Goal: Task Accomplishment & Management: Manage account settings

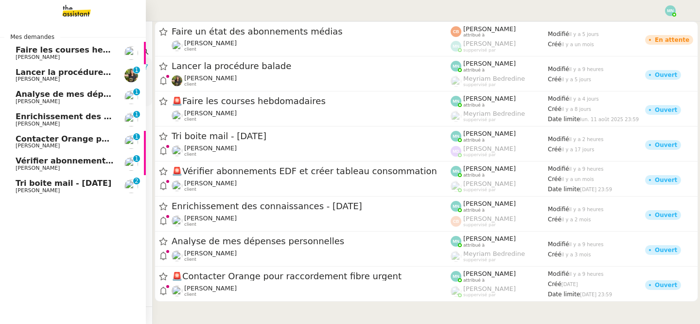
click at [29, 189] on span "[PERSON_NAME]" at bounding box center [38, 190] width 44 height 6
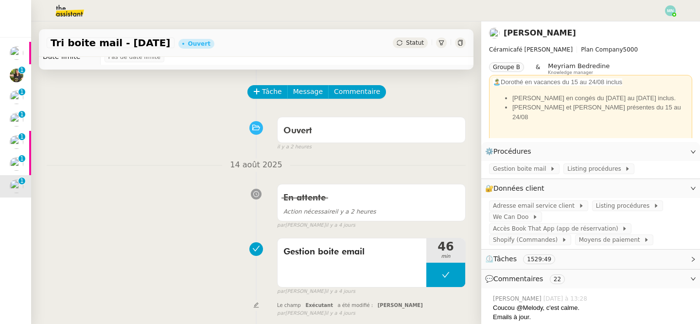
scroll to position [19, 0]
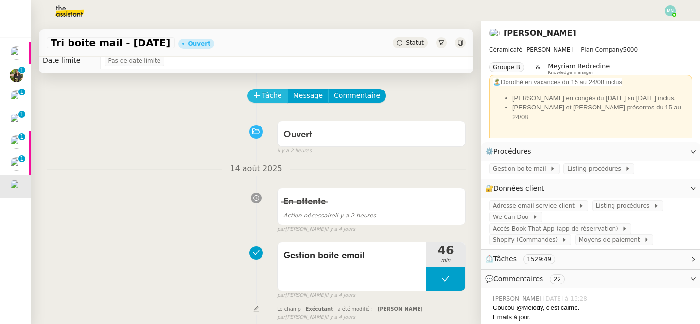
click at [258, 94] on icon at bounding box center [256, 95] width 7 height 7
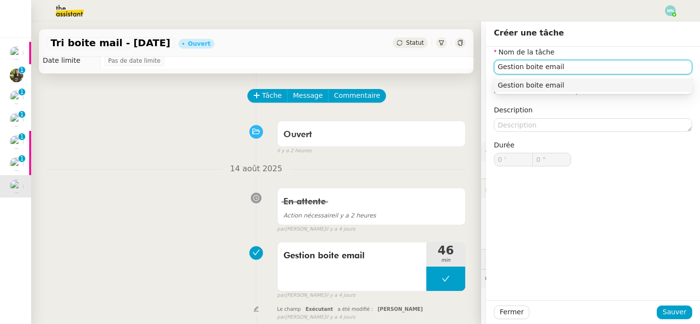
click at [598, 83] on div "Gestion boite email" at bounding box center [593, 85] width 191 height 9
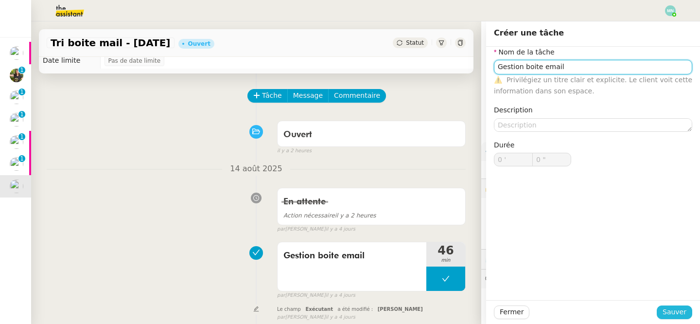
type input "Gestion boite email"
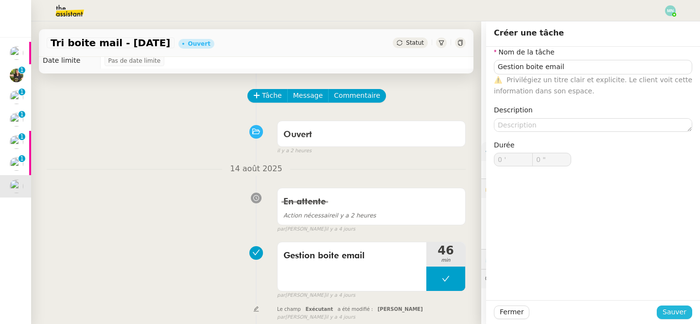
click at [672, 306] on span "Sauver" at bounding box center [675, 311] width 24 height 11
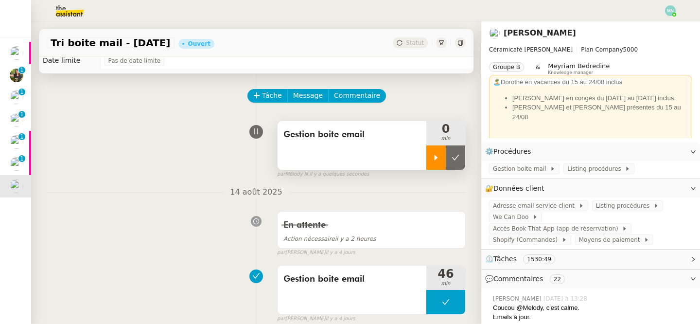
click at [434, 158] on icon at bounding box center [436, 158] width 8 height 8
click at [512, 207] on span "Adresse email service client" at bounding box center [536, 206] width 86 height 10
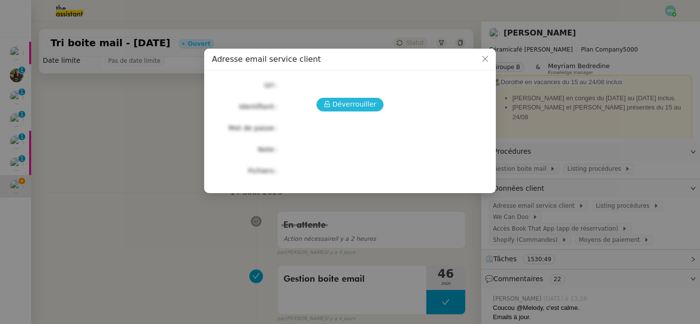
click at [364, 103] on span "Déverrouiller" at bounding box center [355, 104] width 44 height 11
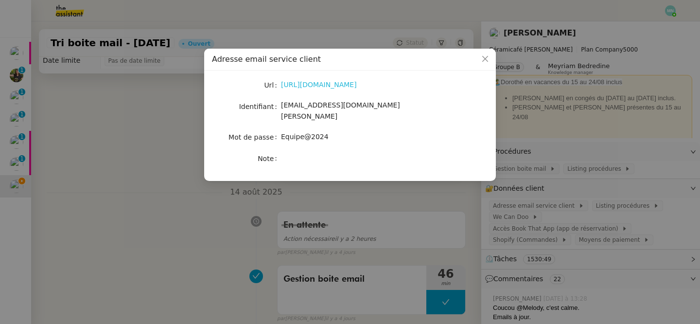
click at [348, 82] on link "https://ex4.mail.ovh.net/owa/#path=/mail" at bounding box center [319, 85] width 76 height 8
click at [589, 217] on nz-modal-container "Adresse email service client Url https://ex4.mail.ovh.net/owa/#path=/mail Ident…" at bounding box center [350, 162] width 700 height 324
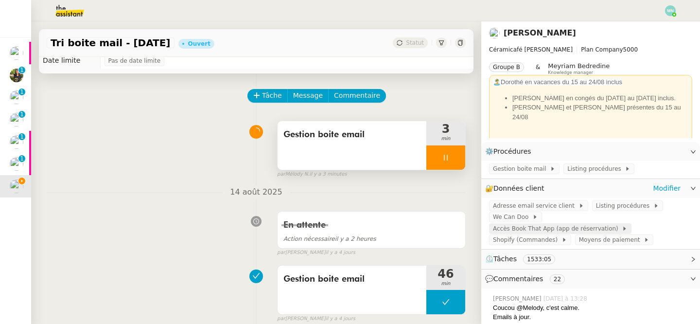
click at [619, 224] on span "Accès Book That App (app de réserrvation)" at bounding box center [557, 229] width 129 height 10
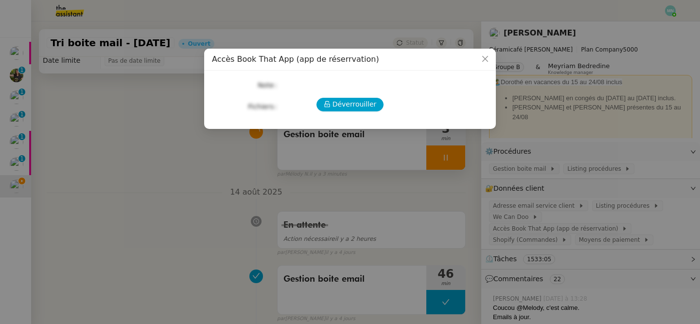
click at [375, 112] on div "Déverrouiller Note Fichiers Upload" at bounding box center [350, 95] width 276 height 35
click at [366, 104] on span "Déverrouiller" at bounding box center [355, 104] width 44 height 11
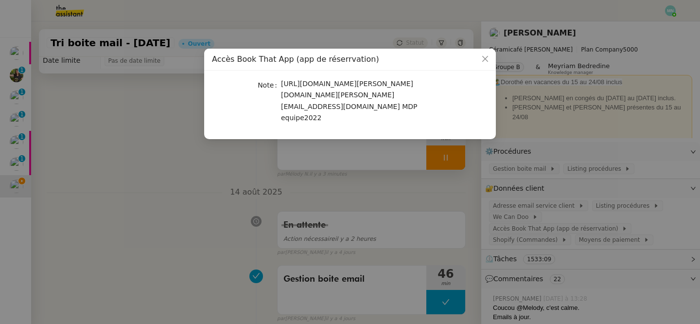
drag, startPoint x: 442, startPoint y: 119, endPoint x: 259, endPoint y: 92, distance: 185.6
click at [259, 92] on nz-form-item "Note https://latelier-genevieve.bookthatapp.com/users/login latelier-genevieve.…" at bounding box center [350, 100] width 276 height 45
click at [136, 167] on nz-modal-container "Accès Book That App (app de réserrvation) Note https://latelier-genevieve.bookt…" at bounding box center [350, 162] width 700 height 324
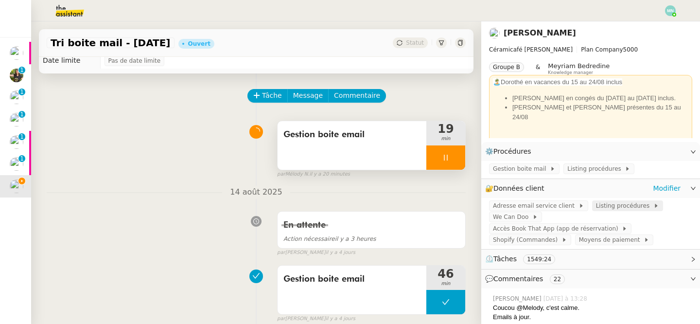
click at [633, 205] on span "Listing procédures" at bounding box center [624, 206] width 57 height 10
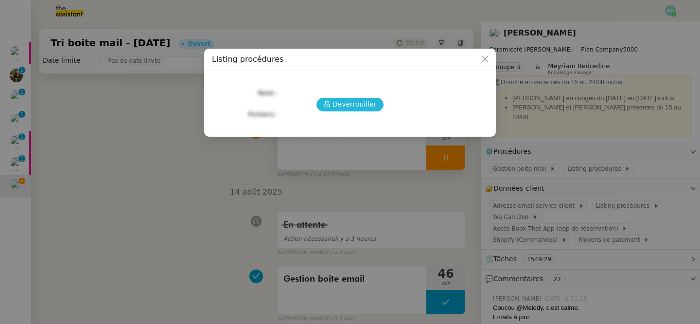
click at [370, 105] on span "Déverrouiller" at bounding box center [355, 104] width 44 height 11
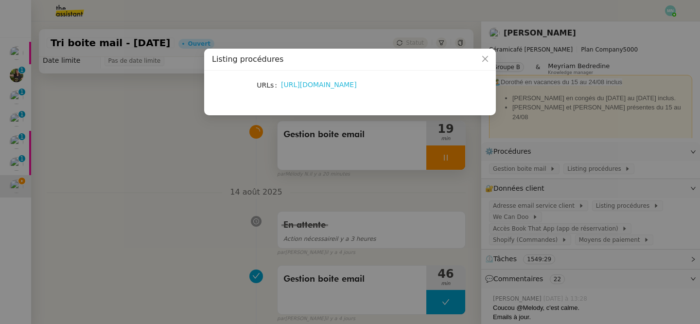
click at [352, 87] on link "https://docs.google.com/document/d/1ol4dP_Pd-f-c41KSlkTR0WPdGf-jP3-Bni69fZq_3LA…" at bounding box center [319, 85] width 76 height 8
click at [526, 206] on nz-modal-container "Listing procédures URLs https://docs.google.com/document/d/1ol4dP_Pd-f-c41KSlkT…" at bounding box center [350, 162] width 700 height 324
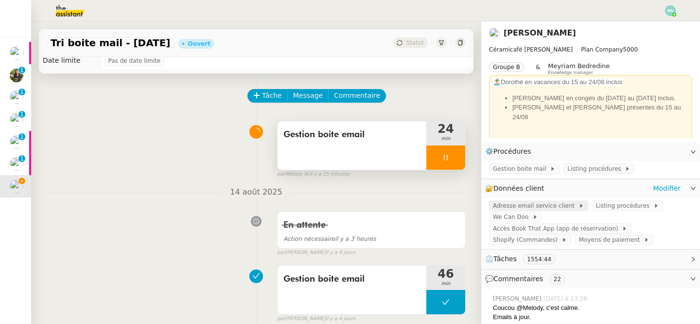
click at [527, 209] on span "Adresse email service client" at bounding box center [536, 206] width 86 height 10
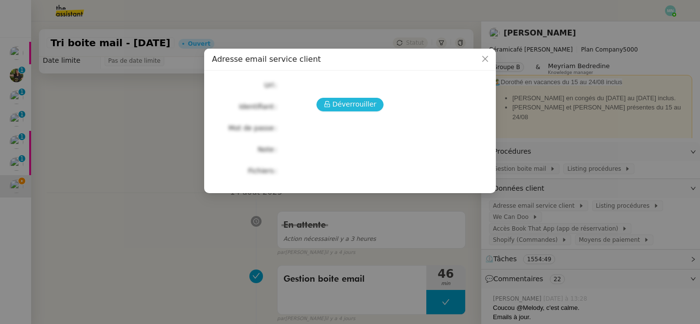
click at [367, 99] on span "Déverrouiller" at bounding box center [355, 104] width 44 height 11
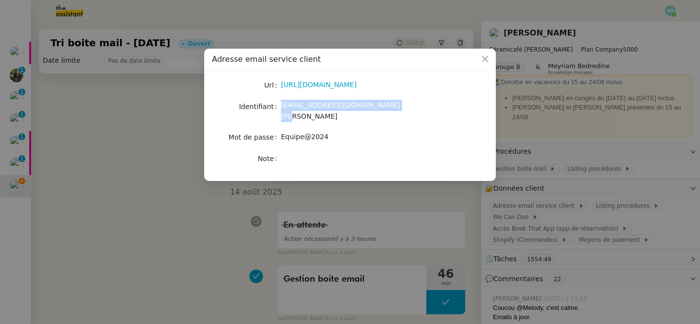
drag, startPoint x: 402, startPoint y: 104, endPoint x: 281, endPoint y: 109, distance: 121.2
click at [281, 109] on div "bonjour@ceramicafe-genevieve.fr" at bounding box center [361, 111] width 161 height 23
copy span "bonjour@ceramicafe-genevieve.fr"
click at [159, 183] on nz-modal-container "Adresse email service client Url https://ex4.mail.ovh.net/owa/#path=/mail Ident…" at bounding box center [350, 162] width 700 height 324
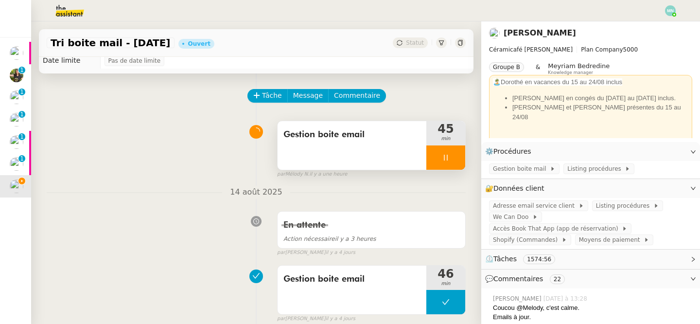
click at [441, 160] on div at bounding box center [445, 157] width 39 height 24
click at [458, 161] on icon at bounding box center [456, 158] width 8 height 8
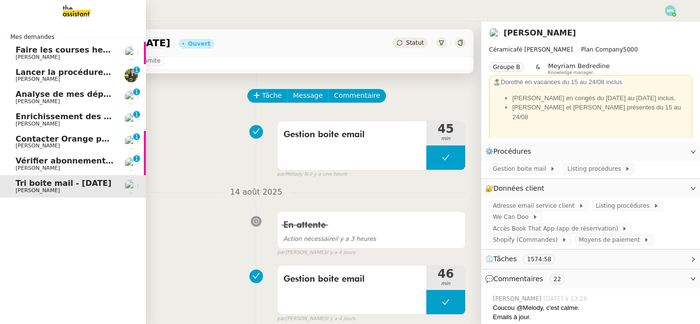
click at [20, 165] on span "Vérifier abonnements EDF et créer tableau consommation" at bounding box center [143, 160] width 255 height 9
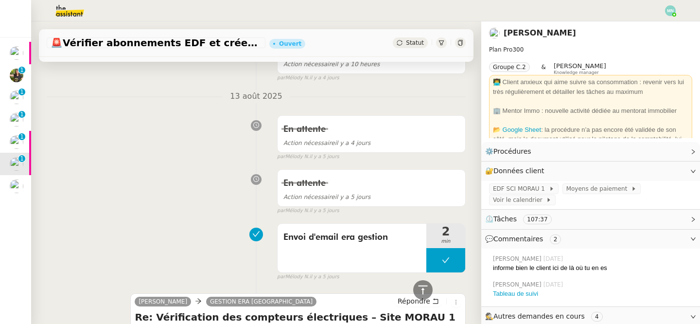
scroll to position [52, 0]
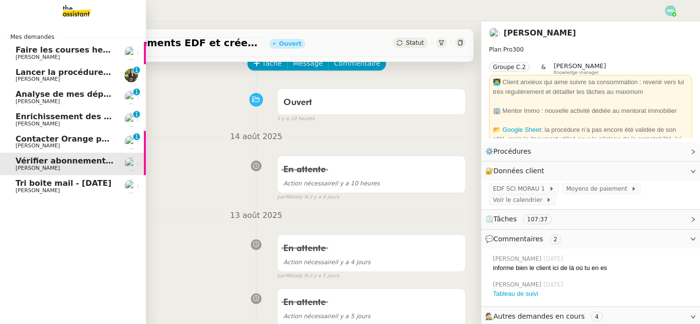
click at [22, 140] on span "Contacter Orange pour raccordement fibre urgent" at bounding box center [126, 138] width 220 height 9
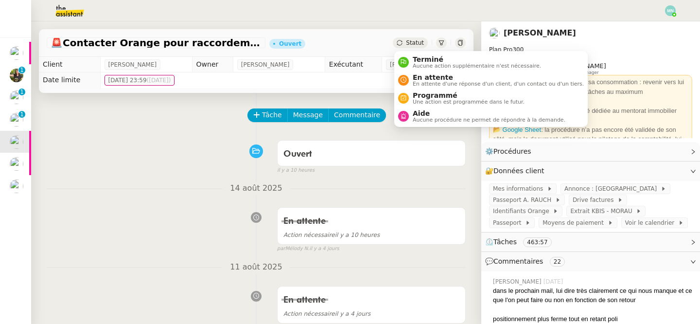
click at [416, 44] on span "Statut" at bounding box center [415, 42] width 18 height 7
click at [459, 84] on span "En attente d'une réponse d'un client, d'un contact ou d'un tiers." at bounding box center [498, 83] width 171 height 5
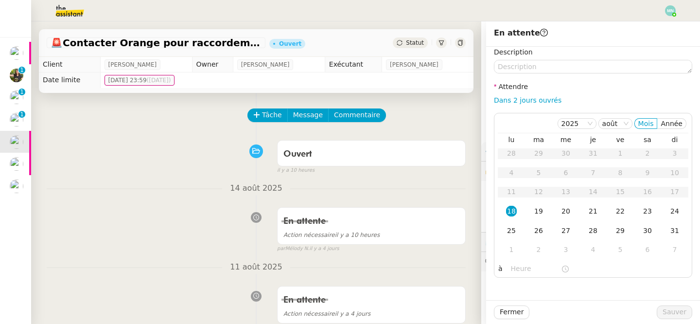
click at [395, 200] on div "14 août 2025 En attente Action nécessaire il y a 10 heures false par Mélody N. …" at bounding box center [256, 217] width 419 height 71
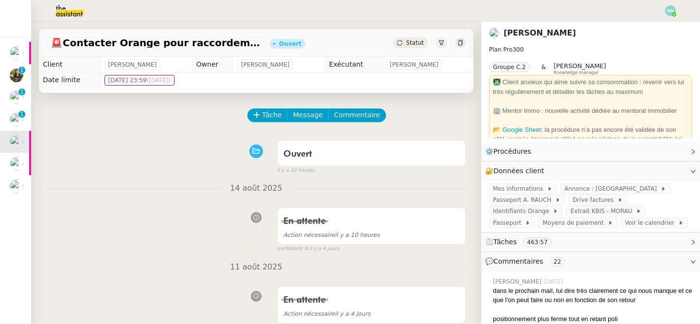
click at [412, 41] on span "Statut" at bounding box center [415, 42] width 18 height 7
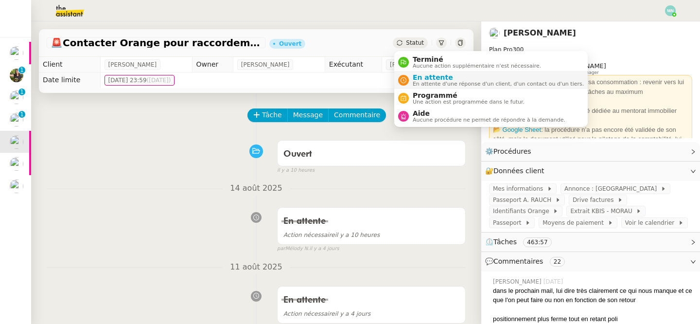
click at [428, 83] on span "En attente d'une réponse d'un client, d'un contact ou d'un tiers." at bounding box center [498, 83] width 171 height 5
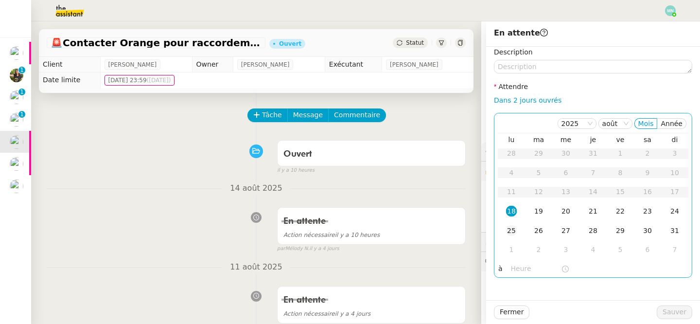
click at [509, 233] on div "25" at bounding box center [511, 230] width 11 height 11
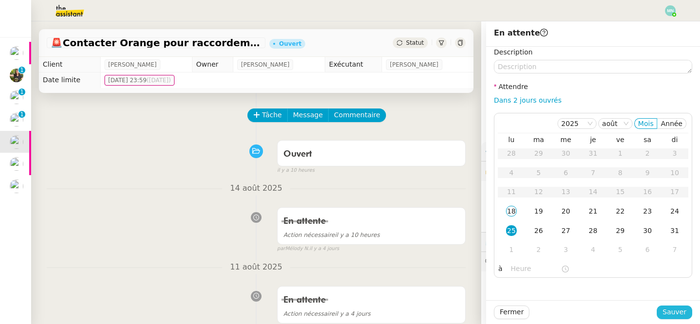
click at [675, 310] on span "Sauver" at bounding box center [675, 311] width 24 height 11
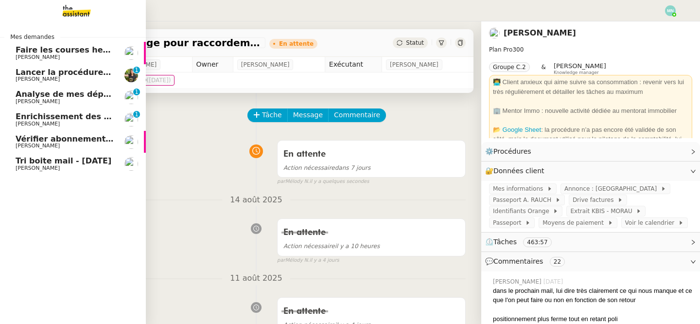
click at [26, 119] on span "Enrichissement des connaissances - 1 juillet 2025" at bounding box center [111, 116] width 190 height 9
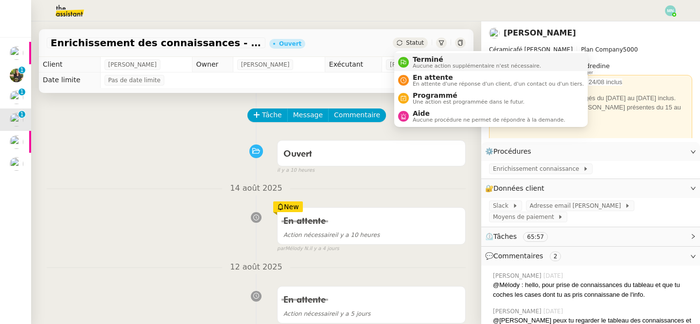
click at [434, 59] on span "Terminé" at bounding box center [477, 59] width 128 height 8
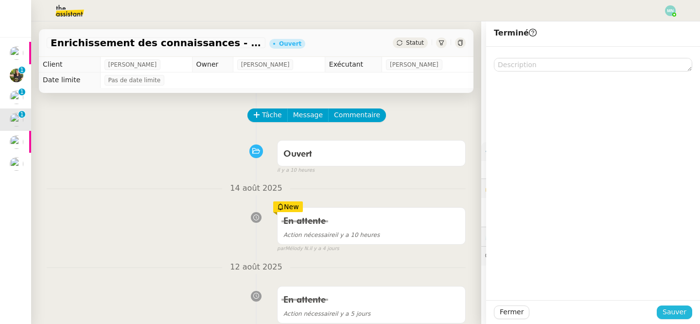
click at [678, 316] on span "Sauver" at bounding box center [675, 311] width 24 height 11
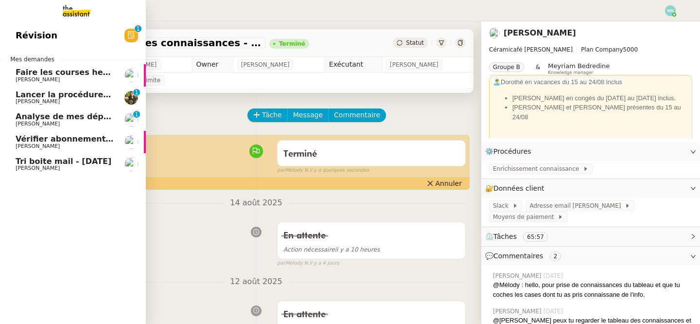
click at [58, 120] on span "Analyse de mes dépenses personnelles" at bounding box center [102, 116] width 172 height 9
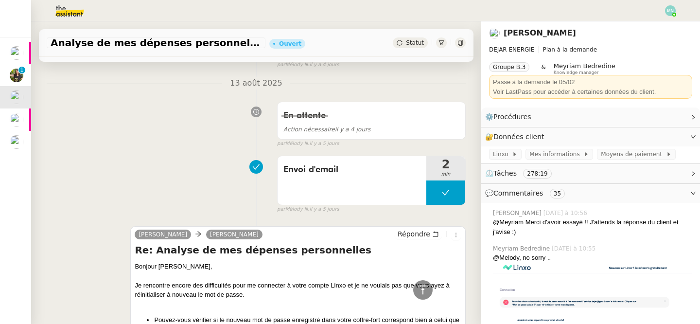
scroll to position [474, 0]
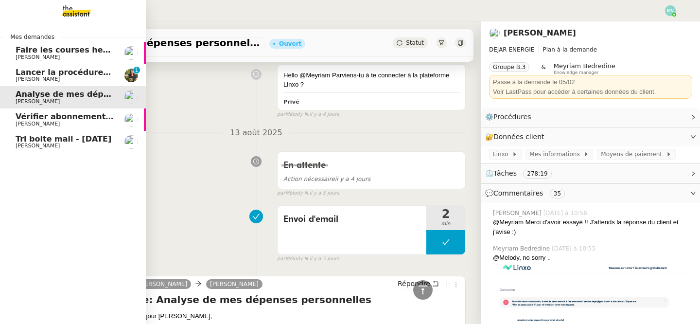
click at [22, 75] on span "Lancer la procédure balade" at bounding box center [76, 72] width 120 height 9
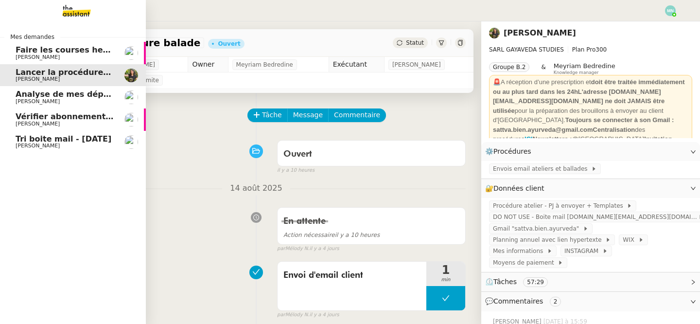
click at [60, 52] on span "Faire les courses hebdomadaires" at bounding box center [88, 49] width 144 height 9
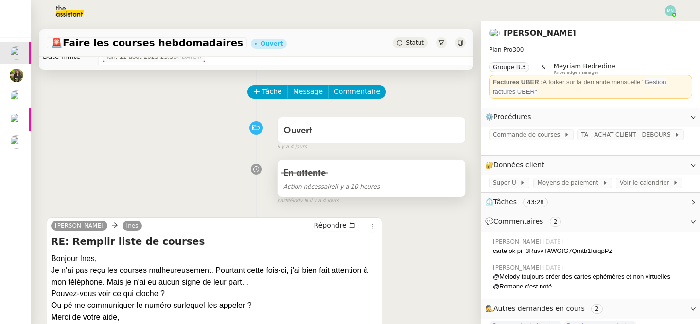
scroll to position [22, 0]
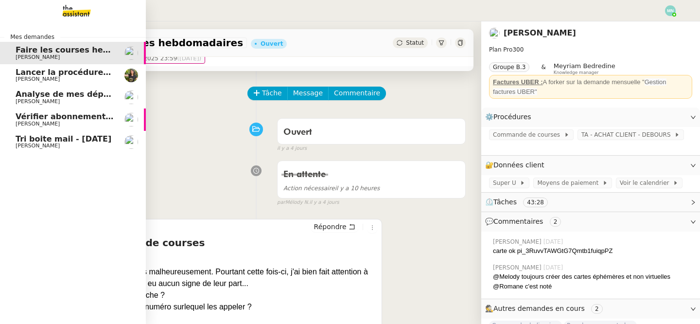
click at [40, 142] on span "Tri boite mail - [DATE]" at bounding box center [64, 138] width 96 height 9
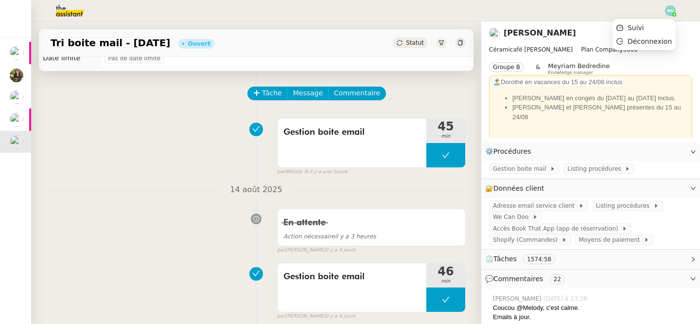
click at [666, 11] on img at bounding box center [670, 10] width 11 height 11
click at [649, 23] on li "Suivi" at bounding box center [644, 28] width 63 height 14
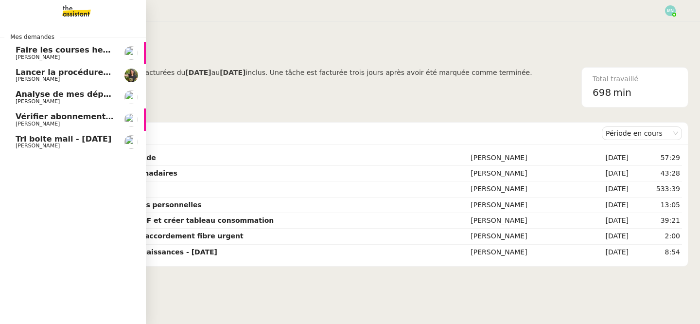
click at [23, 147] on span "[PERSON_NAME]" at bounding box center [38, 145] width 44 height 6
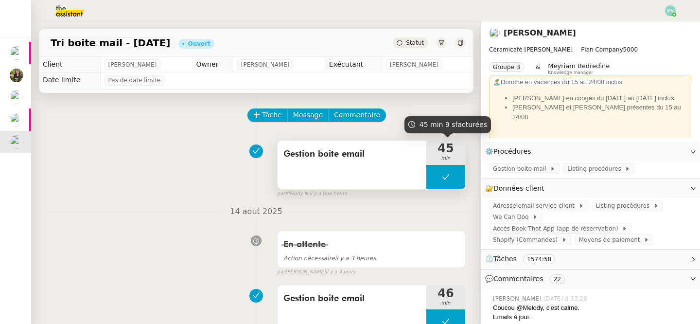
click at [433, 180] on button at bounding box center [445, 177] width 39 height 24
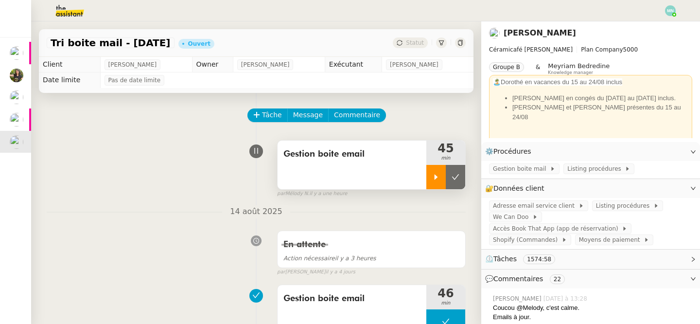
click at [433, 180] on icon at bounding box center [436, 177] width 8 height 8
click at [432, 167] on div at bounding box center [445, 177] width 39 height 24
click at [454, 171] on button at bounding box center [455, 177] width 19 height 24
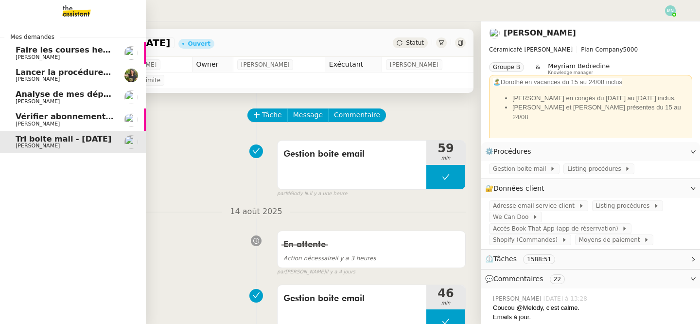
click at [12, 112] on link "Vérifier abonnements EDF et créer tableau consommation [PERSON_NAME]" at bounding box center [73, 119] width 146 height 22
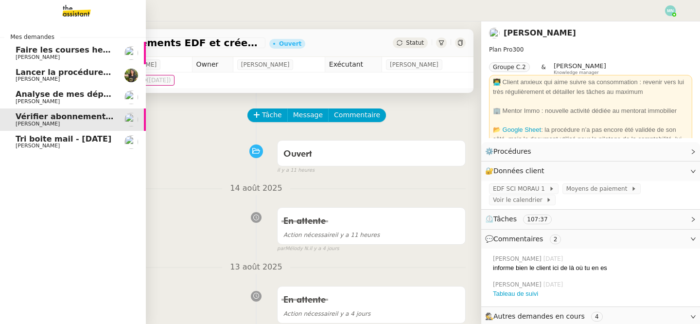
click at [28, 98] on span "Analyse de mes dépenses personnelles" at bounding box center [102, 93] width 172 height 9
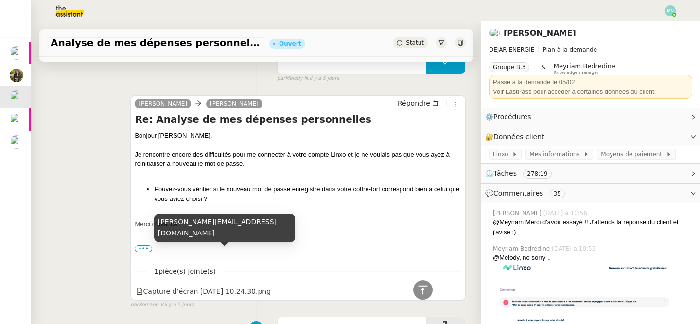
scroll to position [668, 0]
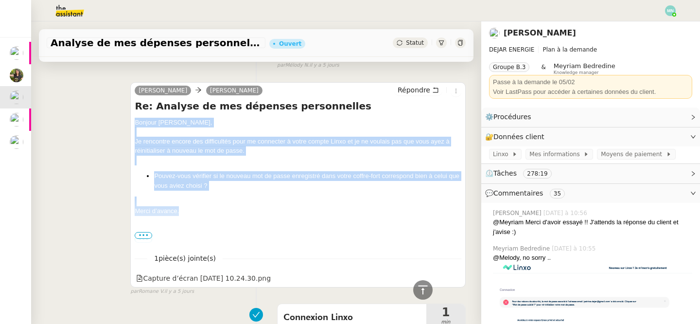
drag, startPoint x: 196, startPoint y: 209, endPoint x: 132, endPoint y: 125, distance: 105.1
click at [132, 125] on div "Emilie Patrice DEJAR Répondre Re: Analyse de mes dépenses personnelles Bonjour …" at bounding box center [297, 184] width 335 height 205
copy div "Bonjour Patrice, Je rencontre encore des difficultés pour me connecter à votre …"
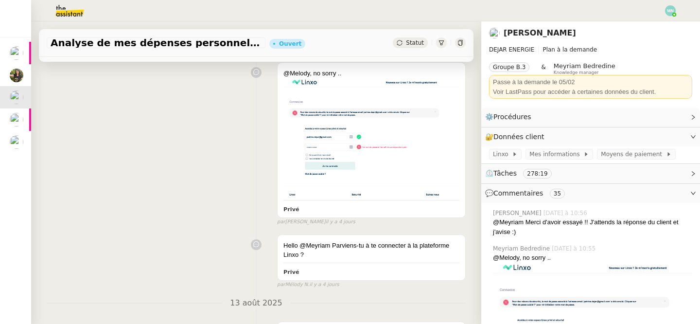
scroll to position [26, 0]
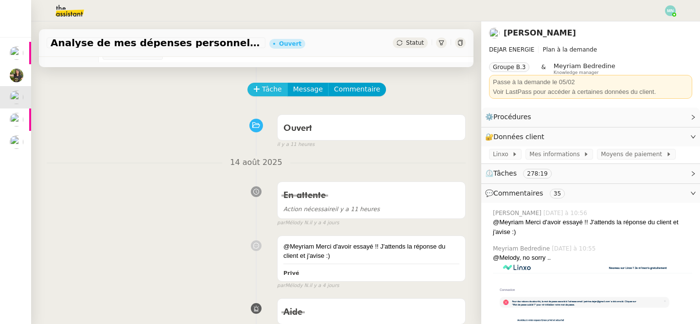
click at [272, 92] on span "Tâche" at bounding box center [272, 89] width 20 height 11
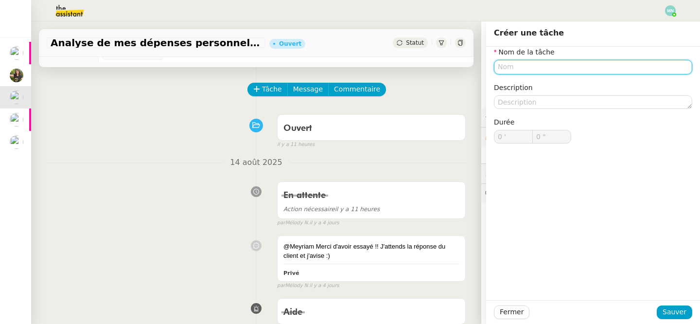
type input "e"
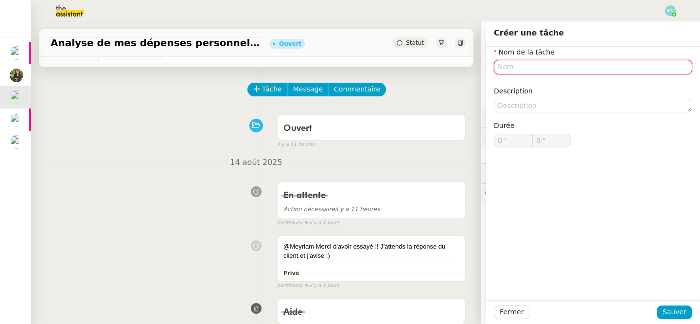
type input "r"
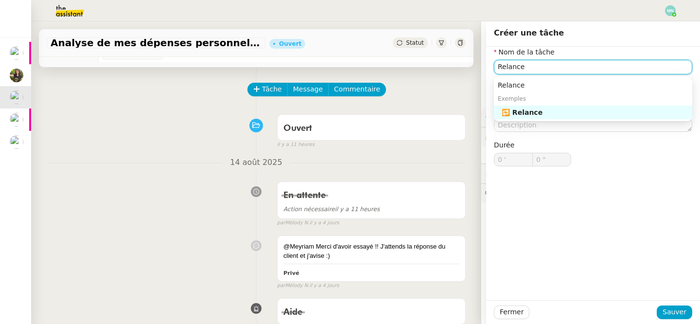
click at [544, 109] on div "🔁 Relance" at bounding box center [595, 112] width 187 height 9
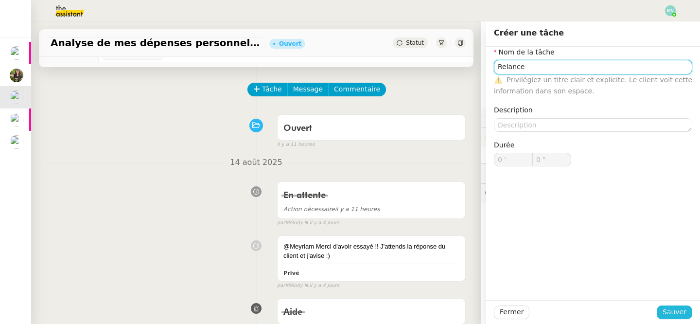
type input "Relance"
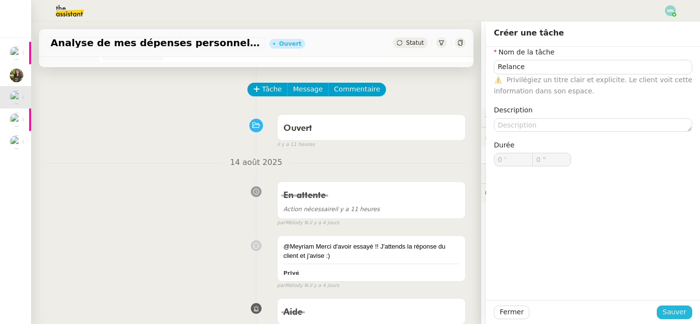
click at [675, 315] on span "Sauver" at bounding box center [675, 311] width 24 height 11
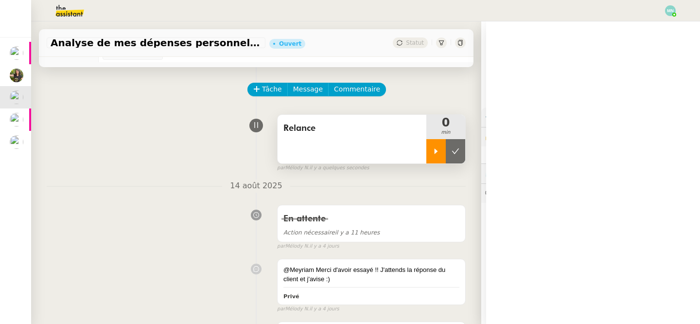
click at [438, 149] on icon at bounding box center [436, 151] width 8 height 8
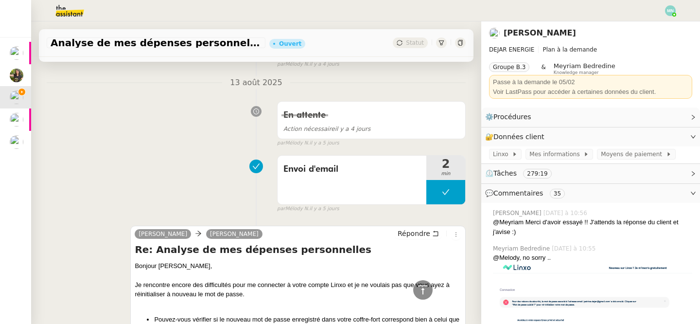
scroll to position [551, 0]
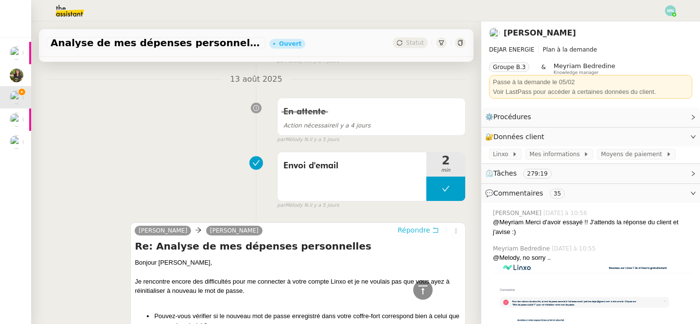
click at [409, 228] on span "Répondre" at bounding box center [414, 230] width 33 height 10
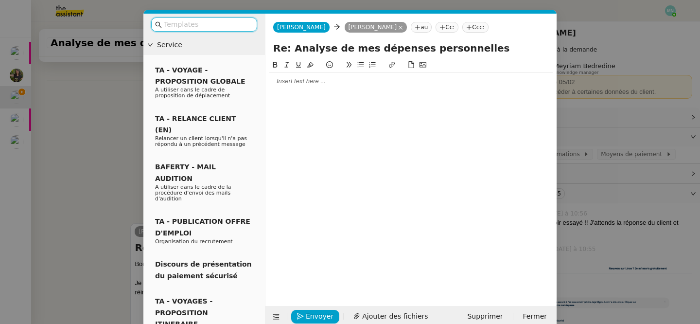
scroll to position [626, 0]
click at [291, 88] on div at bounding box center [410, 81] width 283 height 17
paste div
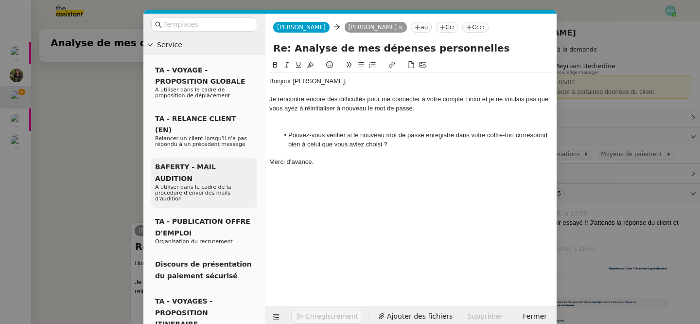
scroll to position [733, 0]
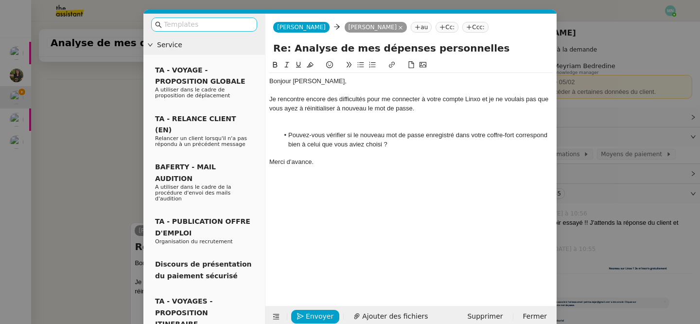
click at [199, 22] on input "text" at bounding box center [208, 24] width 88 height 11
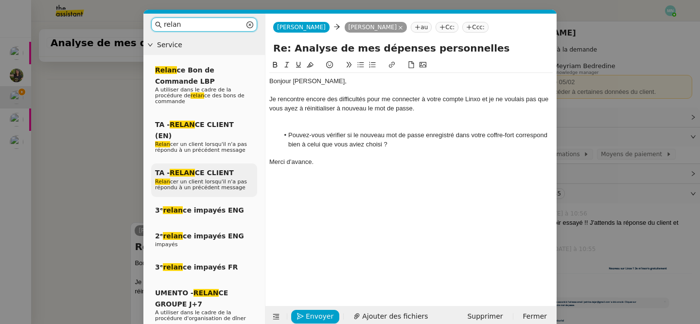
type input "relan"
click at [212, 169] on span "TA - RELAN CE CLIENT" at bounding box center [194, 173] width 79 height 8
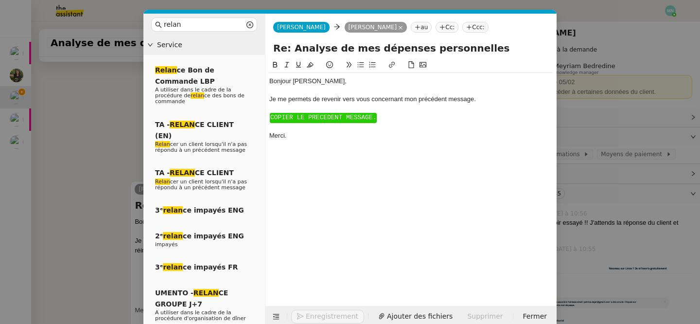
scroll to position [692, 0]
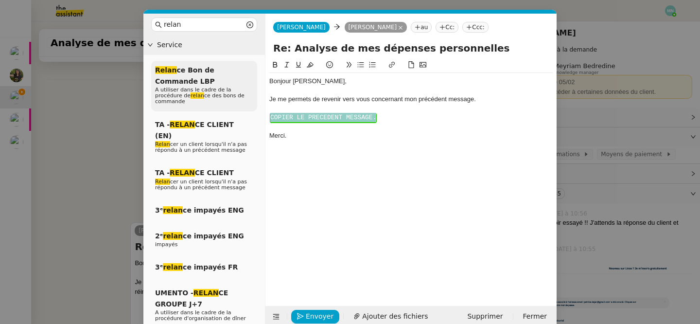
drag, startPoint x: 387, startPoint y: 116, endPoint x: 247, endPoint y: 109, distance: 140.2
click at [247, 109] on nz-layout "relan Service Relan ce Bon de Commande LBP A utiliser dans le cadre de la procé…" at bounding box center [349, 171] width 413 height 314
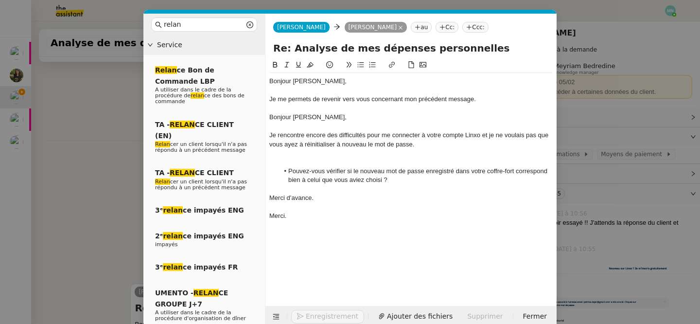
scroll to position [753, 0]
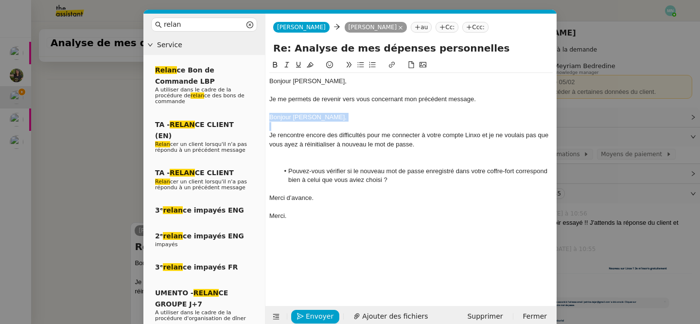
drag, startPoint x: 323, startPoint y: 122, endPoint x: 257, endPoint y: 112, distance: 67.2
click at [257, 112] on nz-layout "relan Service Relan ce Bon de Commande LBP A utiliser dans le cadre de la procé…" at bounding box center [349, 171] width 413 height 314
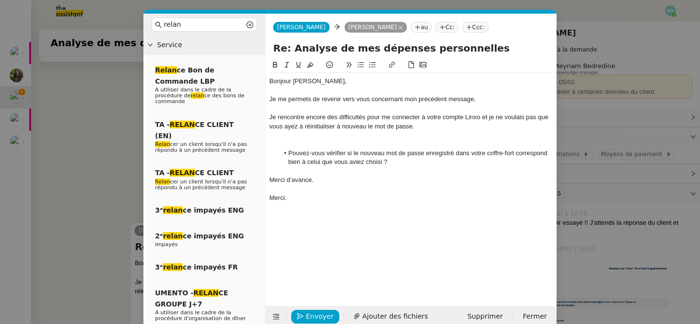
click at [304, 140] on div at bounding box center [410, 144] width 283 height 9
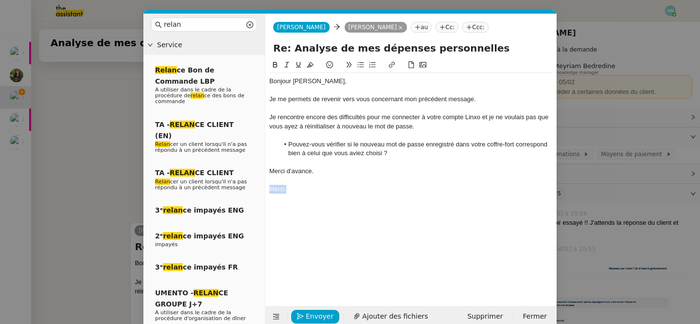
drag, startPoint x: 300, startPoint y: 195, endPoint x: 262, endPoint y: 186, distance: 40.0
click at [262, 186] on nz-layout "relan Service Relan ce Bon de Commande LBP A utiliser dans le cadre de la procé…" at bounding box center [349, 171] width 413 height 314
click at [130, 237] on nz-modal-container "relan Service Relan ce Bon de Commande LBP A utiliser dans le cadre de la procé…" at bounding box center [350, 162] width 700 height 324
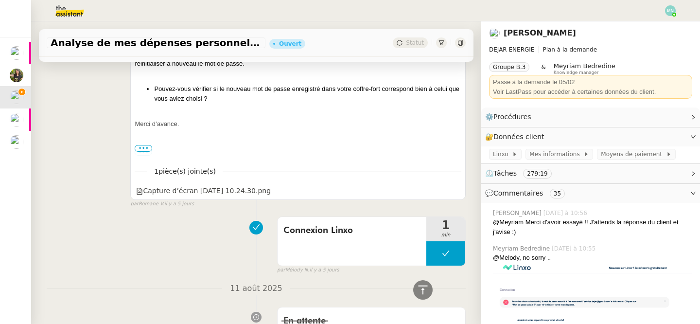
scroll to position [965, 0]
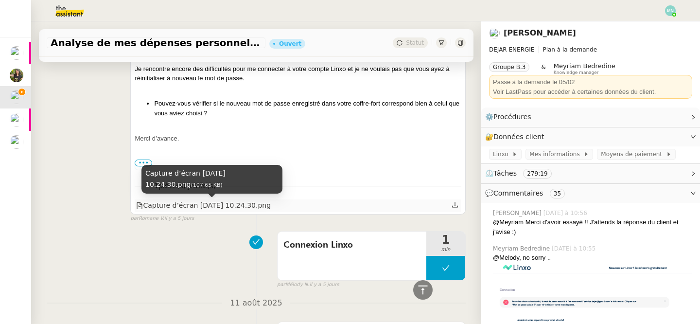
click at [211, 202] on div "Capture d’écran 2025-08-13 à 10.24.30.png" at bounding box center [203, 205] width 135 height 11
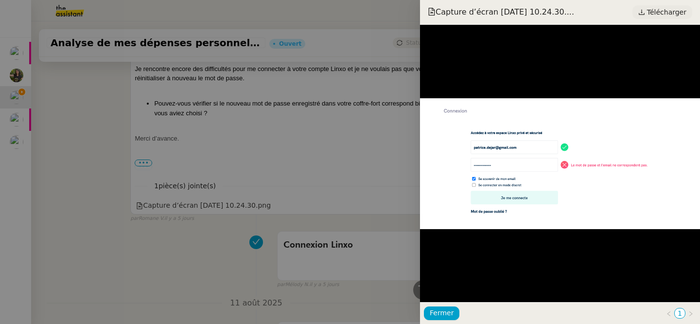
click at [659, 17] on span "Télécharger" at bounding box center [666, 12] width 39 height 13
click at [164, 148] on div at bounding box center [350, 162] width 700 height 324
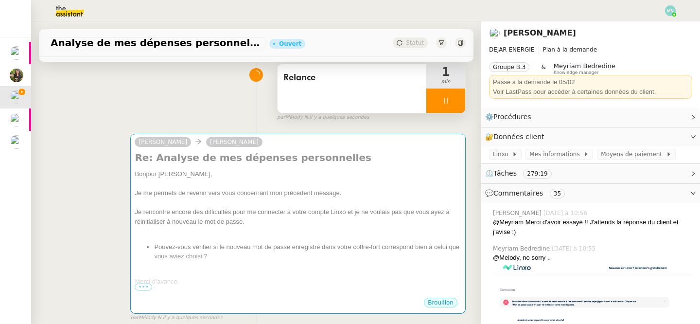
scroll to position [0, 0]
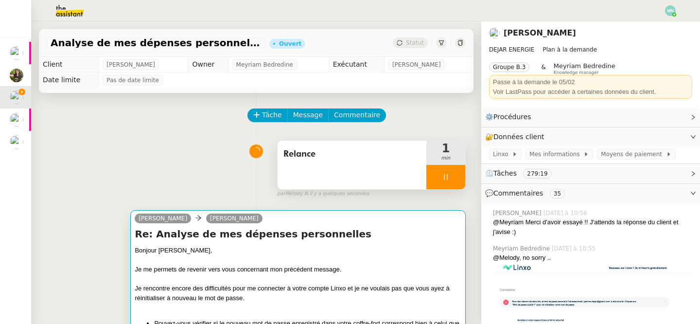
click at [292, 285] on div "Je rencontre encore des difficultés pour me connecter à votre compte Linxo et j…" at bounding box center [298, 292] width 327 height 19
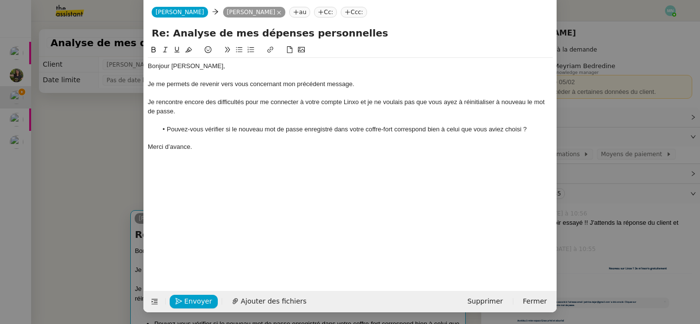
scroll to position [0, 36]
click at [267, 295] on button "Ajouter des fichiers" at bounding box center [269, 302] width 86 height 14
click at [192, 301] on span "Envoyer" at bounding box center [198, 301] width 28 height 11
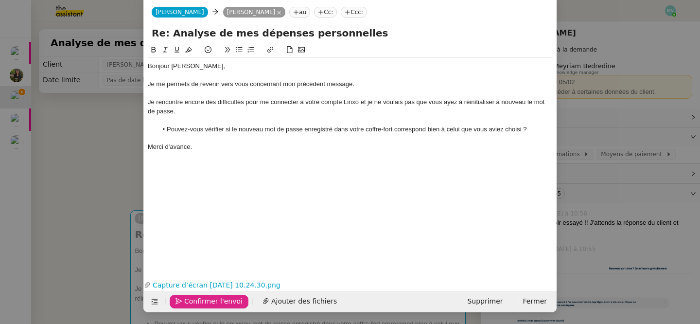
click at [221, 304] on span "Confirmer l'envoi" at bounding box center [213, 301] width 58 height 11
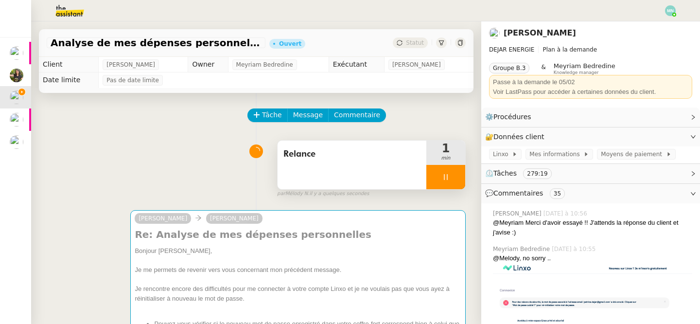
scroll to position [5, 0]
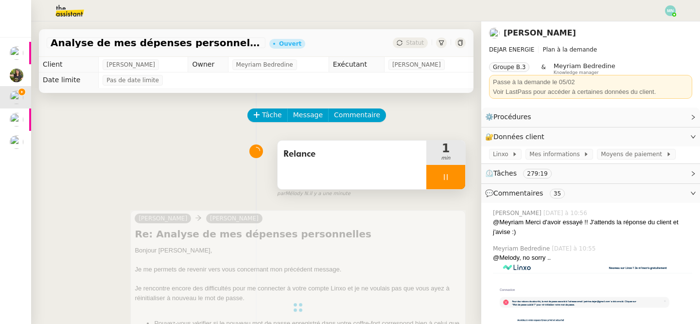
click at [443, 175] on icon at bounding box center [446, 177] width 8 height 8
click at [461, 177] on button at bounding box center [455, 177] width 19 height 24
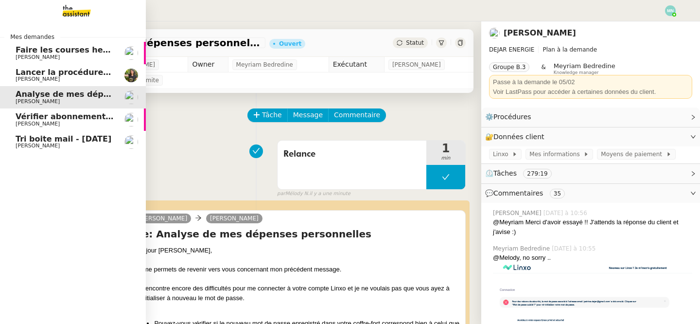
click at [19, 73] on span "Lancer la procédure balade" at bounding box center [76, 72] width 120 height 9
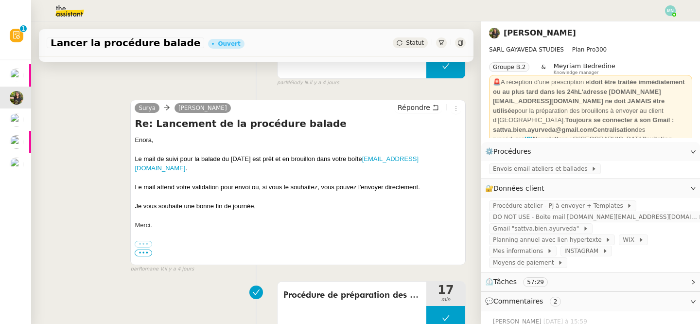
scroll to position [254, 0]
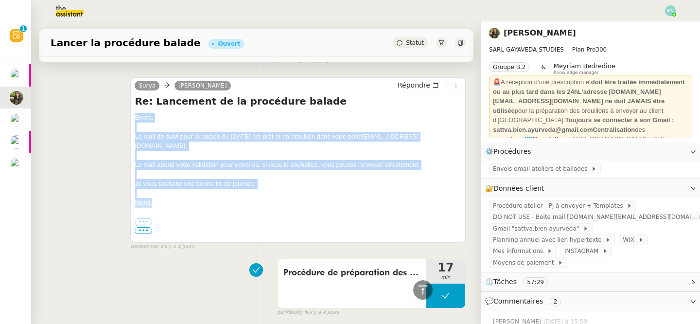
drag, startPoint x: 163, startPoint y: 190, endPoint x: 136, endPoint y: 109, distance: 85.2
click at [136, 110] on div "Re: Lancement de la procédure balade Enora, Le mail de suivi pour la balade du …" at bounding box center [298, 167] width 327 height 146
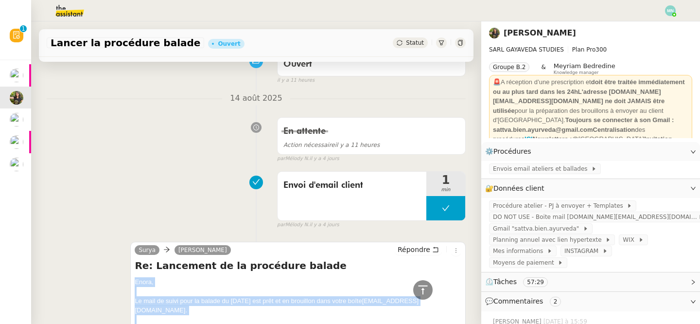
scroll to position [0, 0]
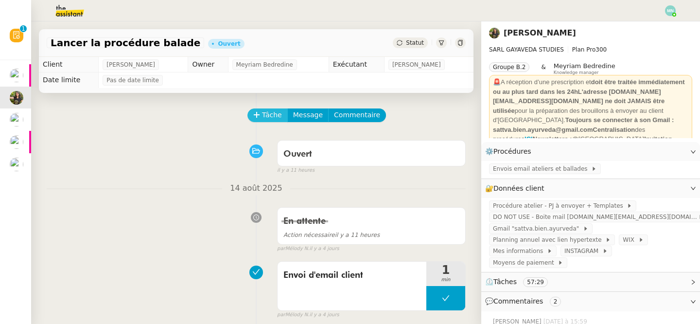
click at [278, 111] on span "Tâche" at bounding box center [272, 114] width 20 height 11
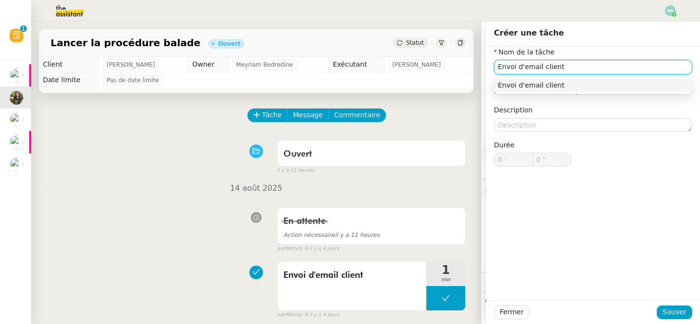
click at [575, 85] on div "Envoi d'email client" at bounding box center [593, 85] width 191 height 9
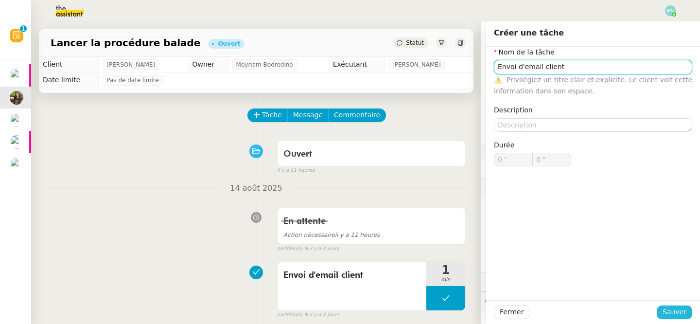
type input "Envoi d'email client"
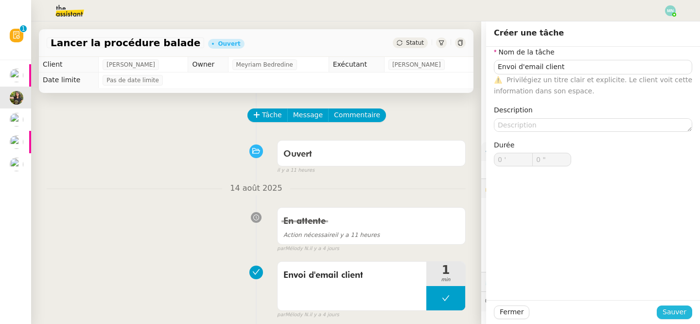
click at [676, 310] on span "Sauver" at bounding box center [675, 311] width 24 height 11
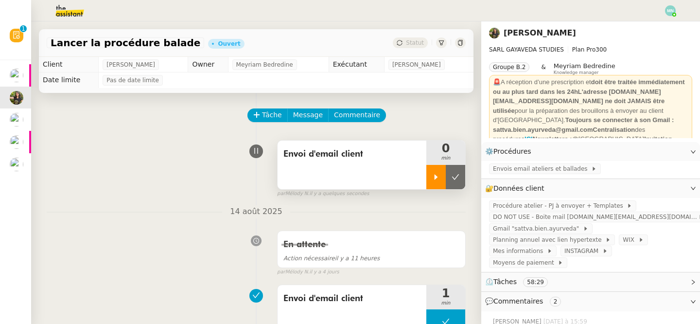
click at [436, 181] on div at bounding box center [435, 177] width 19 height 24
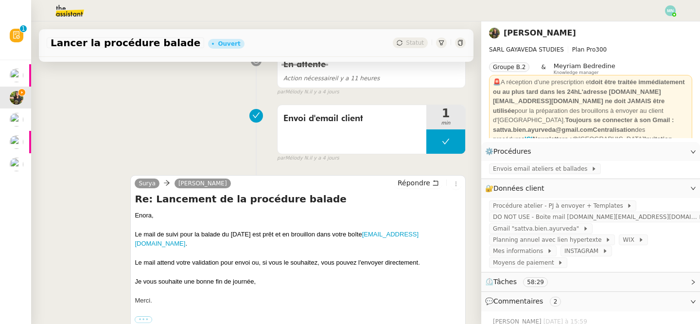
scroll to position [187, 0]
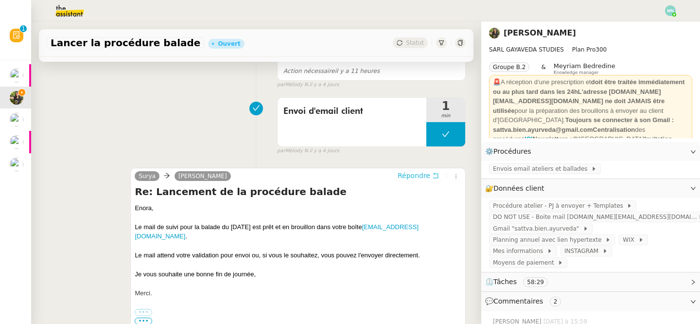
click at [427, 175] on span "Répondre" at bounding box center [414, 176] width 33 height 10
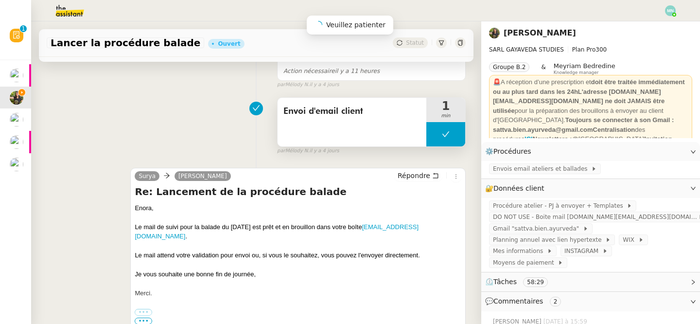
scroll to position [262, 0]
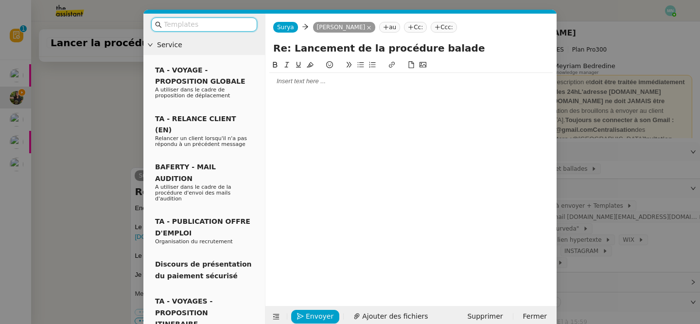
click at [310, 77] on div at bounding box center [410, 81] width 283 height 9
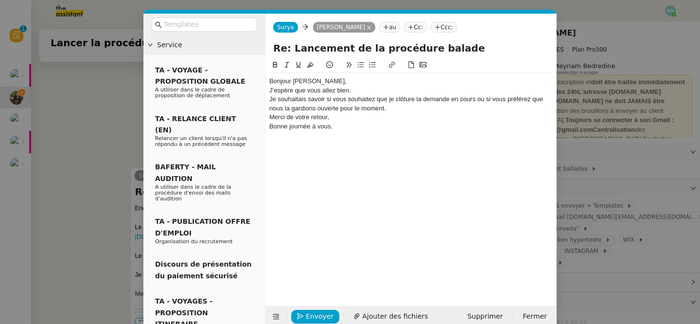
scroll to position [328, 0]
click at [323, 79] on div "Bonjour [PERSON_NAME]," at bounding box center [410, 81] width 283 height 9
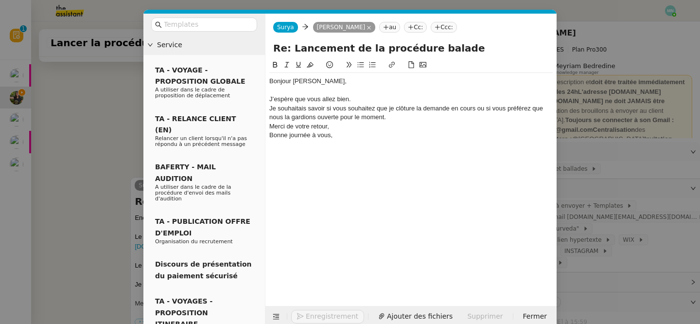
scroll to position [337, 0]
click at [363, 100] on div "J’espère que vous allez bien." at bounding box center [410, 99] width 283 height 9
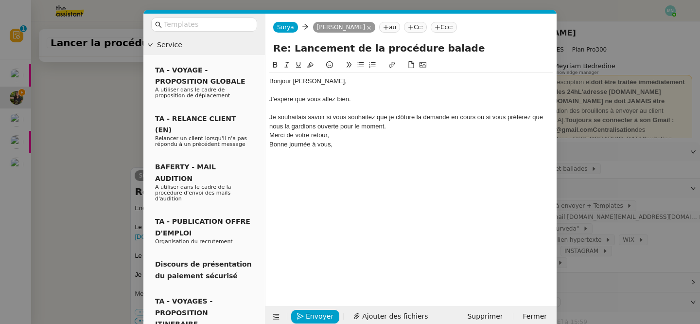
scroll to position [347, 0]
click at [408, 128] on div "Je souhaitais savoir si vous souhaitez que je clôture la demande en cours ou si…" at bounding box center [410, 122] width 283 height 18
drag, startPoint x: 336, startPoint y: 143, endPoint x: 259, endPoint y: 142, distance: 76.8
click at [259, 142] on nz-layout "Service TA - VOYAGE - PROPOSITION GLOBALE A utiliser dans le cadre de propositi…" at bounding box center [349, 171] width 413 height 314
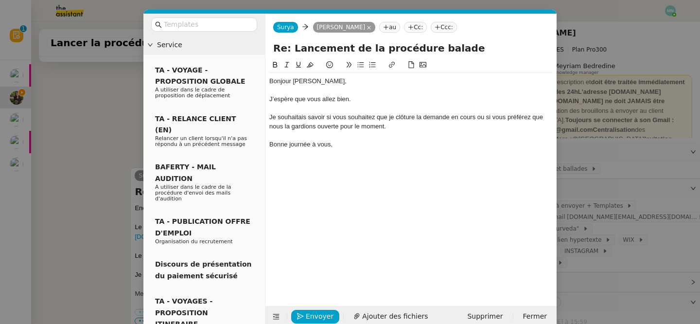
scroll to position [347, 0]
click at [270, 144] on div "Bonne journée à vous," at bounding box center [410, 144] width 283 height 9
click at [338, 153] on div at bounding box center [410, 153] width 283 height 9
click at [338, 149] on div at bounding box center [410, 153] width 283 height 9
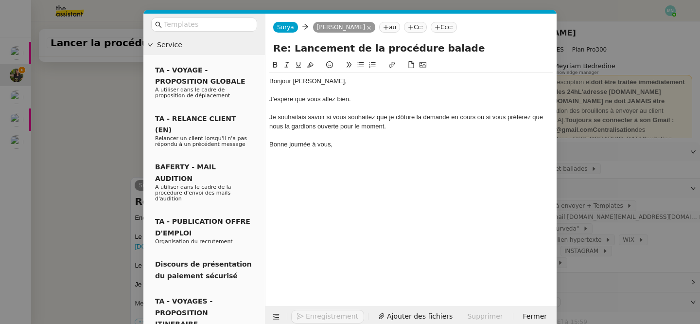
scroll to position [356, 0]
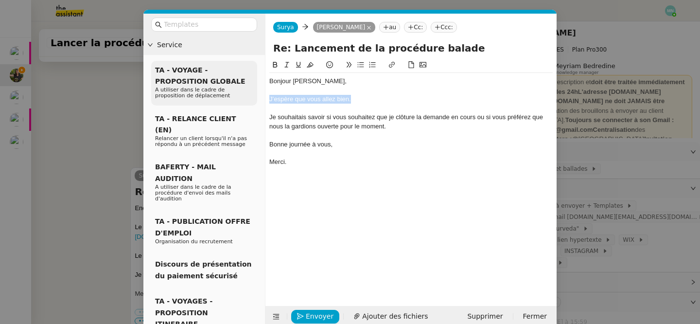
drag, startPoint x: 355, startPoint y: 103, endPoint x: 254, endPoint y: 97, distance: 101.3
click at [254, 97] on nz-layout "Service TA - VOYAGE - PROPOSITION GLOBALE A utiliser dans le cadre de propositi…" at bounding box center [349, 171] width 413 height 314
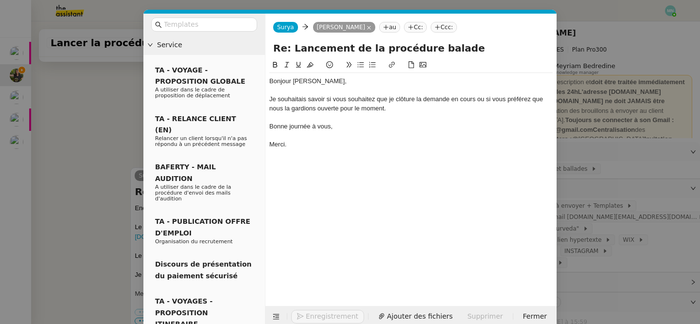
scroll to position [337, 0]
click at [318, 315] on span "Envoyer" at bounding box center [320, 316] width 28 height 11
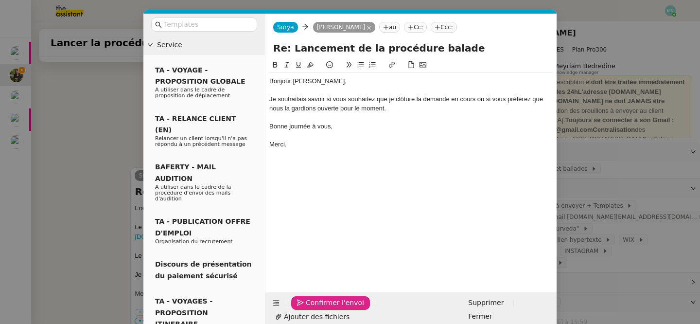
click at [318, 308] on span "Confirmer l'envoi" at bounding box center [335, 302] width 58 height 11
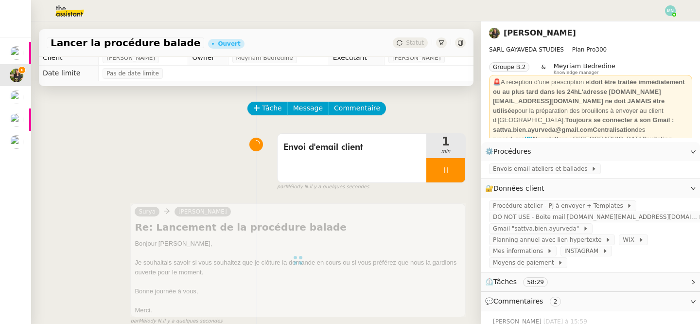
scroll to position [0, 0]
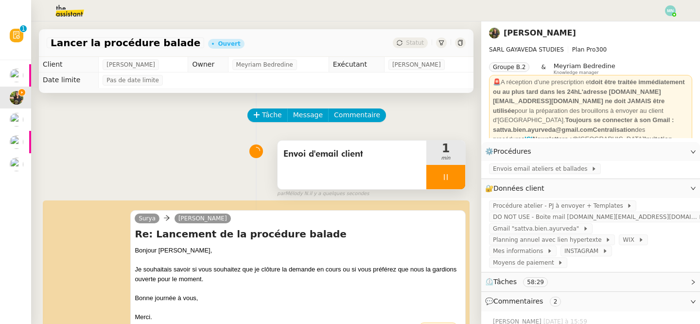
click at [437, 179] on div at bounding box center [445, 177] width 39 height 24
click at [459, 182] on button at bounding box center [455, 177] width 19 height 24
click at [439, 178] on button at bounding box center [445, 177] width 39 height 24
click at [439, 178] on icon at bounding box center [436, 177] width 8 height 8
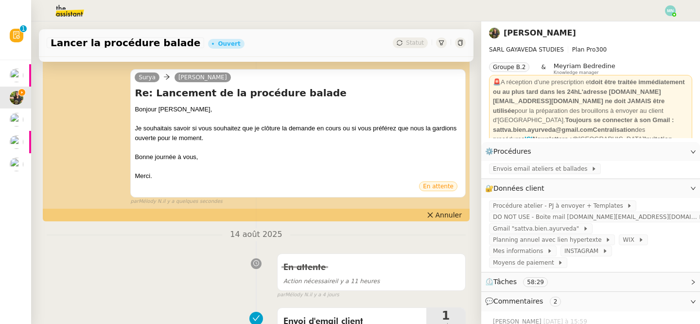
scroll to position [153, 0]
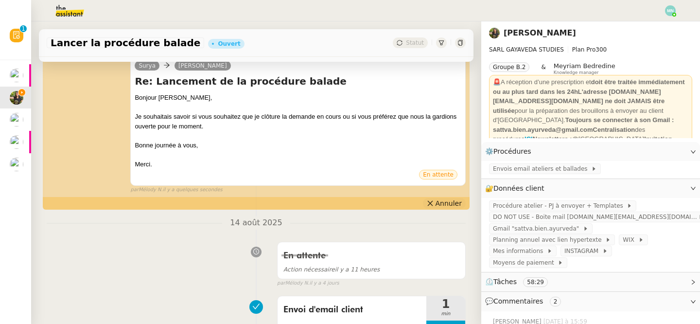
click at [438, 207] on span "Annuler" at bounding box center [449, 203] width 26 height 10
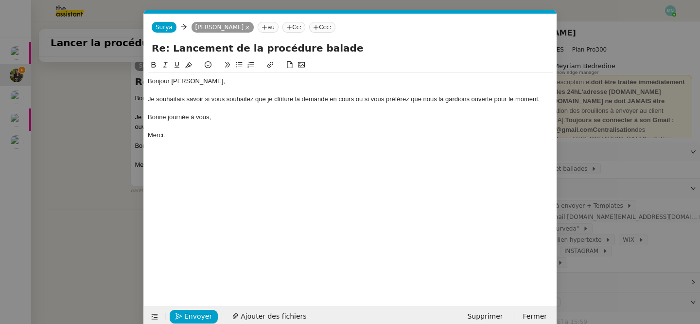
scroll to position [0, 20]
click at [17, 111] on nz-modal-container "Service TA - VOYAGE - PROPOSITION GLOBALE A utiliser dans le cadre de propositi…" at bounding box center [350, 162] width 700 height 324
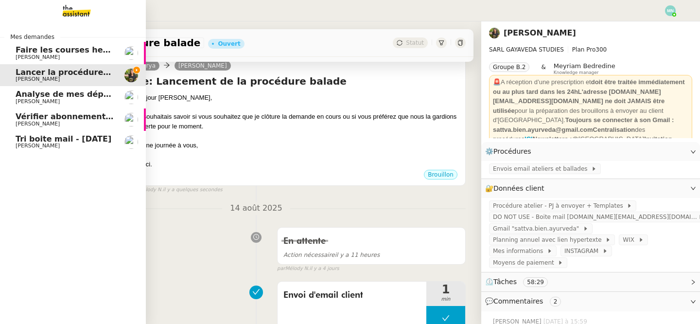
click at [18, 95] on span "Analyse de mes dépenses personnelles" at bounding box center [102, 93] width 172 height 9
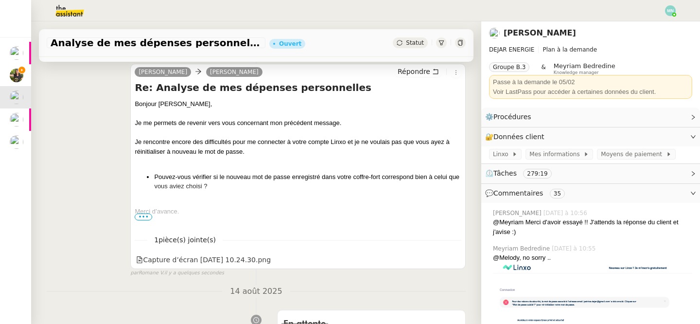
scroll to position [147, 0]
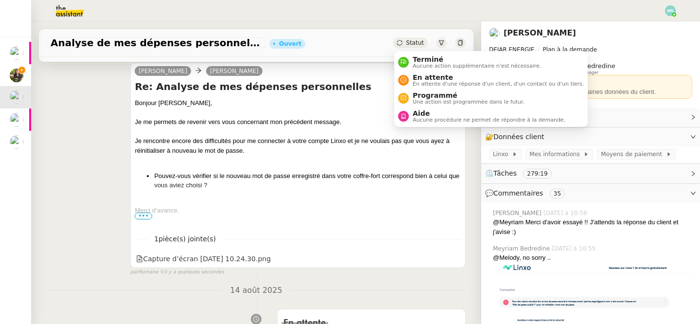
click at [409, 41] on span "Statut" at bounding box center [415, 42] width 18 height 7
click at [430, 77] on span "En attente" at bounding box center [498, 77] width 171 height 8
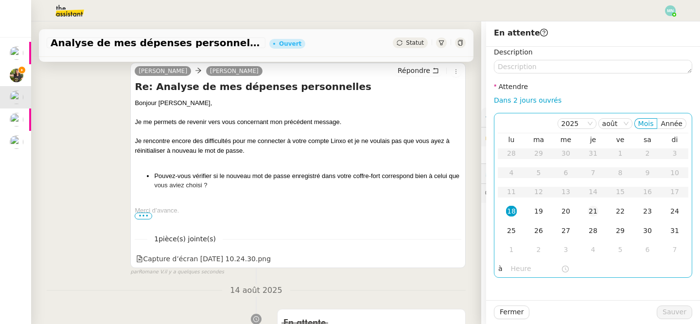
click at [597, 209] on div "21" at bounding box center [593, 211] width 11 height 11
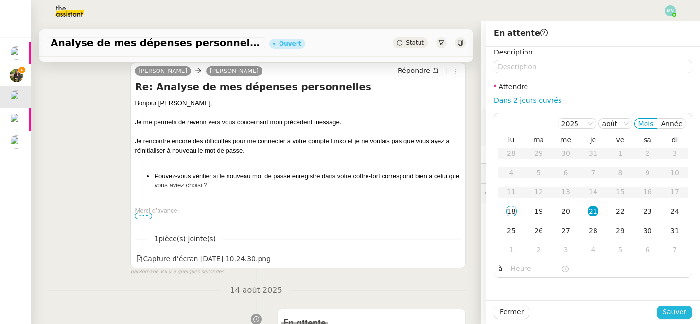
click at [674, 307] on span "Sauver" at bounding box center [675, 311] width 24 height 11
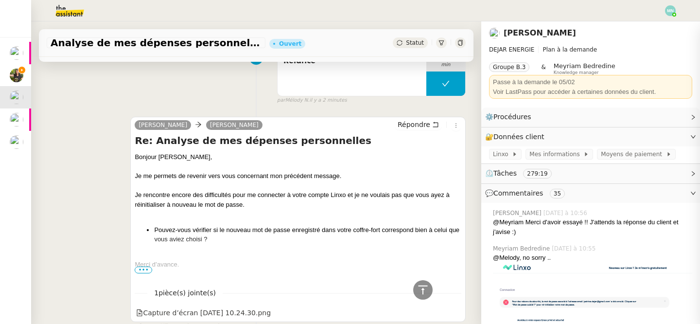
scroll to position [201, 0]
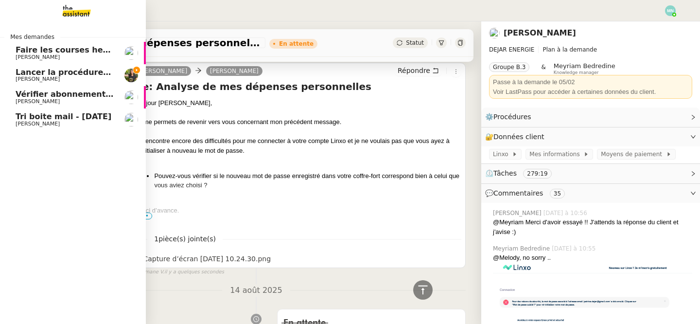
click at [51, 53] on span "Faire les courses hebdomadaires" at bounding box center [88, 49] width 144 height 9
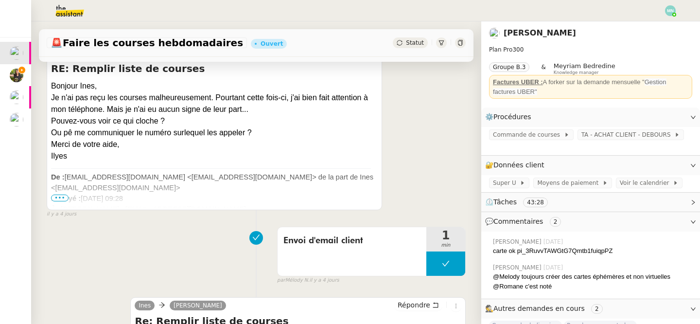
scroll to position [193, 0]
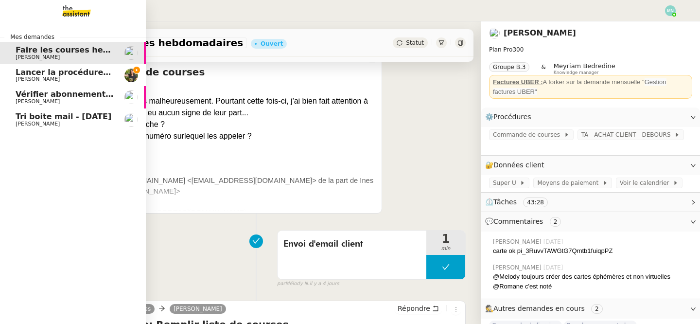
click at [39, 77] on span "[PERSON_NAME]" at bounding box center [38, 79] width 44 height 6
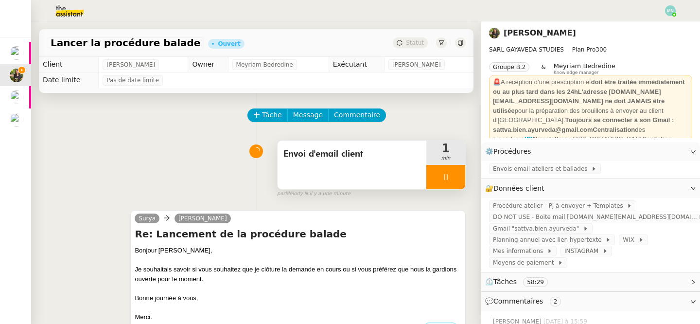
click at [439, 176] on div at bounding box center [445, 177] width 39 height 24
click at [459, 181] on button at bounding box center [455, 177] width 19 height 24
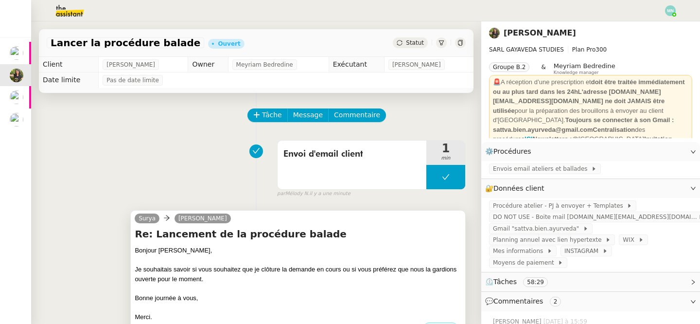
click at [396, 249] on div "Bonjour [PERSON_NAME]," at bounding box center [298, 251] width 327 height 10
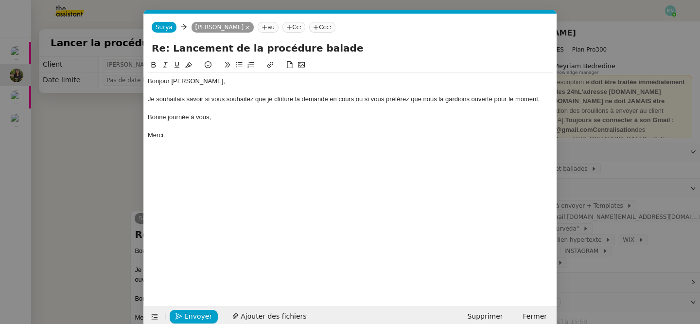
scroll to position [0, 20]
click at [195, 317] on span "Envoyer" at bounding box center [198, 316] width 28 height 11
click at [195, 317] on span "Confirmer l'envoi" at bounding box center [213, 316] width 58 height 11
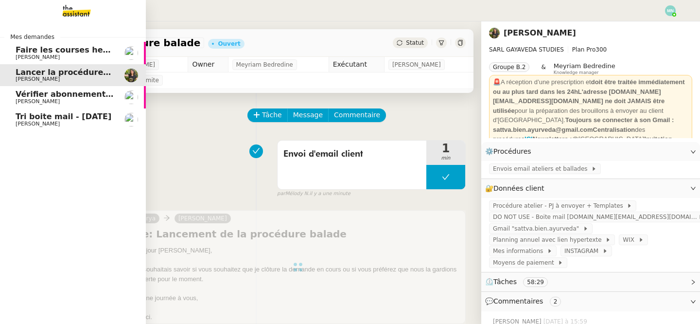
click at [37, 54] on span "Faire les courses hebdomadaires" at bounding box center [88, 49] width 144 height 9
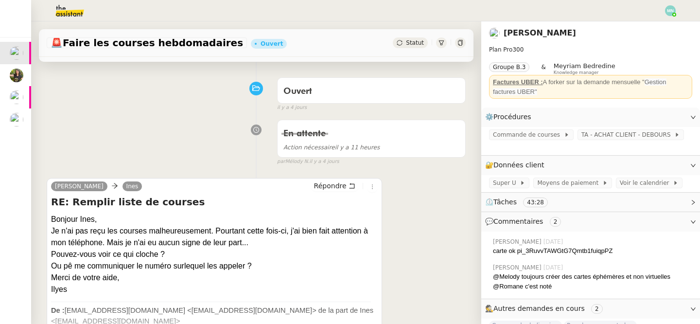
scroll to position [78, 0]
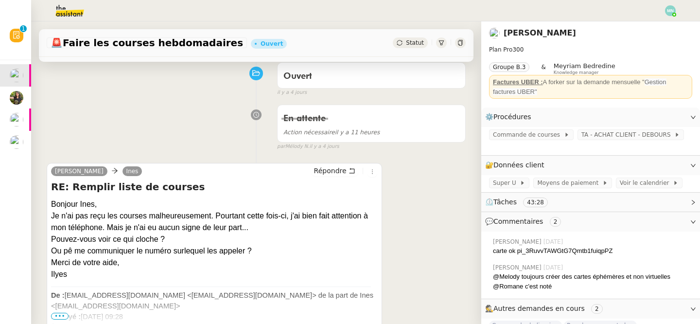
drag, startPoint x: 70, startPoint y: 274, endPoint x: 51, endPoint y: 201, distance: 75.3
copy div "Bonjour Ines, Je n'ai pas reçu les courses malheureusement. Pourtant cette fois…"
click at [89, 263] on div "Merci de votre aide," at bounding box center [214, 263] width 327 height 12
drag, startPoint x: 81, startPoint y: 277, endPoint x: 45, endPoint y: 194, distance: 89.7
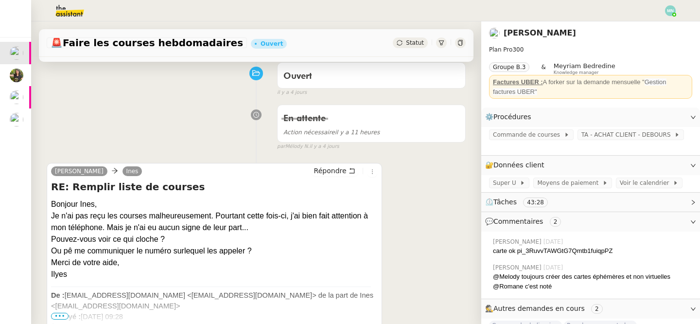
copy div "Bonjour Ines, Je n'ai pas reçu les courses malheureusement. Pourtant cette fois…"
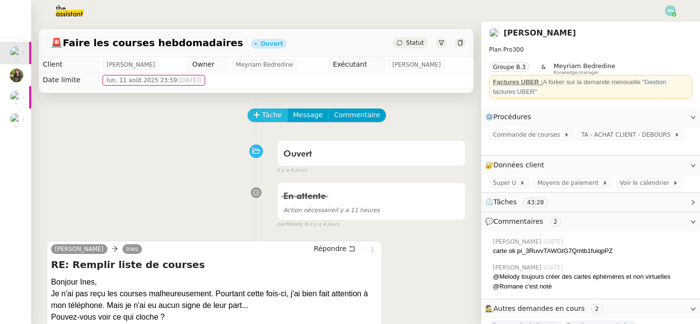
click at [260, 119] on button "Tâche" at bounding box center [267, 115] width 40 height 14
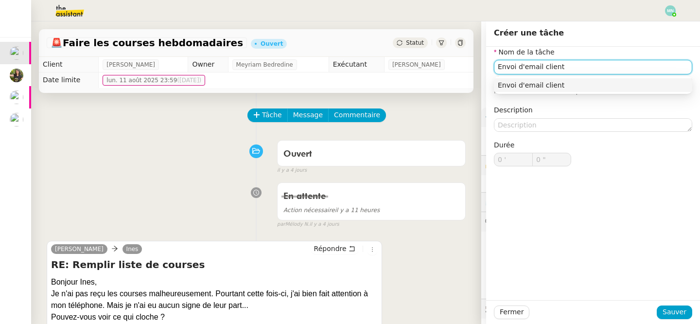
type input "Envoi d'email client"
click at [580, 92] on div "Envoi d'email client" at bounding box center [593, 85] width 198 height 18
click at [578, 84] on div "Envoi d'email client" at bounding box center [593, 85] width 191 height 9
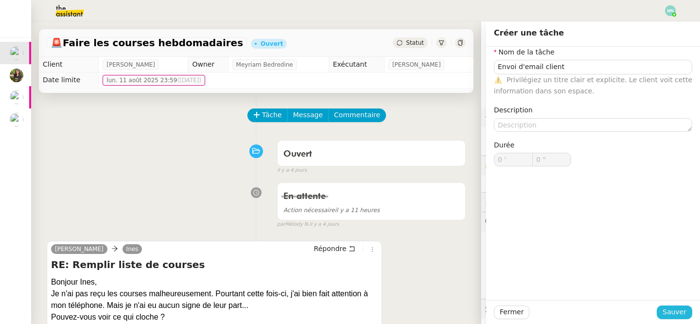
click at [682, 312] on span "Sauver" at bounding box center [675, 311] width 24 height 11
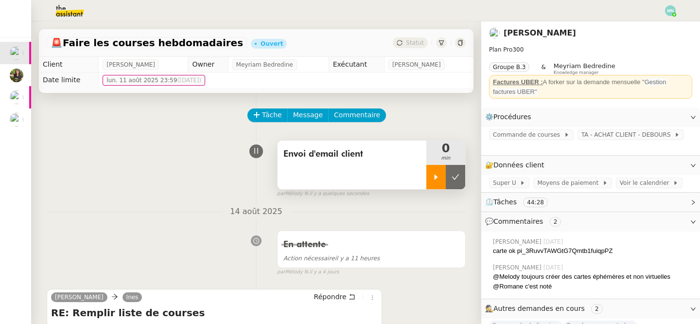
click at [438, 176] on icon at bounding box center [436, 177] width 8 height 8
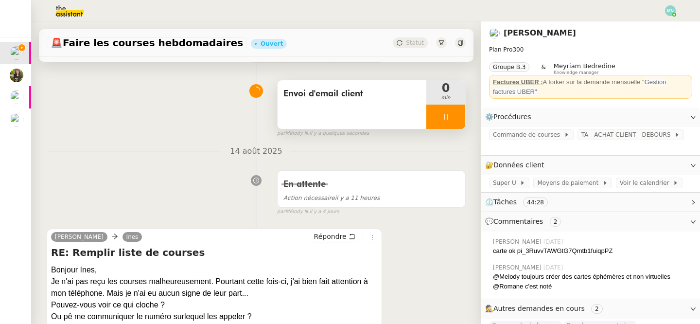
scroll to position [74, 0]
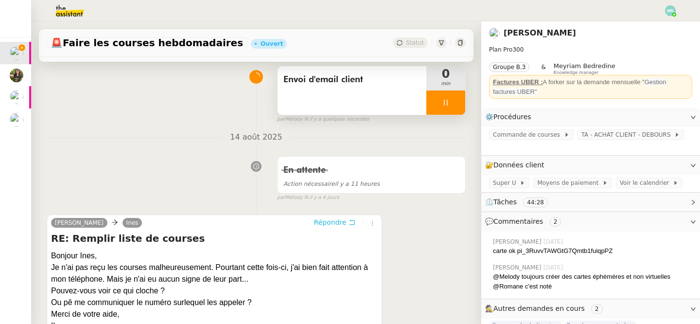
click at [330, 223] on span "Répondre" at bounding box center [330, 222] width 33 height 10
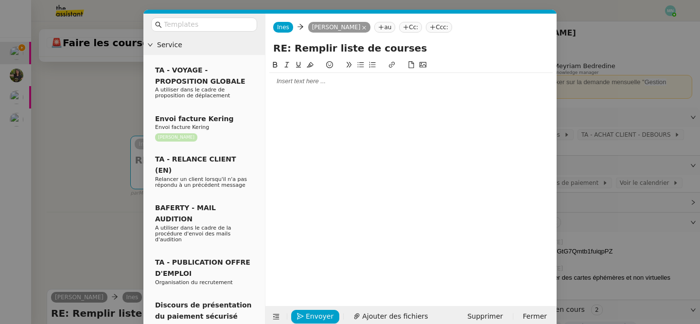
click at [305, 84] on div at bounding box center [410, 81] width 283 height 9
paste div
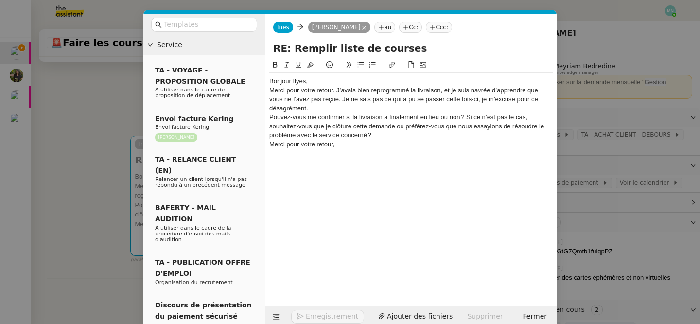
click at [323, 83] on div "Bonjour Ilyes," at bounding box center [410, 81] width 283 height 9
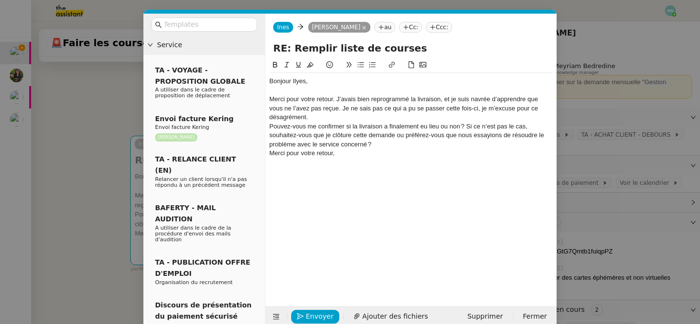
click at [319, 120] on div "Merci pour votre retour. J’avais bien reprogrammé la livraison, et je suis navr…" at bounding box center [410, 108] width 283 height 27
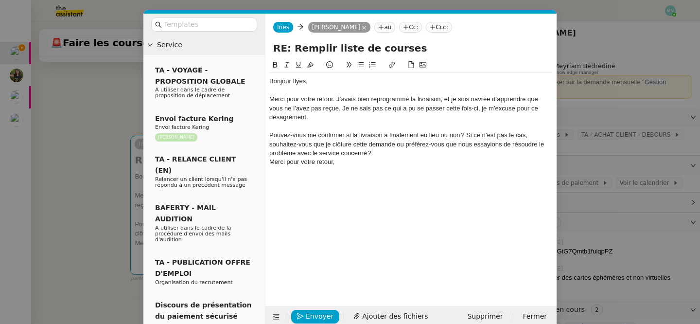
click at [386, 154] on div "Pouvez-vous me confirmer si la livraison a finalement eu lieu ou non ? Si ce n’…" at bounding box center [410, 144] width 283 height 27
click at [466, 133] on div "Pouvez-vous me confirmer si la livraison a finalement eu lieu ou non ? Si ce n’…" at bounding box center [410, 144] width 283 height 27
click at [468, 158] on div "Merci pour votre retour," at bounding box center [410, 162] width 283 height 9
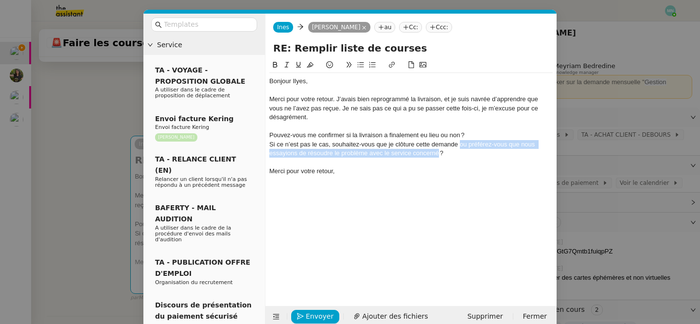
drag, startPoint x: 437, startPoint y: 153, endPoint x: 460, endPoint y: 144, distance: 25.1
click at [460, 144] on div "Si ce n’est pas le cas, souhaitez‑vous que je clôture cette demande ou préférez…" at bounding box center [410, 149] width 283 height 18
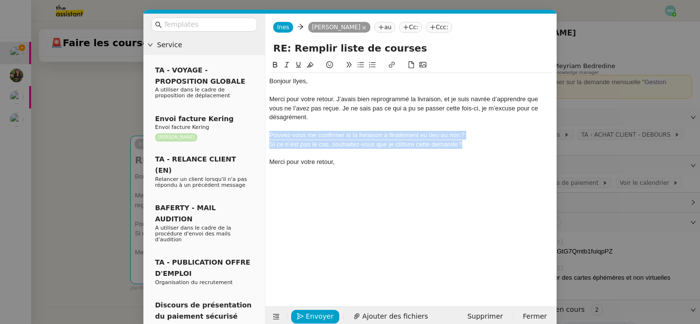
drag, startPoint x: 473, startPoint y: 146, endPoint x: 264, endPoint y: 137, distance: 208.3
click at [264, 137] on nz-layout "Service TA - VOYAGE - PROPOSITION GLOBALE A utiliser dans le cadre de propositi…" at bounding box center [349, 171] width 413 height 314
click at [361, 63] on icon at bounding box center [360, 64] width 7 height 7
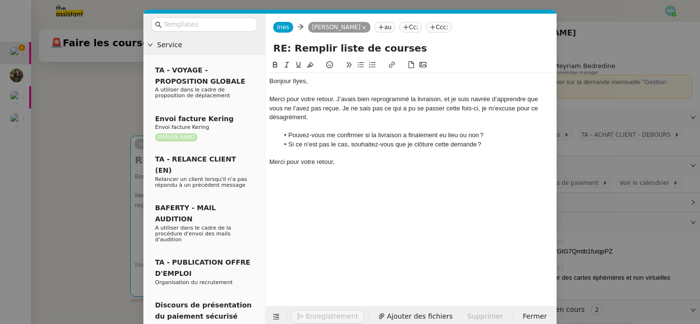
click at [340, 164] on div "Merci pour votre retour," at bounding box center [410, 162] width 283 height 9
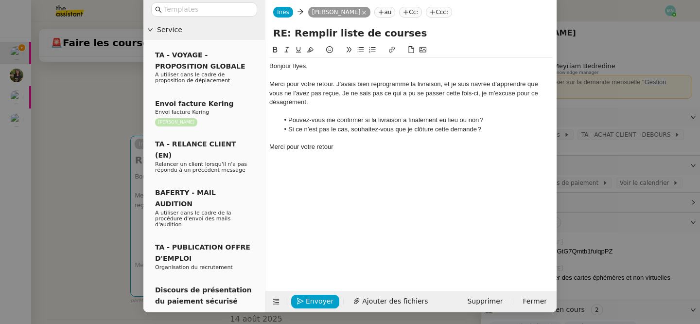
click at [63, 206] on nz-modal-container "Service TA - VOYAGE - PROPOSITION GLOBALE A utiliser dans le cadre de propositi…" at bounding box center [350, 162] width 700 height 324
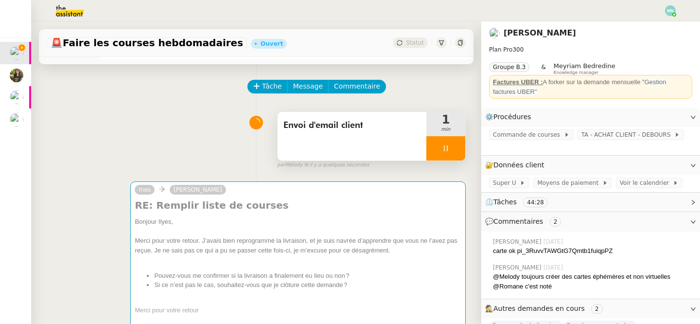
scroll to position [0, 0]
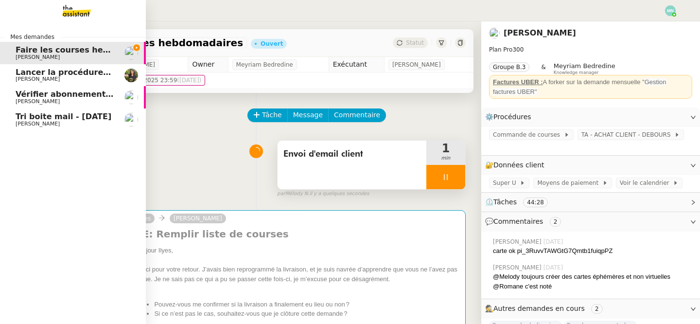
click at [57, 72] on span "Lancer la procédure balade" at bounding box center [76, 72] width 120 height 9
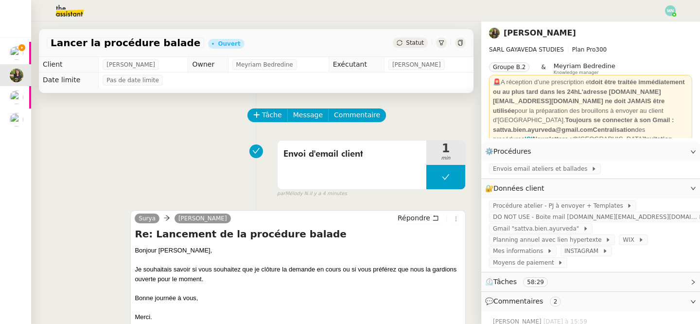
click at [407, 36] on div "Lancer la procédure balade Ouvert Statut" at bounding box center [256, 43] width 435 height 28
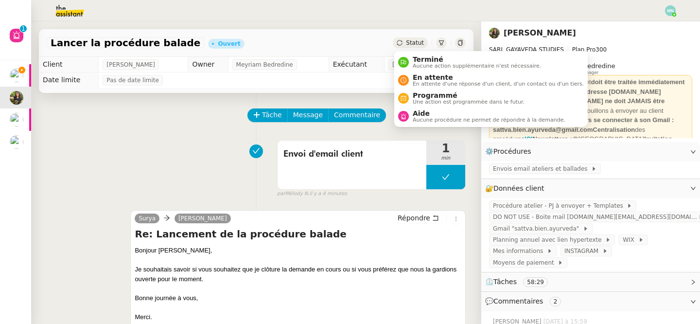
click at [414, 40] on span "Statut" at bounding box center [415, 42] width 18 height 7
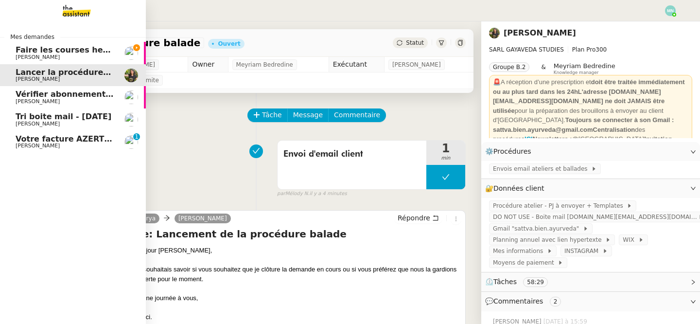
click at [28, 143] on span "[PERSON_NAME]" at bounding box center [38, 145] width 44 height 6
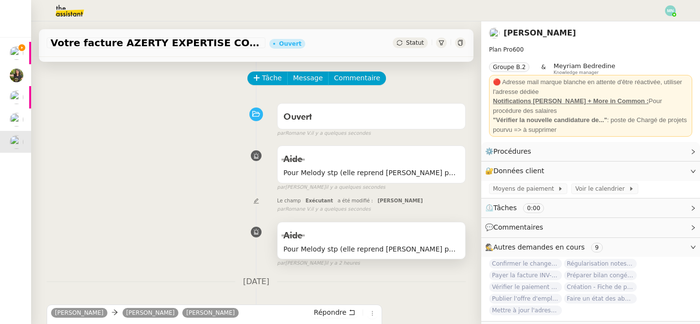
scroll to position [32, 0]
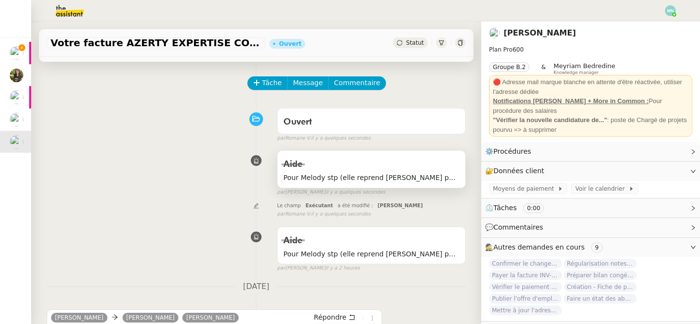
click at [402, 182] on span "Pour Melody stp (elle reprend [PERSON_NAME] pendant congés de [PERSON_NAME])" at bounding box center [371, 177] width 176 height 11
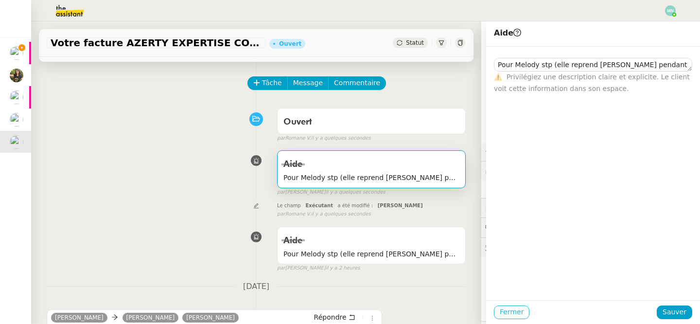
click at [517, 310] on span "Fermer" at bounding box center [512, 311] width 24 height 11
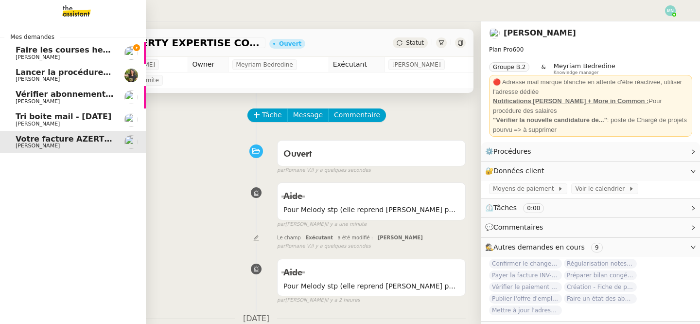
click at [71, 51] on span "Faire les courses hebdomadaires" at bounding box center [88, 49] width 144 height 9
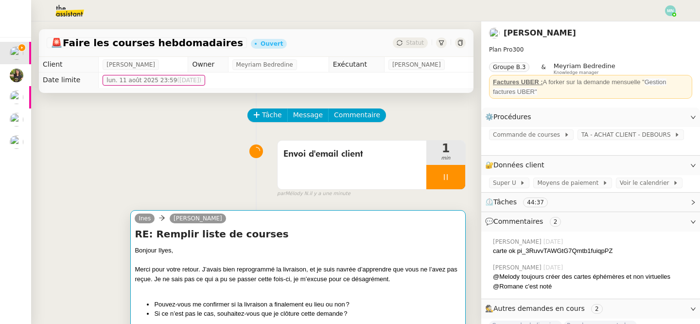
scroll to position [3, 0]
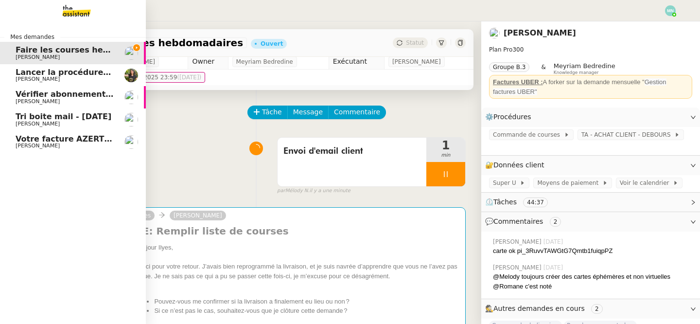
click at [26, 142] on span "Votre facture AZERTY EXPERTISE COMPTABLE est en retard de 14 jours" at bounding box center [172, 138] width 312 height 9
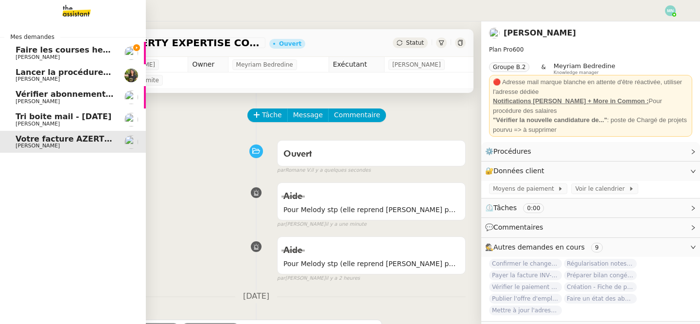
click at [64, 50] on span "Faire les courses hebdomadaires" at bounding box center [88, 49] width 144 height 9
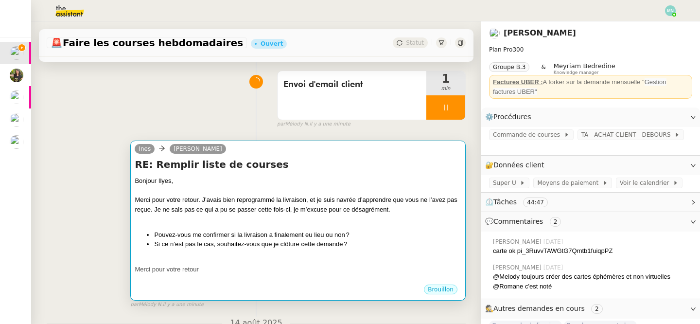
scroll to position [70, 0]
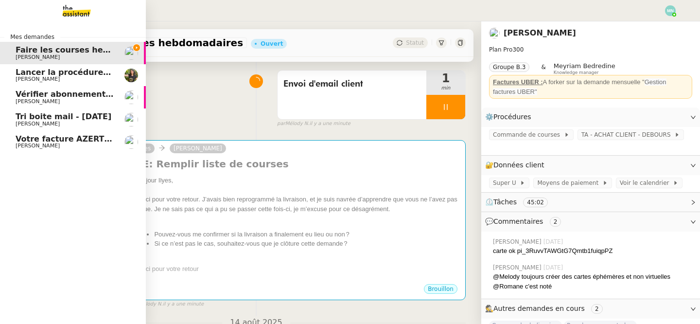
click at [44, 76] on span "Lancer la procédure balade" at bounding box center [76, 72] width 120 height 9
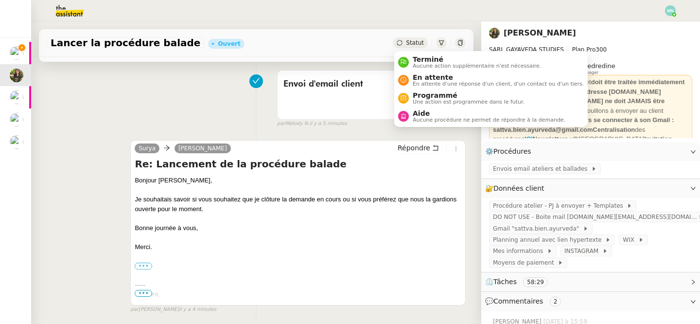
click at [411, 42] on span "Statut" at bounding box center [415, 42] width 18 height 7
click at [439, 86] on span "En attente d'une réponse d'un client, d'un contact ou d'un tiers." at bounding box center [498, 83] width 171 height 5
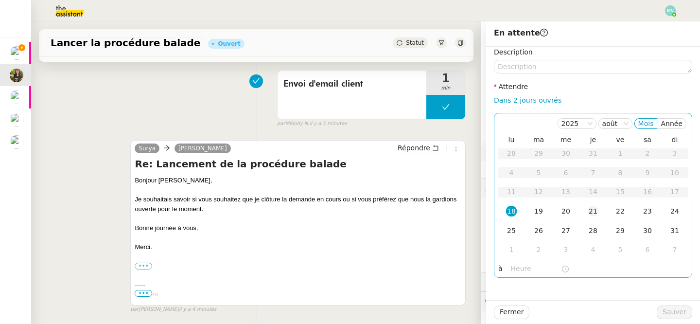
click at [595, 211] on div "21" at bounding box center [593, 211] width 11 height 11
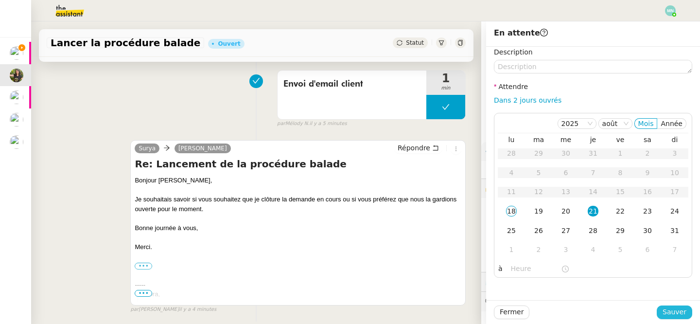
click at [679, 317] on span "Sauver" at bounding box center [675, 311] width 24 height 11
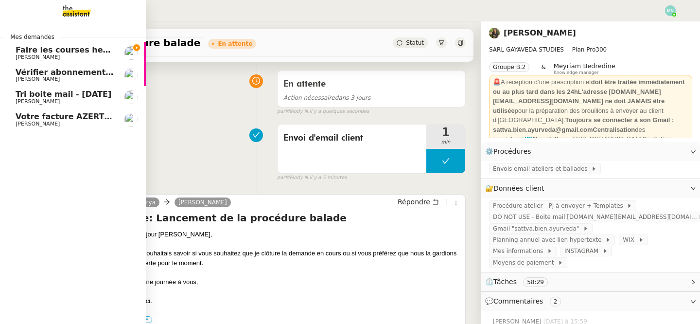
click at [29, 54] on span "[PERSON_NAME]" at bounding box center [38, 57] width 44 height 6
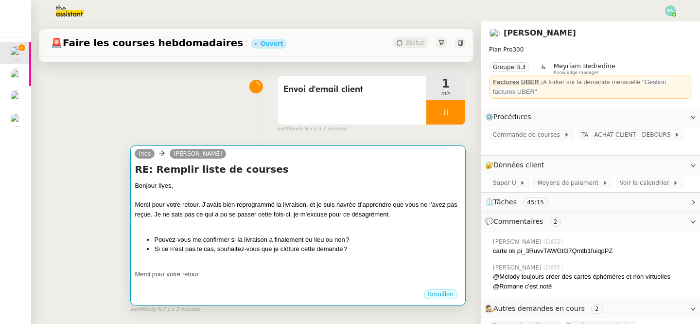
scroll to position [43, 0]
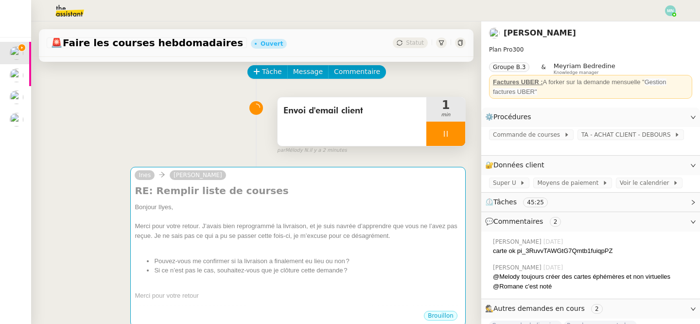
click at [439, 139] on div at bounding box center [445, 134] width 39 height 24
click at [458, 139] on button at bounding box center [455, 134] width 19 height 24
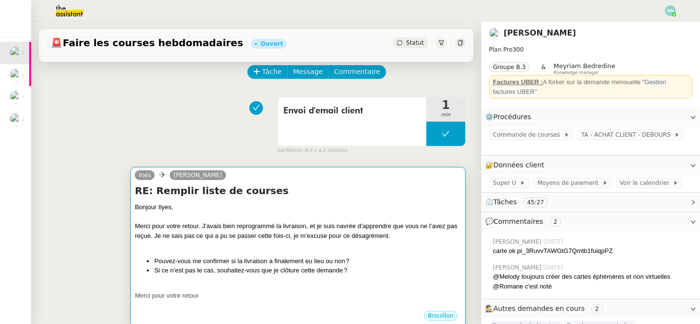
click at [426, 242] on div at bounding box center [298, 245] width 327 height 10
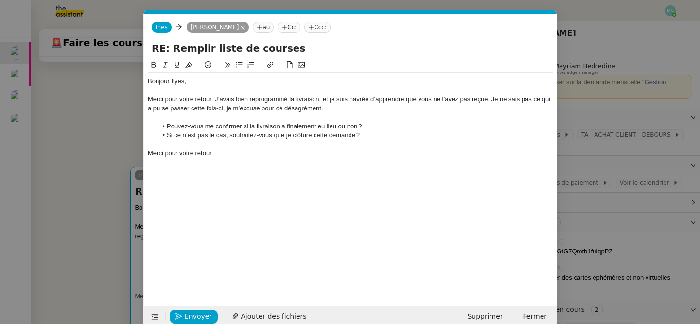
scroll to position [15, 0]
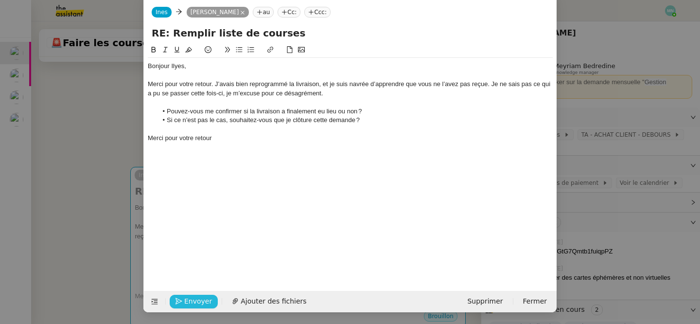
click at [200, 304] on span "Envoyer" at bounding box center [198, 301] width 28 height 11
click at [200, 304] on span "Confirmer l'envoi" at bounding box center [213, 301] width 58 height 11
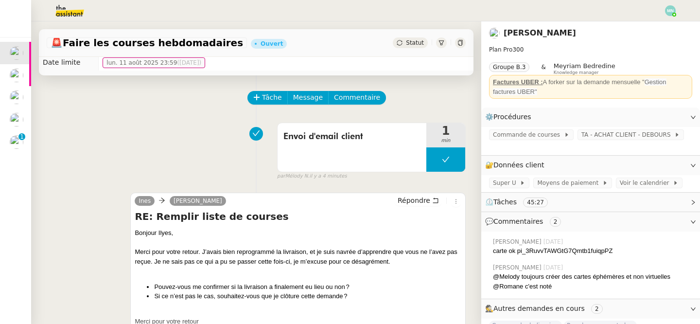
scroll to position [3, 0]
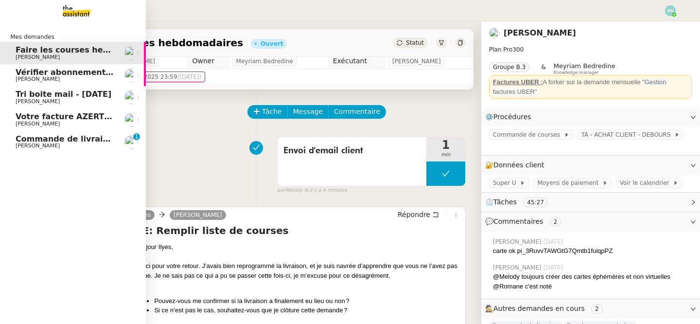
click at [48, 140] on span "Commande de livraisons- [DATE]" at bounding box center [87, 138] width 143 height 9
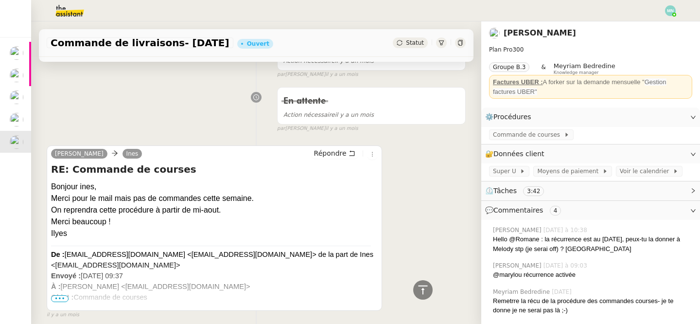
scroll to position [950, 0]
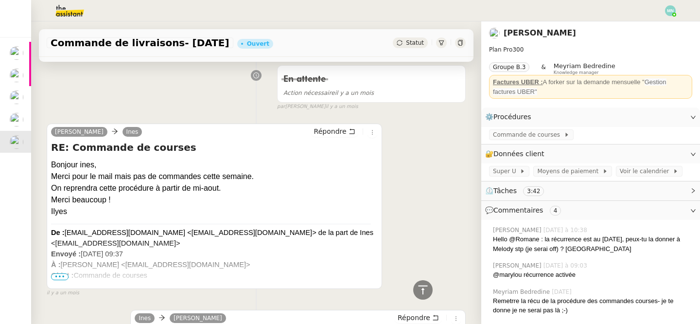
click at [56, 276] on span "•••" at bounding box center [60, 276] width 18 height 7
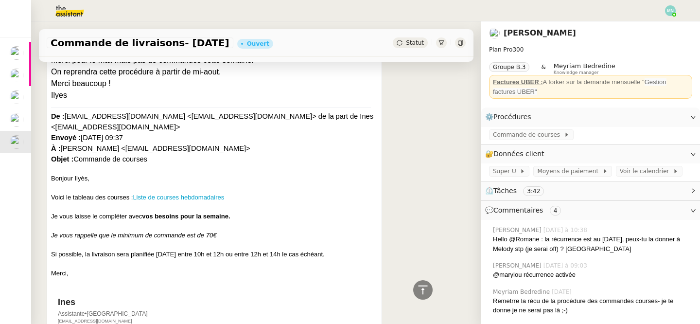
scroll to position [1068, 0]
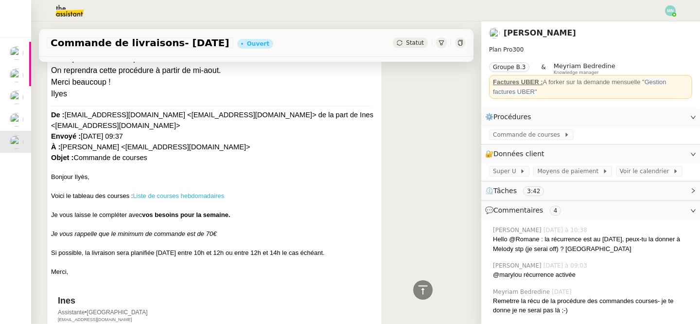
click at [169, 192] on link "Liste de courses hebdomadaires" at bounding box center [178, 195] width 91 height 7
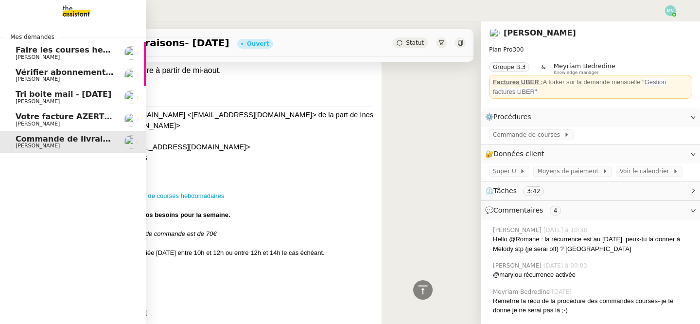
click at [32, 52] on span "Faire les courses hebdomadaires" at bounding box center [88, 49] width 144 height 9
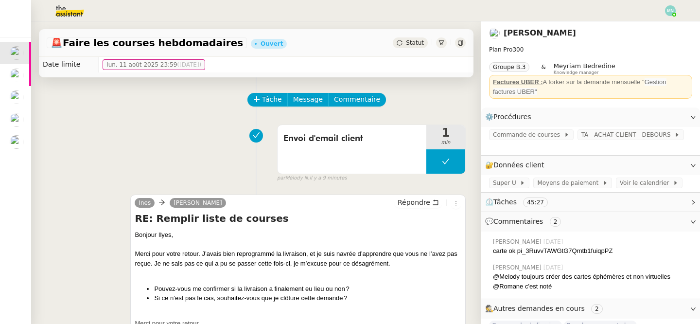
scroll to position [18, 0]
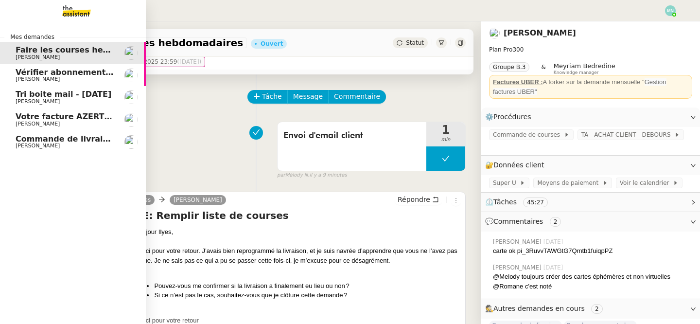
click at [28, 142] on span "Commande de livraisons- [DATE]" at bounding box center [87, 138] width 143 height 9
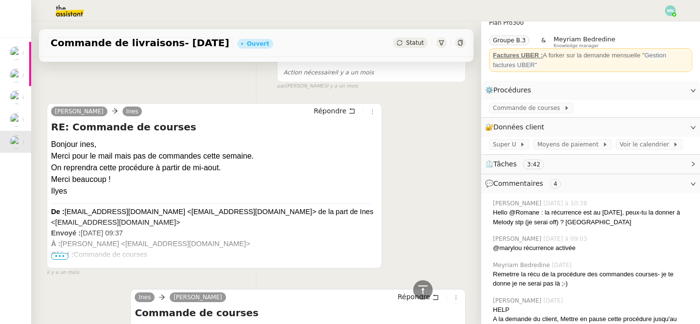
scroll to position [948, 0]
click at [65, 256] on span "•••" at bounding box center [60, 256] width 18 height 7
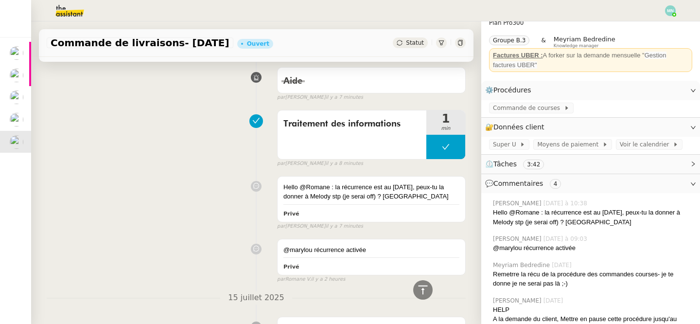
scroll to position [0, 0]
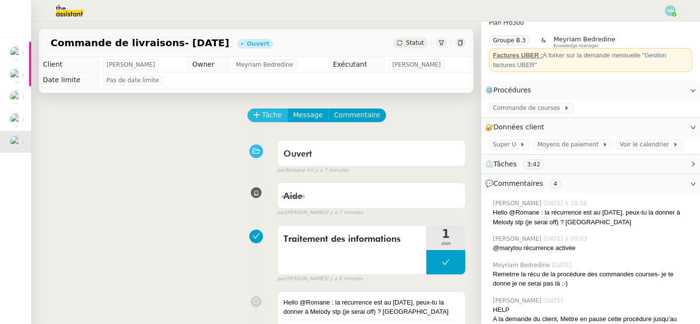
click at [256, 118] on icon at bounding box center [256, 114] width 7 height 7
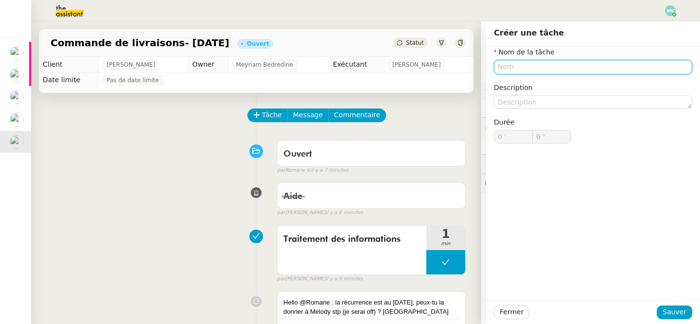
click at [504, 68] on input "text" at bounding box center [593, 67] width 198 height 14
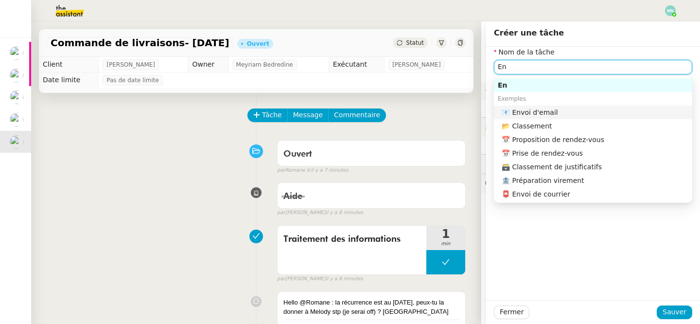
click at [543, 109] on div "📧 Envoi d'email" at bounding box center [595, 112] width 187 height 9
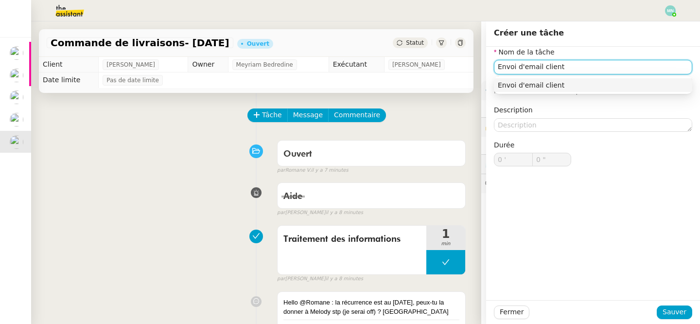
click at [591, 86] on div "Envoi d'email client" at bounding box center [593, 85] width 191 height 9
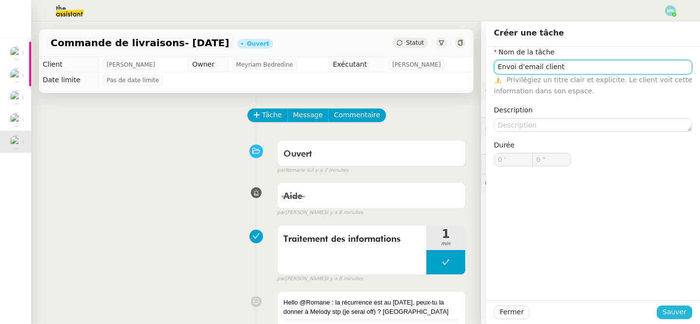
type input "Envoi d'email client"
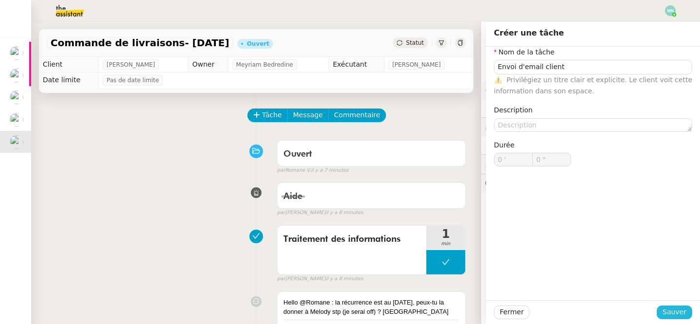
click at [678, 309] on span "Sauver" at bounding box center [675, 311] width 24 height 11
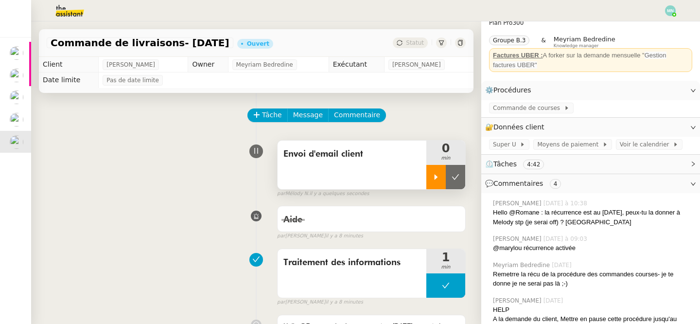
click at [432, 173] on icon at bounding box center [436, 177] width 8 height 8
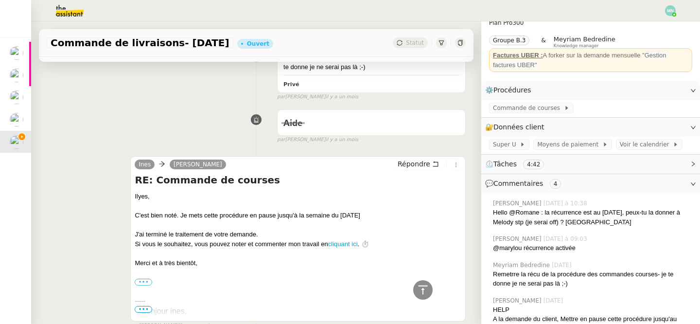
scroll to position [472, 0]
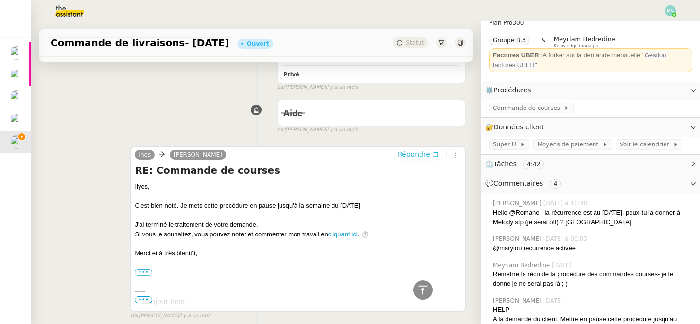
click at [418, 157] on span "Répondre" at bounding box center [414, 154] width 33 height 10
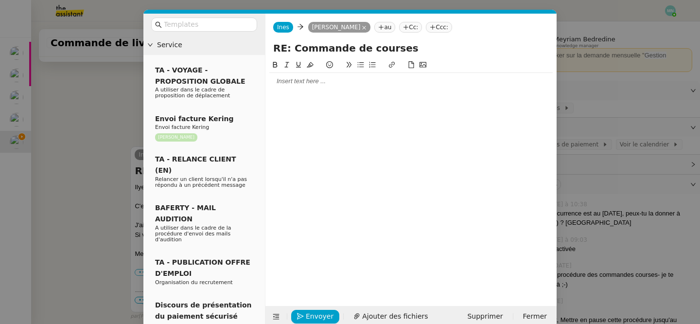
click at [318, 81] on div at bounding box center [410, 81] width 283 height 9
click at [297, 95] on div at bounding box center [410, 174] width 283 height 231
click at [290, 84] on div at bounding box center [410, 81] width 283 height 9
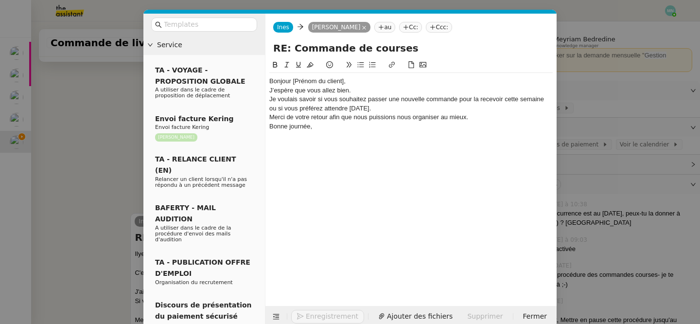
scroll to position [613, 0]
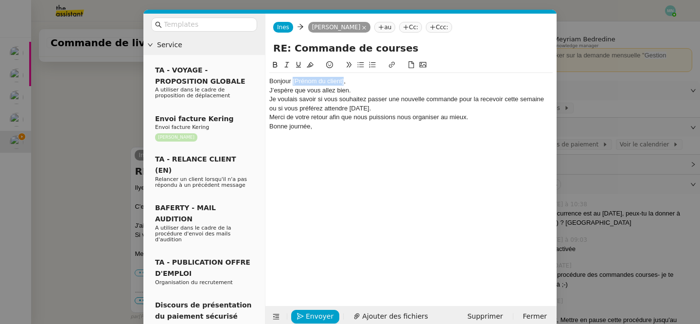
drag, startPoint x: 344, startPoint y: 80, endPoint x: 292, endPoint y: 80, distance: 51.5
click at [292, 80] on div "Bonjour [Prénom du client]," at bounding box center [410, 81] width 283 height 9
click at [328, 84] on div "Bonjour Ilyes," at bounding box center [410, 81] width 283 height 9
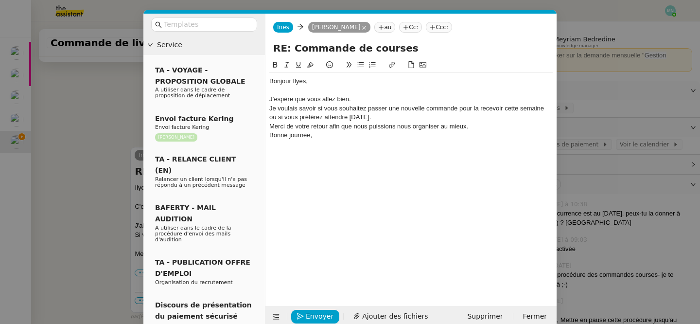
scroll to position [622, 0]
drag, startPoint x: 363, startPoint y: 100, endPoint x: 259, endPoint y: 96, distance: 104.1
click at [259, 96] on nz-layout "Service TA - VOYAGE - PROPOSITION GLOBALE A utiliser dans le cadre de propositi…" at bounding box center [349, 171] width 413 height 314
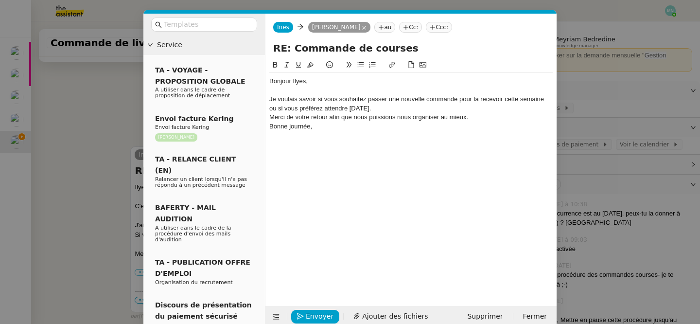
scroll to position [613, 0]
click at [271, 102] on div "Je voulais savoir si vous souhaitez passer une nouvelle commande pour la recevo…" at bounding box center [410, 104] width 283 height 18
click at [407, 111] on div "Je voulais savoir si vous souhaitez passer une nouvelle commande pour la recevo…" at bounding box center [410, 104] width 283 height 18
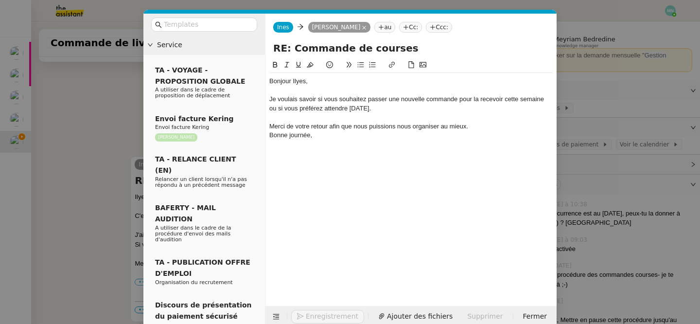
scroll to position [622, 0]
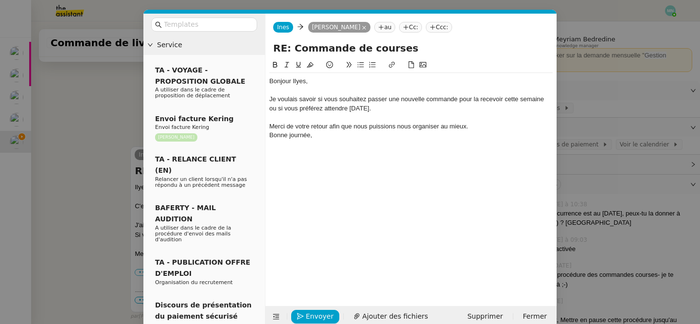
click at [411, 106] on div "Je voulais savoir si vous souhaitez passer une nouvelle commande pour la recevo…" at bounding box center [410, 104] width 283 height 18
click at [478, 125] on div "Merci de votre retour afin que nous puissions nous organiser au mieux." at bounding box center [410, 126] width 283 height 9
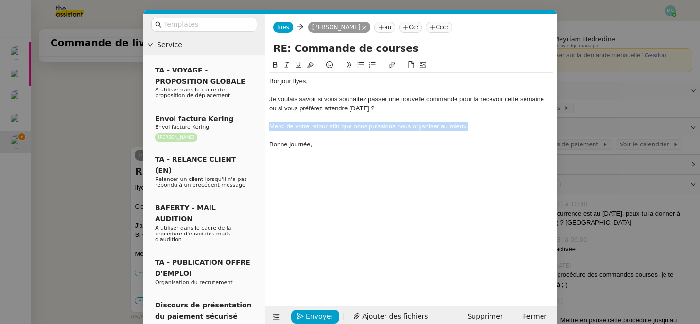
drag, startPoint x: 477, startPoint y: 129, endPoint x: 260, endPoint y: 127, distance: 217.3
click at [260, 127] on nz-layout "Service TA - VOYAGE - PROPOSITION GLOBALE A utiliser dans le cadre de propositi…" at bounding box center [349, 171] width 413 height 314
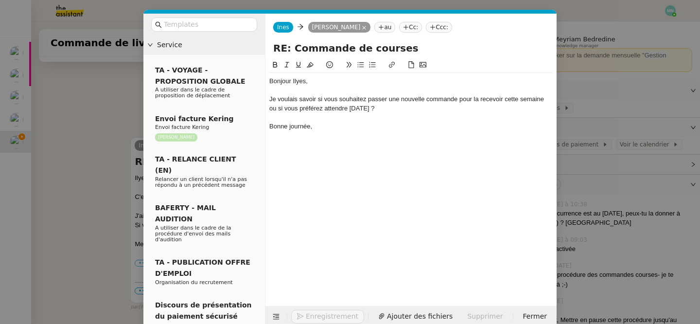
scroll to position [613, 0]
click at [310, 126] on div "Bonne journée," at bounding box center [410, 126] width 283 height 9
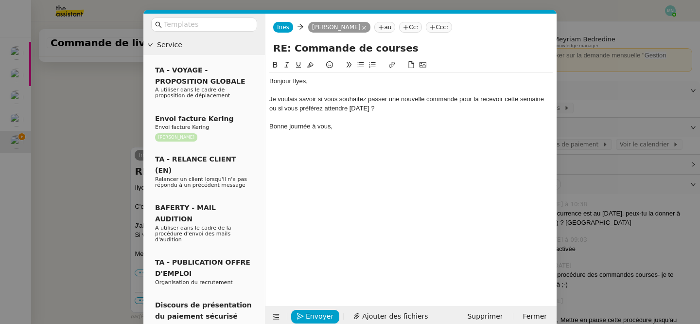
click at [337, 132] on div at bounding box center [410, 135] width 283 height 9
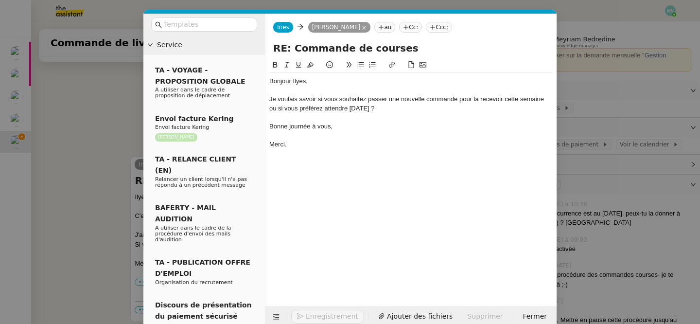
scroll to position [622, 0]
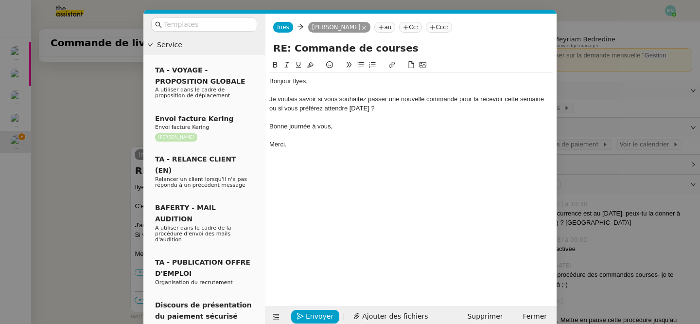
drag, startPoint x: 412, startPoint y: 107, endPoint x: 263, endPoint y: 100, distance: 149.9
click at [263, 100] on nz-layout "Service TA - VOYAGE - PROPOSITION GLOBALE A utiliser dans le cadre de propositi…" at bounding box center [349, 171] width 413 height 314
click at [361, 67] on icon at bounding box center [361, 64] width 6 height 5
click at [341, 191] on div "Bonjour Ilyes, Je voulais savoir si vous souhaitez passer une nouvelle commande…" at bounding box center [410, 174] width 283 height 231
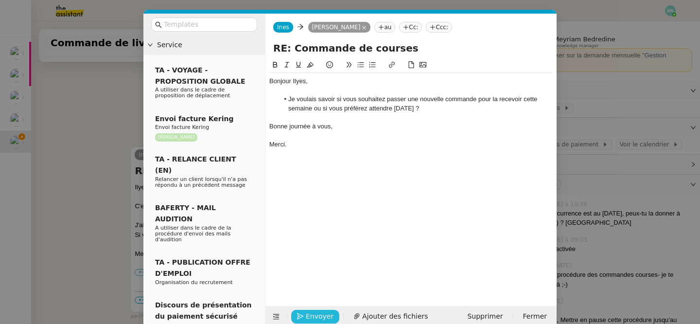
click at [318, 317] on span "Envoyer" at bounding box center [320, 316] width 28 height 11
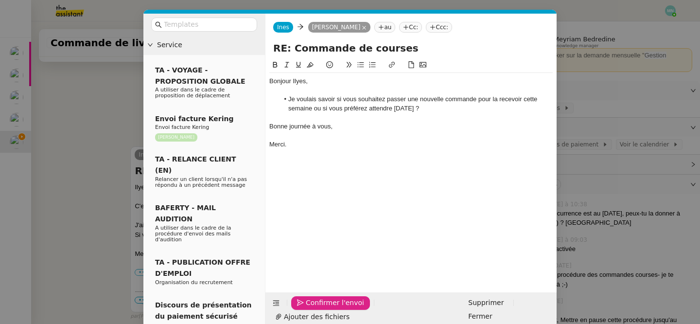
click at [318, 308] on span "Confirmer l'envoi" at bounding box center [335, 302] width 58 height 11
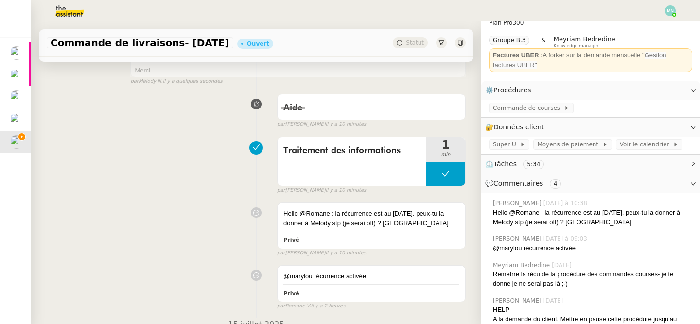
scroll to position [0, 0]
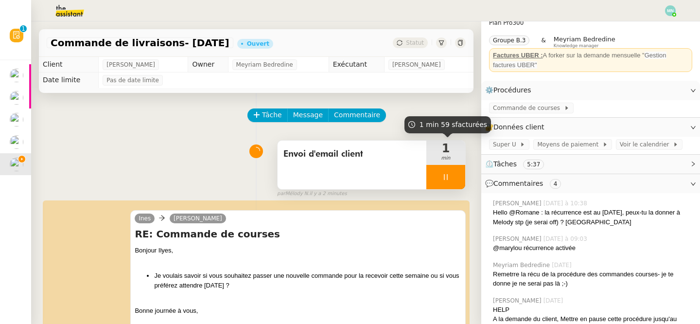
click at [438, 176] on div at bounding box center [445, 177] width 39 height 24
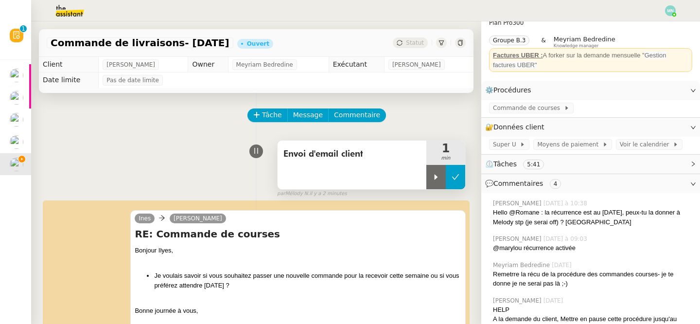
click at [455, 176] on icon at bounding box center [456, 177] width 8 height 8
click at [438, 181] on button at bounding box center [445, 177] width 39 height 24
click at [437, 181] on div at bounding box center [435, 177] width 19 height 24
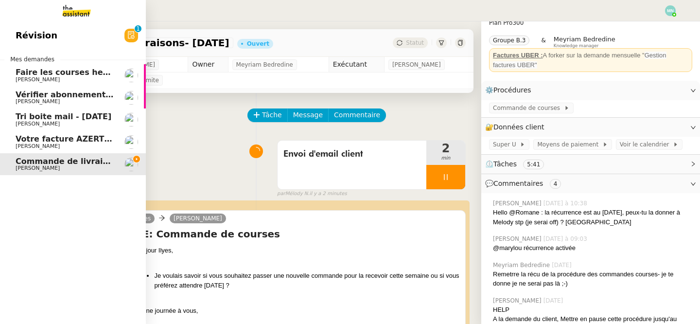
click at [35, 70] on span "Faire les courses hebdomadaires" at bounding box center [88, 72] width 144 height 9
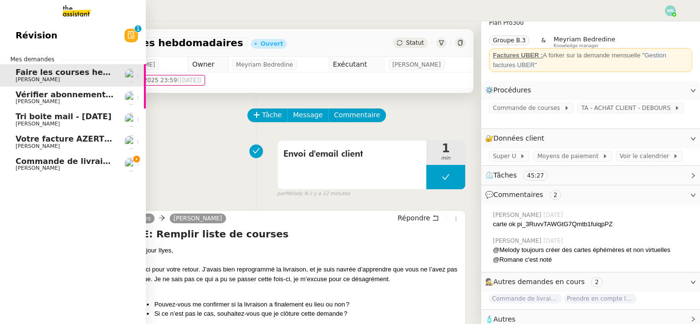
scroll to position [20, 0]
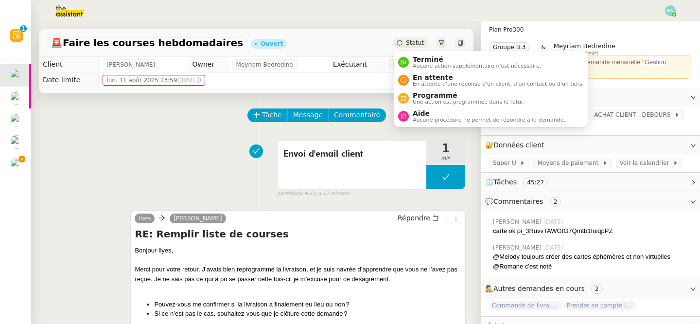
click at [414, 42] on span "Statut" at bounding box center [415, 42] width 18 height 7
click at [441, 77] on span "En attente" at bounding box center [498, 77] width 171 height 8
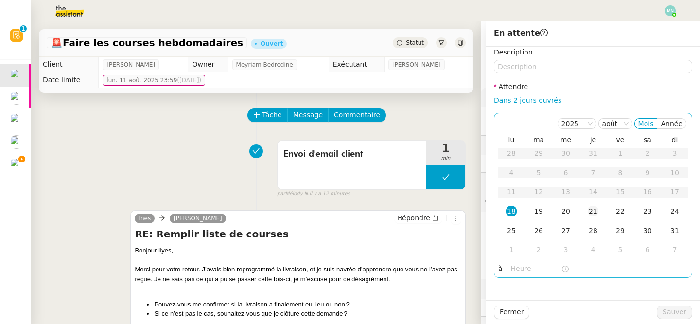
click at [591, 210] on div "21" at bounding box center [593, 211] width 11 height 11
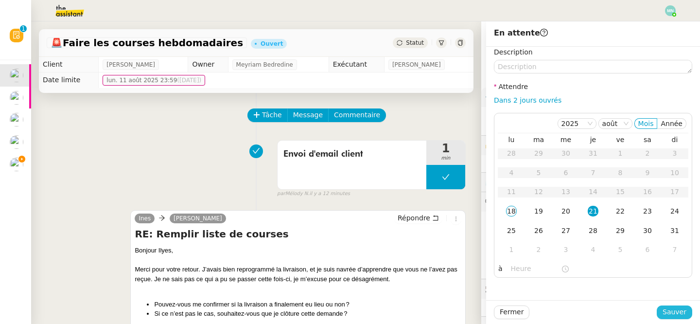
click at [678, 310] on span "Sauver" at bounding box center [675, 311] width 24 height 11
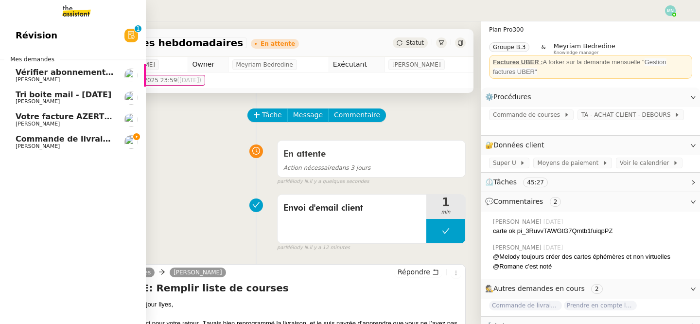
click at [22, 142] on span "Commande de livraisons- [DATE]" at bounding box center [87, 138] width 143 height 9
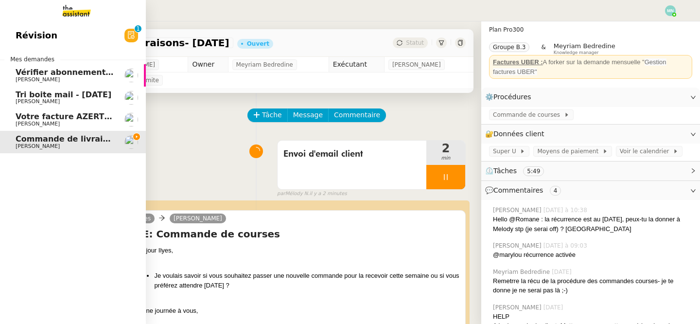
scroll to position [27, 0]
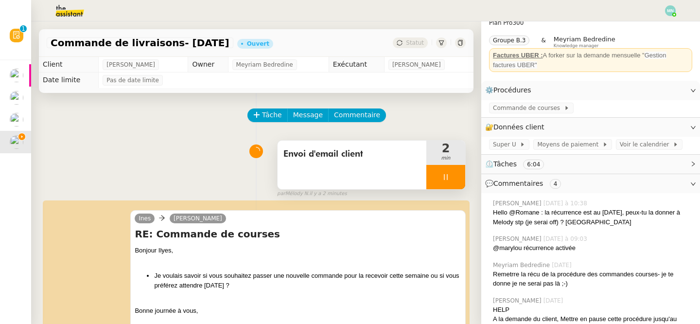
click at [444, 177] on icon at bounding box center [446, 177] width 8 height 8
click at [454, 177] on icon at bounding box center [456, 177] width 8 height 8
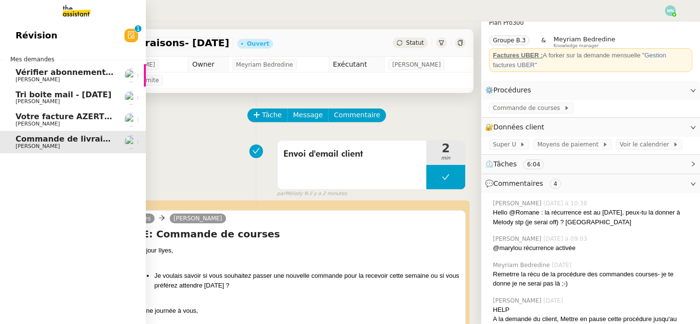
click at [52, 120] on span "Votre facture AZERTY EXPERTISE COMPTABLE est en retard de 14 jours" at bounding box center [172, 116] width 312 height 9
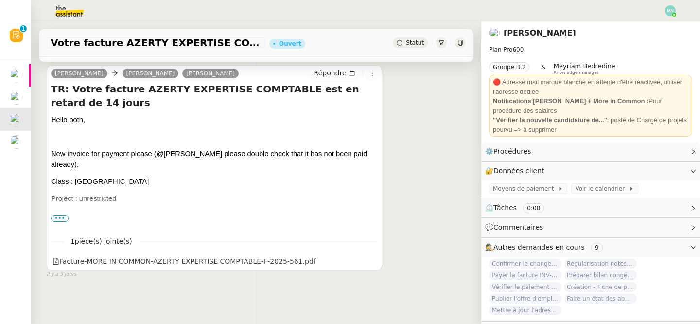
scroll to position [255, 0]
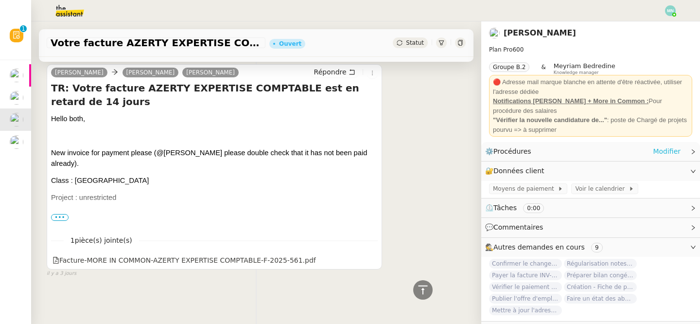
click at [669, 149] on link "Modifier" at bounding box center [667, 151] width 28 height 11
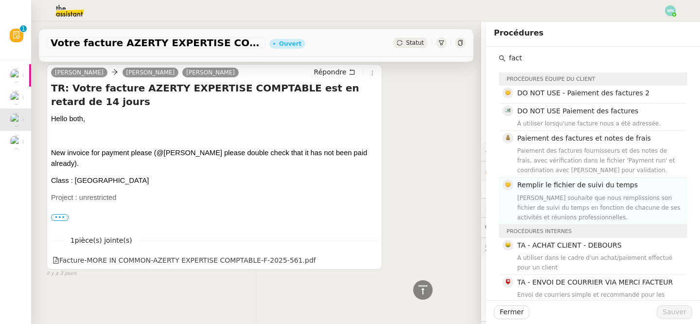
type input "fact"
click at [542, 191] on div "Remplir le fichier de suivi du temps Laurence souhaite que nous remplissions so…" at bounding box center [599, 200] width 164 height 42
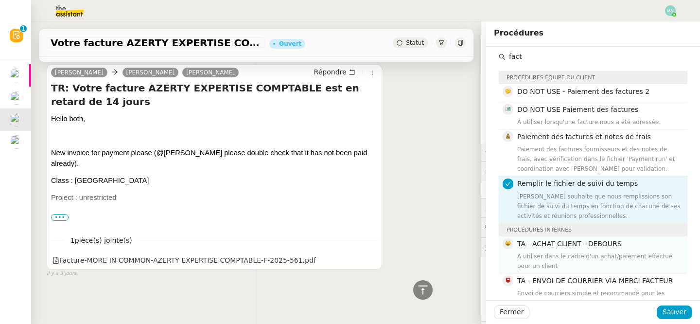
scroll to position [0, 0]
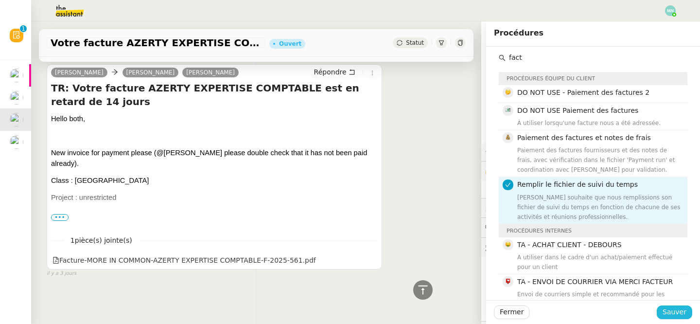
click at [679, 310] on span "Sauver" at bounding box center [675, 311] width 24 height 11
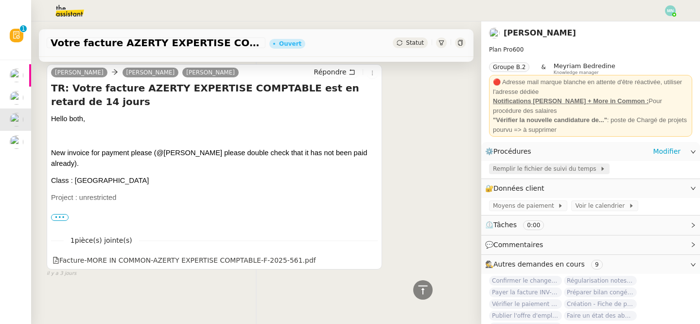
click at [538, 169] on span "Remplir le fichier de suivi du temps" at bounding box center [546, 169] width 107 height 10
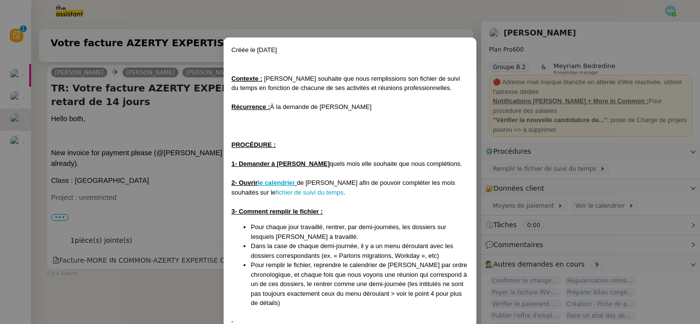
scroll to position [14, 0]
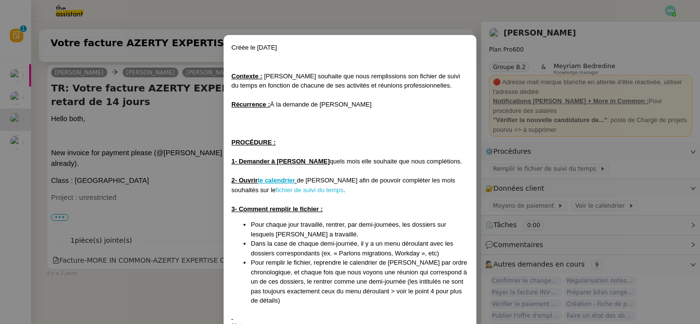
click at [285, 189] on link "fichier de suivi du temps" at bounding box center [310, 189] width 68 height 7
click at [556, 171] on nz-modal-container "Créée le 29/07/24 Contexte : Laurence souhaite que nous remplissions son fichie…" at bounding box center [350, 162] width 700 height 324
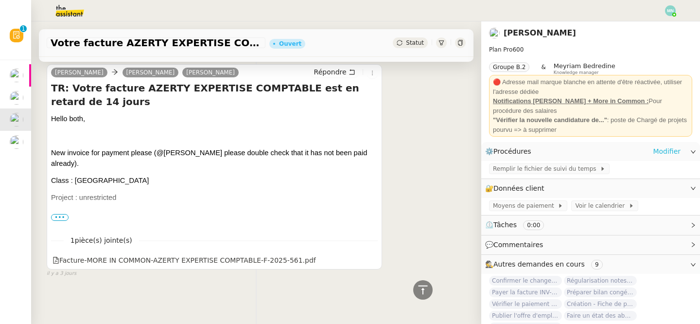
click at [666, 156] on link "Modifier" at bounding box center [667, 151] width 28 height 11
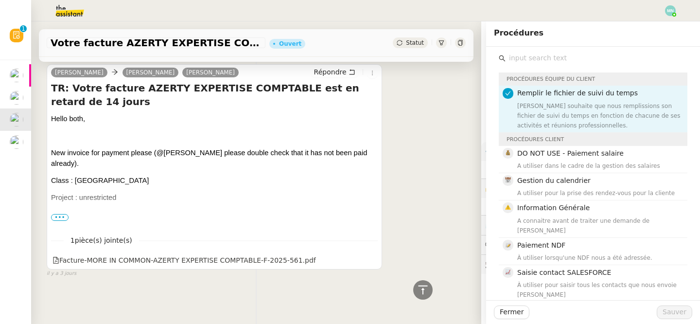
click at [545, 58] on input "text" at bounding box center [597, 58] width 182 height 13
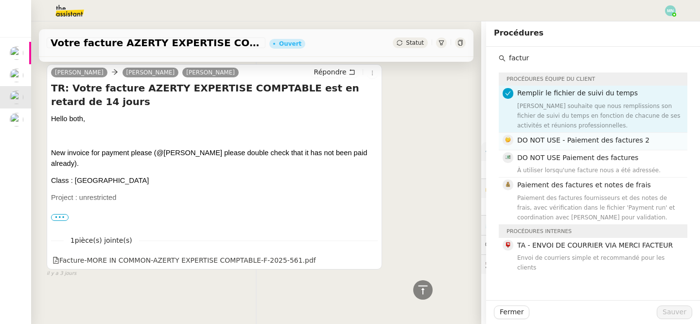
type input "factur"
click at [586, 147] on div "DO NOT USE - Paiement des factures 2" at bounding box center [599, 141] width 164 height 13
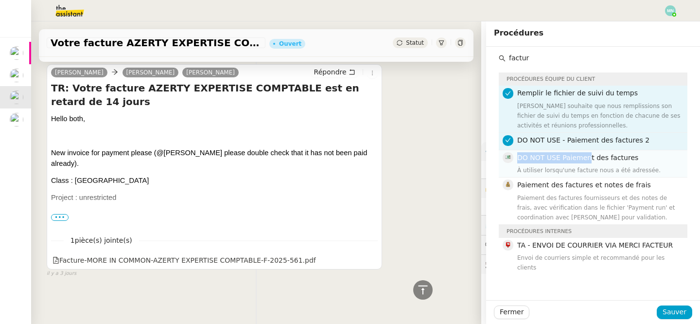
click at [589, 158] on span "DO NOT USE Paiement des factures" at bounding box center [577, 158] width 121 height 8
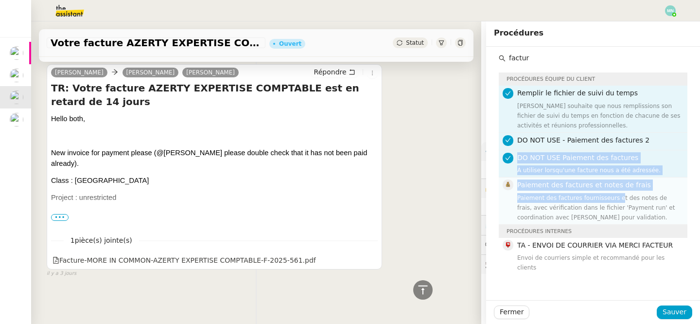
click at [618, 199] on div "Paiement des factures fournisseurs et des notes de frais, avec vérification dan…" at bounding box center [599, 207] width 164 height 29
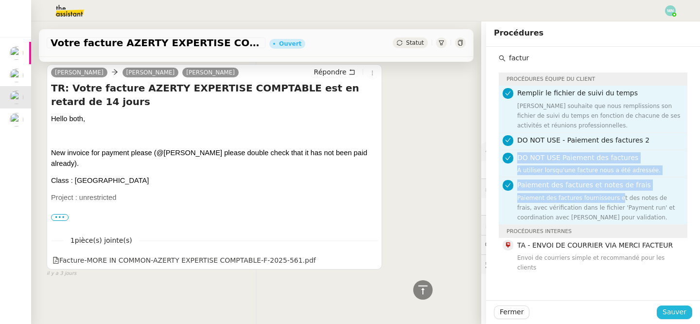
click at [674, 311] on span "Sauver" at bounding box center [675, 311] width 24 height 11
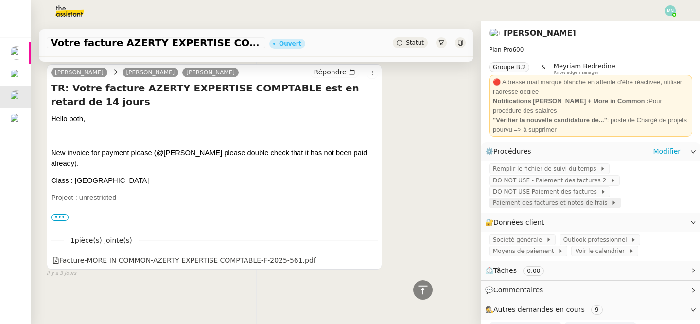
click at [571, 204] on span "Paiement des factures et notes de frais" at bounding box center [552, 203] width 118 height 10
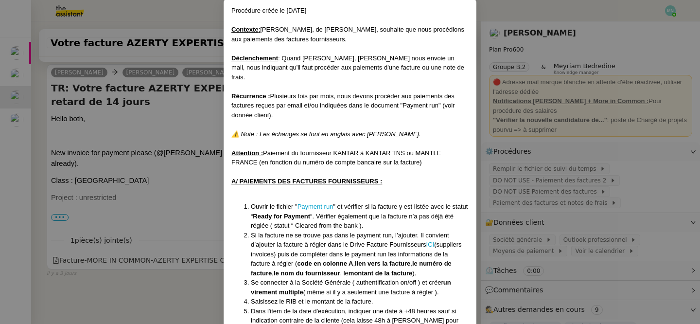
scroll to position [52, 0]
click at [309, 202] on link "Payment run" at bounding box center [316, 205] width 36 height 7
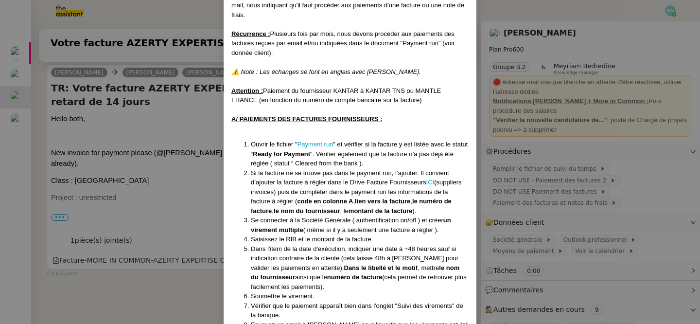
scroll to position [113, 0]
click at [177, 128] on nz-modal-container "​​Procédure créée le 29/07/2025 Contexte : Laurence De Nervaux, de Destin Commu…" at bounding box center [350, 162] width 700 height 324
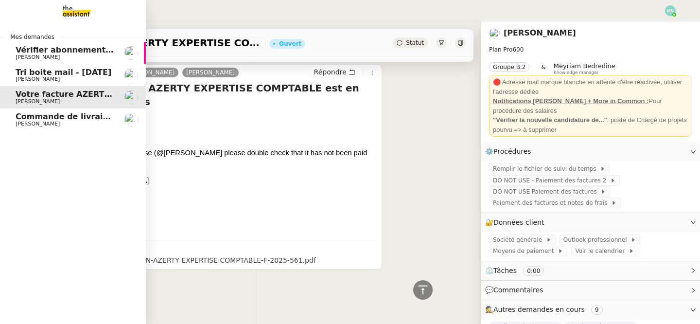
click at [23, 118] on span "Commande de livraisons- [DATE]" at bounding box center [87, 116] width 143 height 9
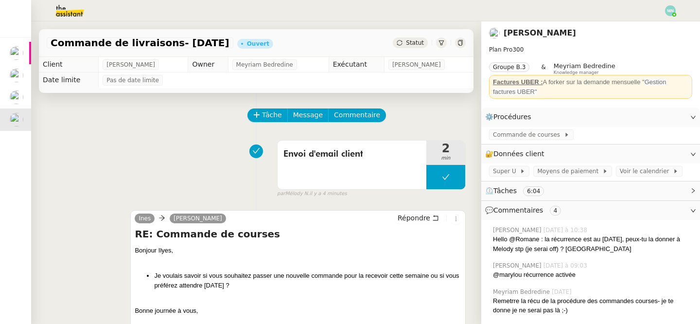
click at [414, 41] on span "Statut" at bounding box center [415, 42] width 18 height 7
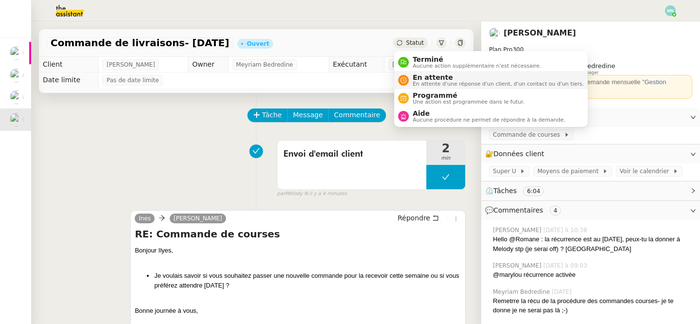
click at [421, 74] on span "En attente" at bounding box center [498, 77] width 171 height 8
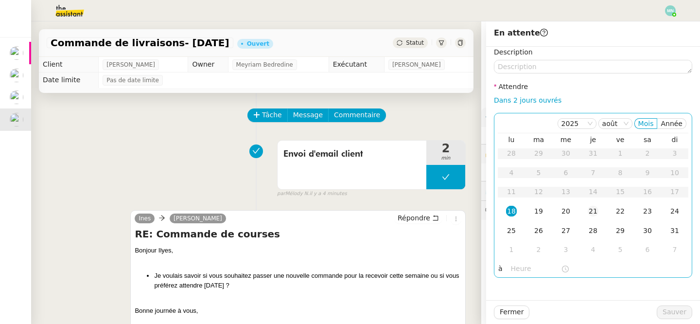
click at [585, 211] on td "21" at bounding box center [592, 211] width 27 height 19
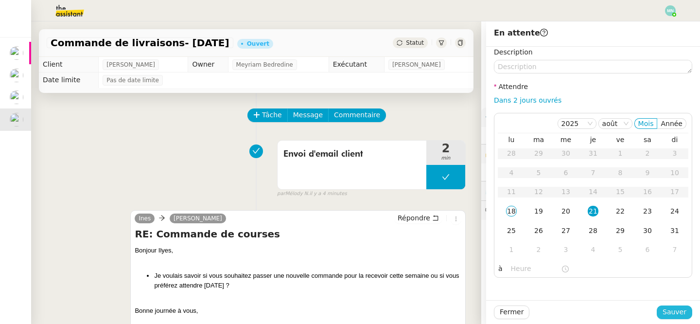
click at [671, 306] on span "Sauver" at bounding box center [675, 311] width 24 height 11
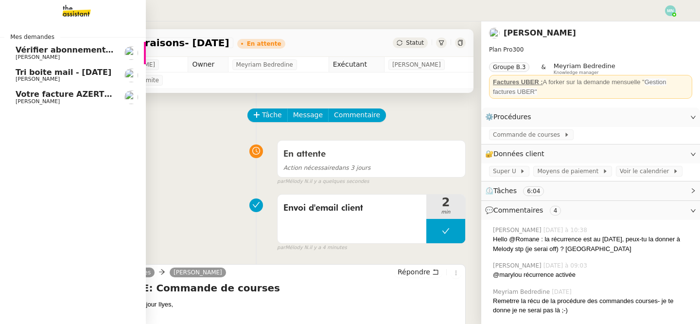
click at [15, 97] on link "Votre facture AZERTY EXPERTISE COMPTABLE est en retard de 14 jours [PERSON_NAME]" at bounding box center [73, 97] width 146 height 22
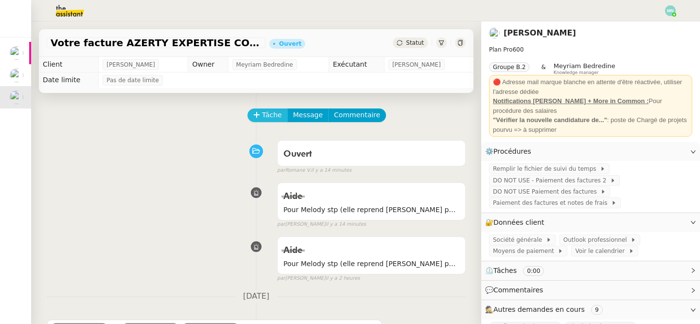
click at [271, 114] on span "Tâche" at bounding box center [272, 114] width 20 height 11
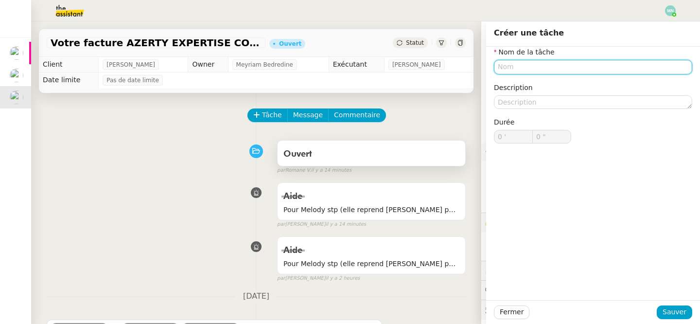
type input "T"
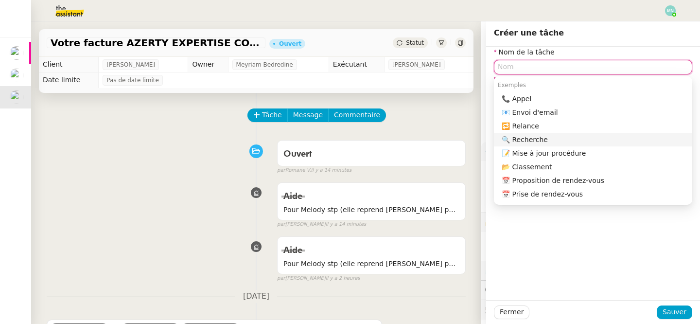
click at [530, 140] on div "🔍 Recherche" at bounding box center [595, 139] width 187 height 9
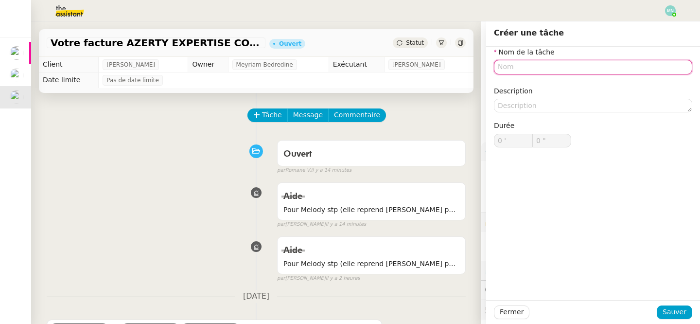
type input "Recherche"
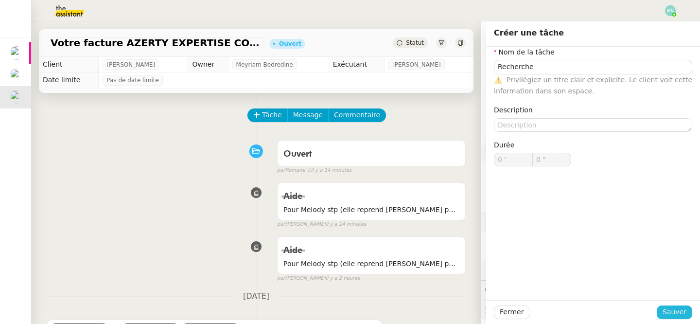
click at [678, 315] on span "Sauver" at bounding box center [675, 311] width 24 height 11
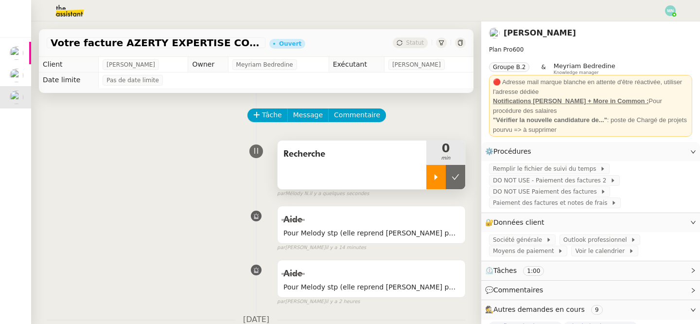
click at [432, 177] on icon at bounding box center [436, 177] width 8 height 8
click at [543, 205] on span "Paiement des factures et notes de frais" at bounding box center [552, 203] width 118 height 10
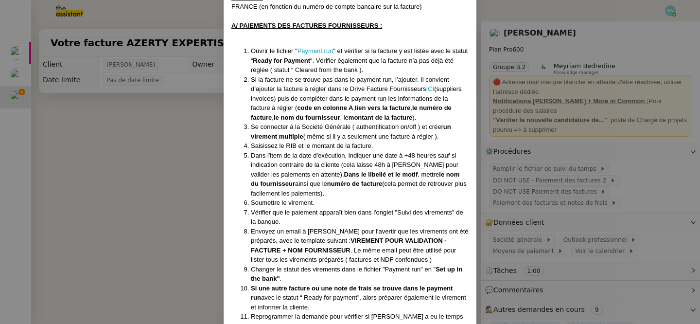
scroll to position [205, 0]
click at [435, 86] on link "ICI" at bounding box center [430, 89] width 8 height 7
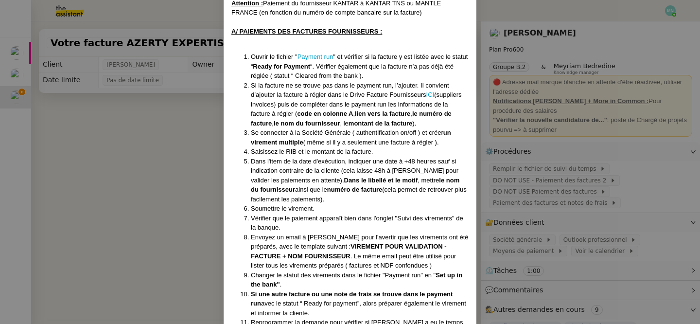
scroll to position [199, 0]
drag, startPoint x: 231, startPoint y: 21, endPoint x: 394, endPoint y: 308, distance: 330.1
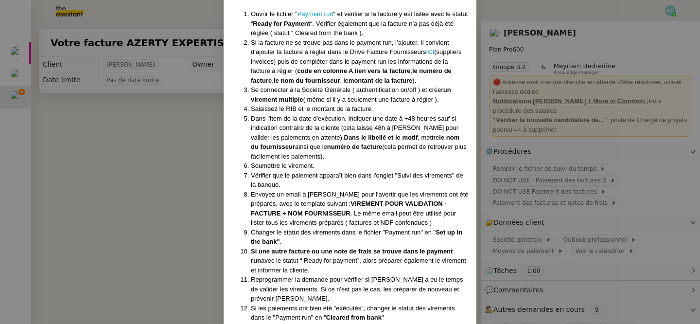
scroll to position [245, 0]
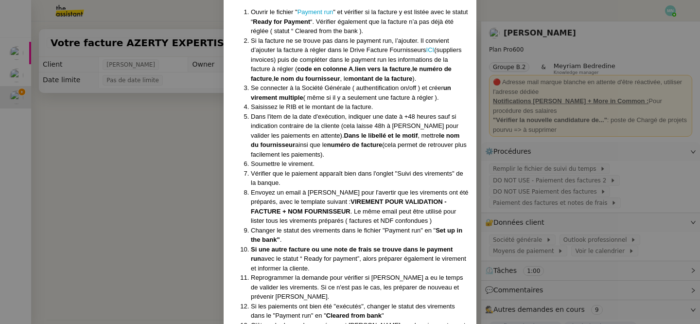
click at [387, 274] on span "Reprogrammer la demande pour vérifier si Laurence a eu le temps de valider les …" at bounding box center [357, 287] width 212 height 26
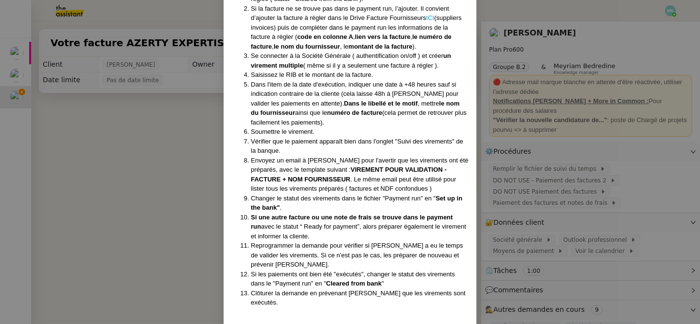
scroll to position [276, 0]
click at [175, 238] on nz-modal-container "​​Procédure créée le 29/07/2025 Contexte : Laurence De Nervaux, de Destin Commu…" at bounding box center [350, 162] width 700 height 324
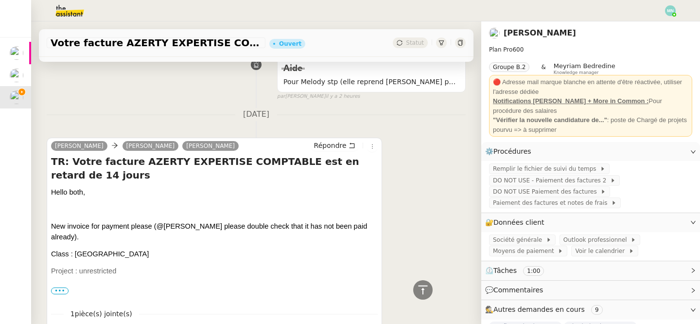
scroll to position [251, 0]
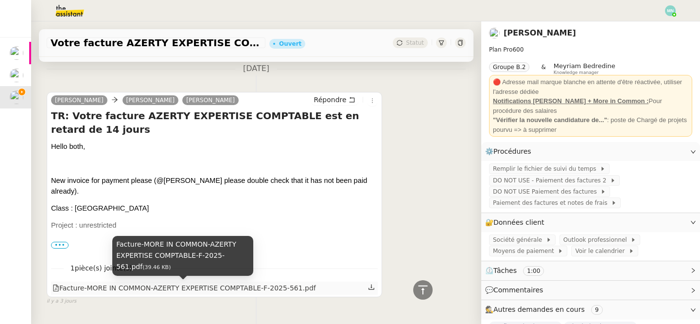
click at [204, 291] on div "Facture-MORE IN COMMON-AZERTY EXPERTISE COMPTABLE-F-2025-561.pdf" at bounding box center [184, 287] width 263 height 11
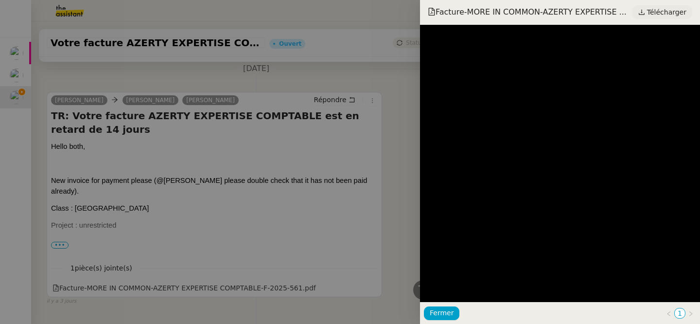
click at [661, 17] on span "Télécharger" at bounding box center [666, 12] width 39 height 13
click at [362, 135] on div at bounding box center [350, 162] width 700 height 324
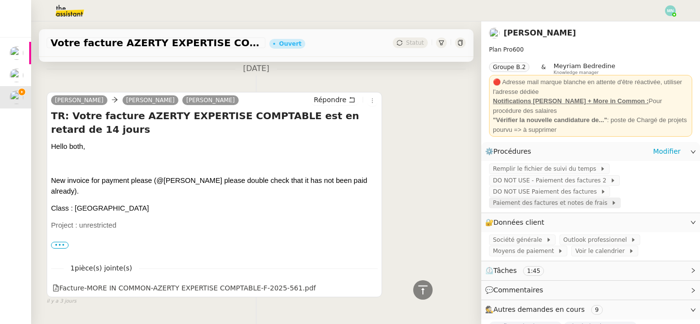
click at [554, 201] on span "Paiement des factures et notes de frais" at bounding box center [552, 203] width 118 height 10
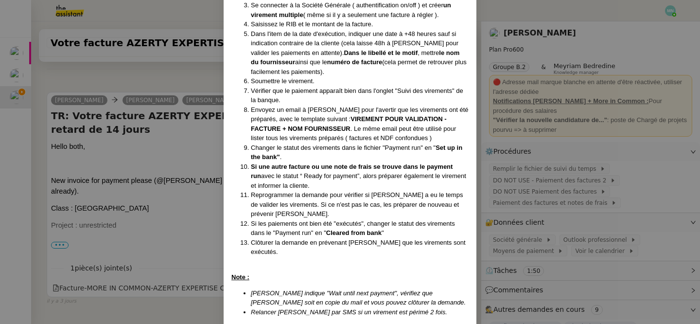
scroll to position [331, 0]
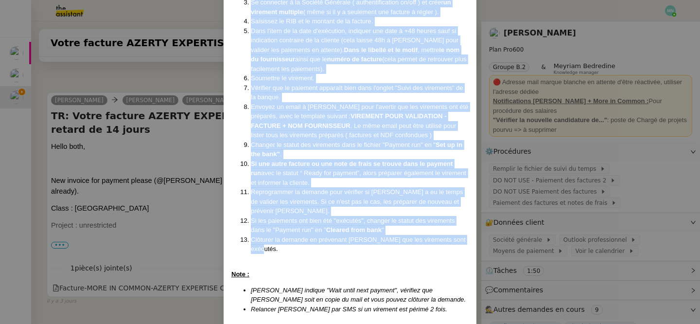
drag, startPoint x: 241, startPoint y: 180, endPoint x: 390, endPoint y: 239, distance: 160.0
click at [390, 240] on ol "Ouvrir le fichier " Payment run " et vérifier si la facture y est listée avec l…" at bounding box center [349, 88] width 237 height 332
copy ol "Ouvrir le fichier " Payment run " et vérifier si la facture y est listée avec l…"
click at [144, 154] on nz-modal-container "​​Procédure créée le 29/07/2025 Contexte : Laurence De Nervaux, de Destin Commu…" at bounding box center [350, 162] width 700 height 324
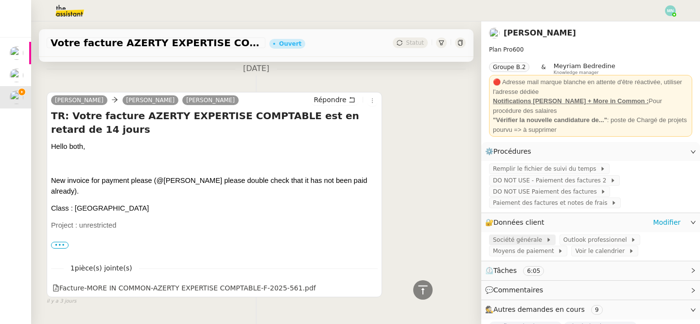
click at [517, 241] on span "Société générale" at bounding box center [519, 240] width 53 height 10
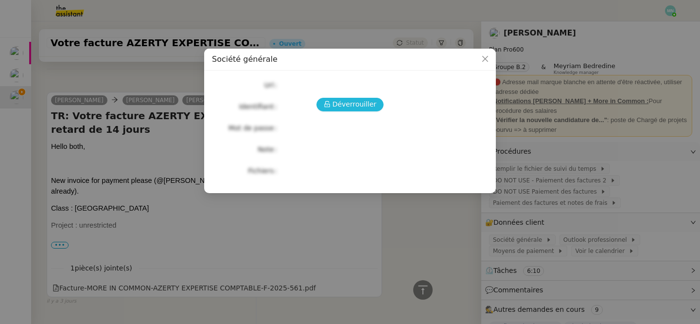
click at [347, 105] on span "Déverrouiller" at bounding box center [355, 104] width 44 height 11
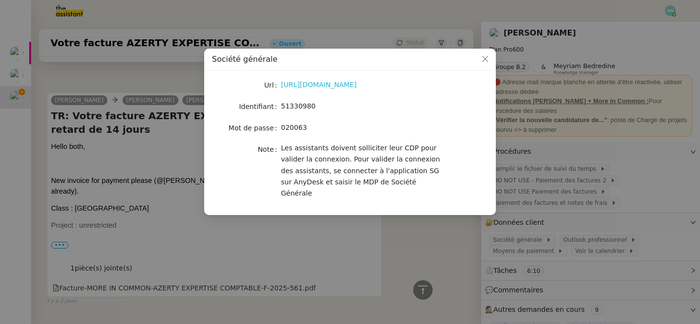
click at [343, 84] on link "[URL][DOMAIN_NAME]" at bounding box center [319, 85] width 76 height 8
click at [133, 107] on nz-modal-container "Société générale Url [URL][DOMAIN_NAME] Identifiant 51330980 Mot de passe [SECU…" at bounding box center [350, 162] width 700 height 324
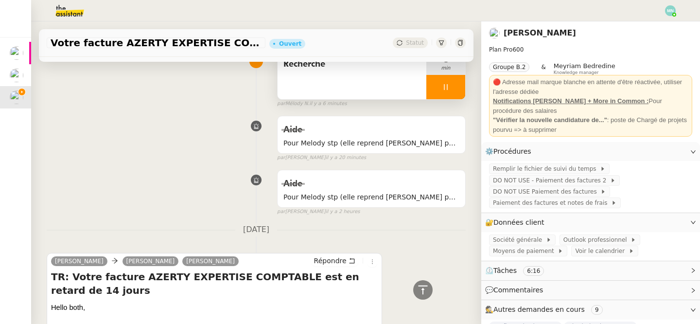
scroll to position [0, 0]
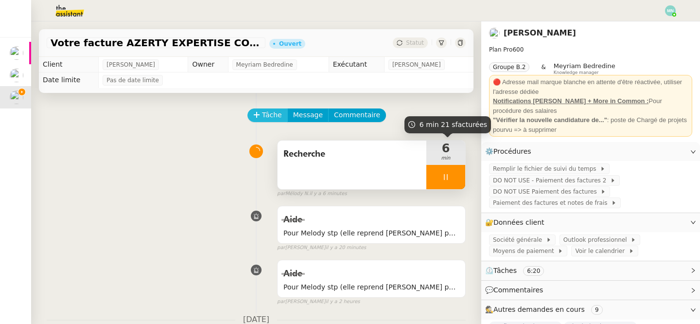
click at [266, 117] on span "Tâche" at bounding box center [272, 114] width 20 height 11
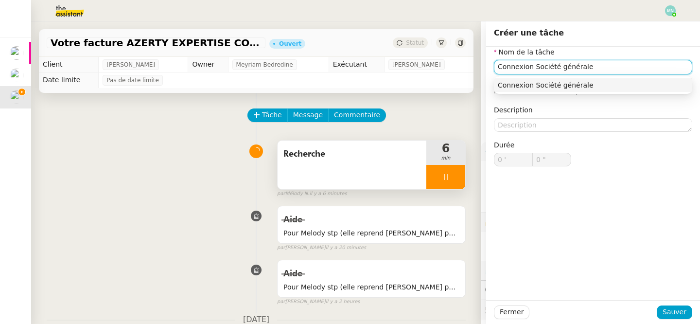
click at [593, 86] on div "Connexion Société générale" at bounding box center [593, 85] width 191 height 9
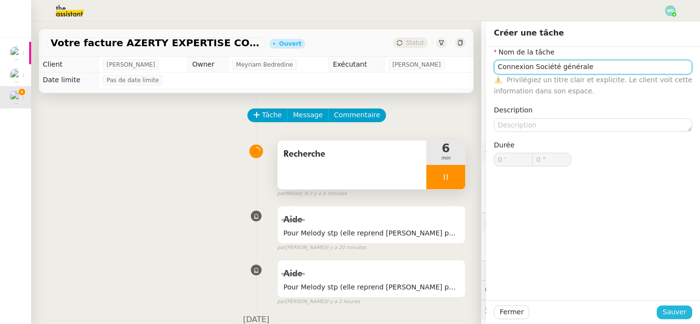
type input "Connexion Société générale"
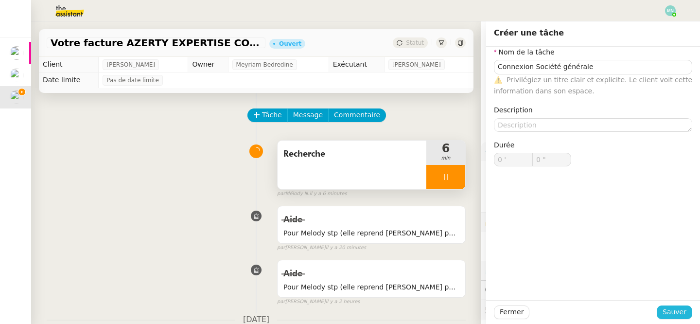
click at [679, 311] on span "Sauver" at bounding box center [675, 311] width 24 height 11
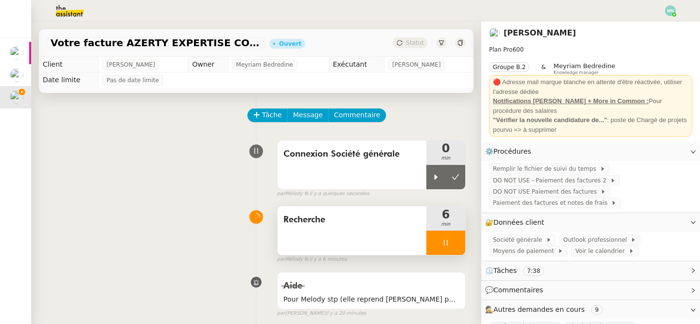
click at [442, 246] on icon at bounding box center [446, 243] width 8 height 8
click at [455, 246] on icon at bounding box center [456, 243] width 8 height 8
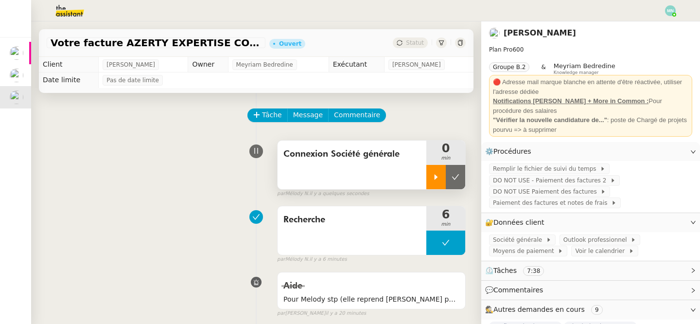
click at [435, 173] on icon at bounding box center [436, 177] width 8 height 8
click at [525, 239] on span "Société générale" at bounding box center [519, 240] width 53 height 10
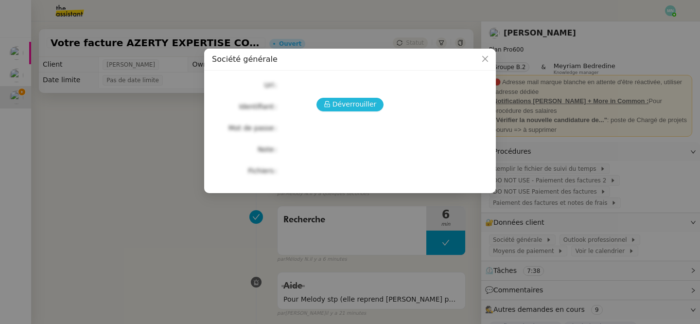
click at [344, 99] on span "Déverrouiller" at bounding box center [355, 104] width 44 height 11
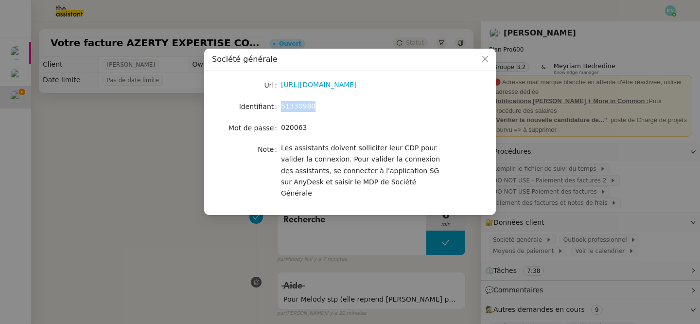
drag, startPoint x: 319, startPoint y: 107, endPoint x: 277, endPoint y: 107, distance: 42.8
click at [277, 107] on nz-form-item "Identifiant 51330980" at bounding box center [350, 107] width 276 height 14
copy nz-form-item "51330980"
click at [479, 242] on nz-modal-container "Société générale Url [URL][DOMAIN_NAME] Identifiant 51330980 Mot de passe [SECU…" at bounding box center [350, 162] width 700 height 324
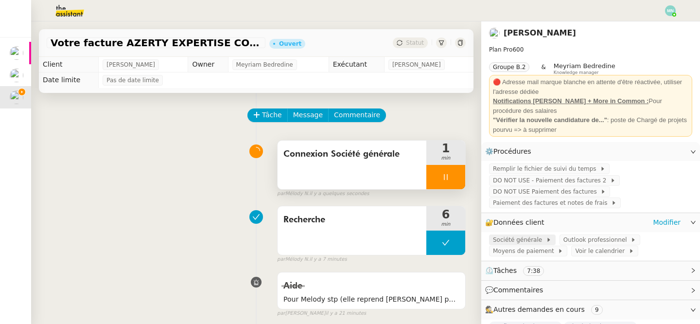
click at [526, 242] on span "Société générale" at bounding box center [519, 240] width 53 height 10
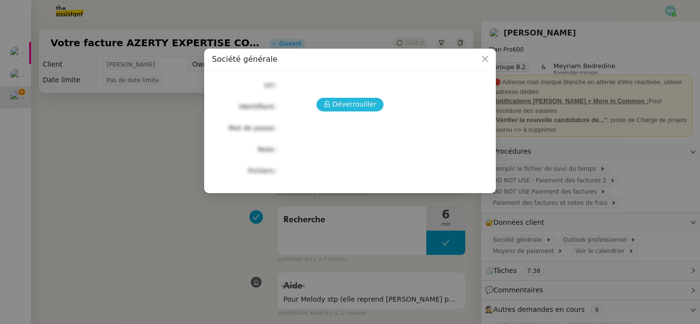
click at [356, 106] on span "Déverrouiller" at bounding box center [355, 104] width 44 height 11
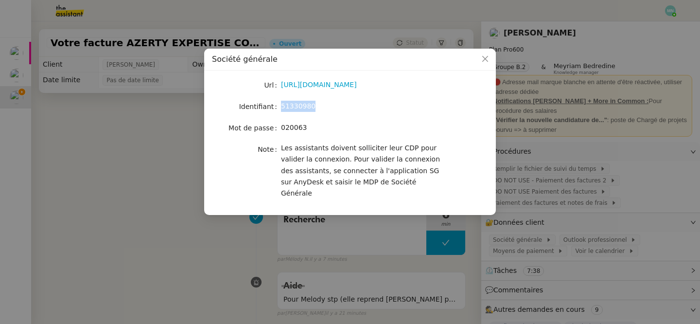
drag, startPoint x: 318, startPoint y: 106, endPoint x: 278, endPoint y: 106, distance: 40.4
click at [278, 106] on nz-form-item "Identifiant 51330980" at bounding box center [350, 107] width 276 height 14
copy nz-form-item "51330980"
click at [488, 60] on icon "Close" at bounding box center [485, 59] width 8 height 8
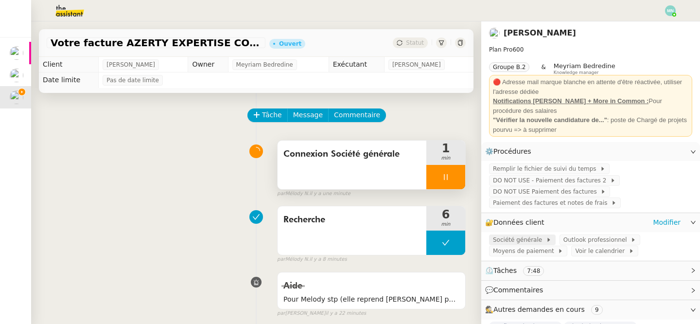
click at [509, 240] on span "Société générale" at bounding box center [519, 240] width 53 height 10
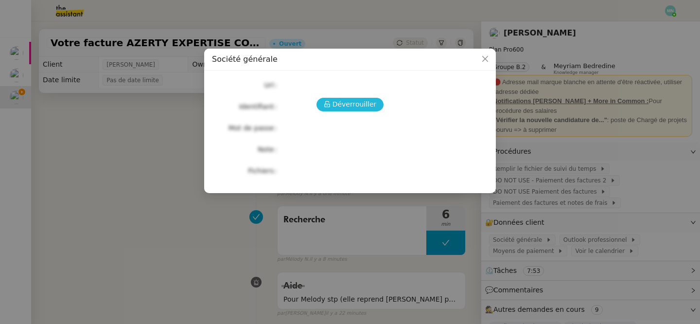
click at [350, 104] on span "Déverrouiller" at bounding box center [355, 104] width 44 height 11
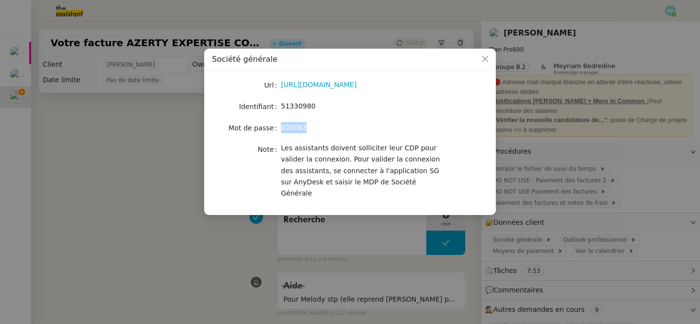
drag, startPoint x: 310, startPoint y: 129, endPoint x: 281, endPoint y: 131, distance: 29.7
click at [280, 131] on nz-form-item "Mot de passe 020063" at bounding box center [350, 128] width 276 height 14
click at [482, 55] on span "Close" at bounding box center [484, 59] width 21 height 21
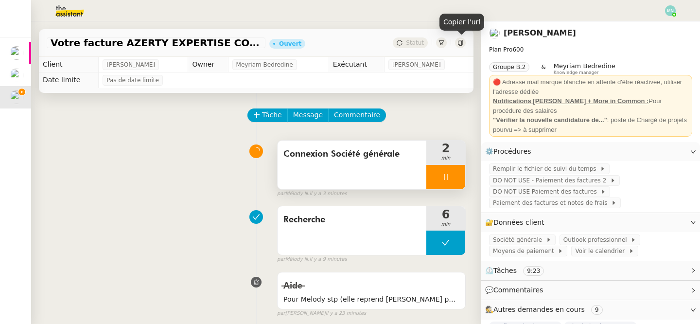
click at [460, 43] on icon at bounding box center [460, 43] width 6 height 6
click at [439, 176] on div at bounding box center [445, 177] width 39 height 24
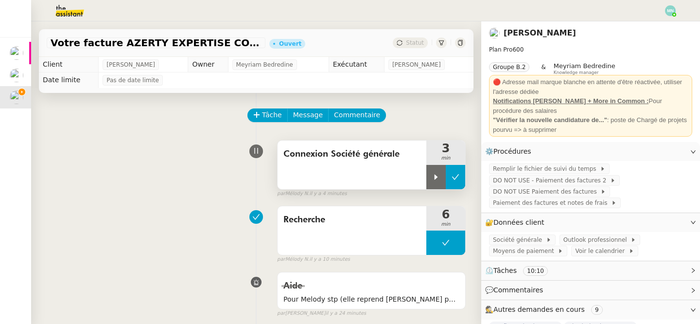
click at [456, 177] on icon at bounding box center [456, 177] width 8 height 8
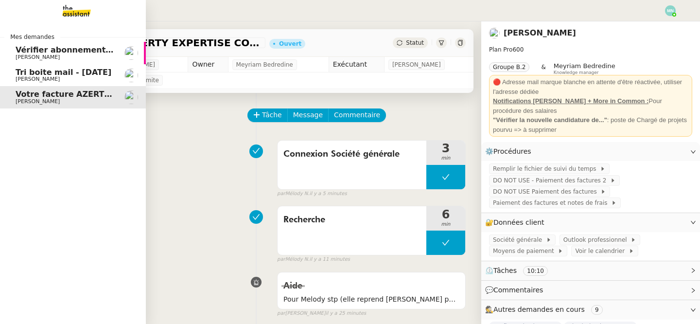
click at [31, 77] on span "[PERSON_NAME]" at bounding box center [38, 79] width 44 height 6
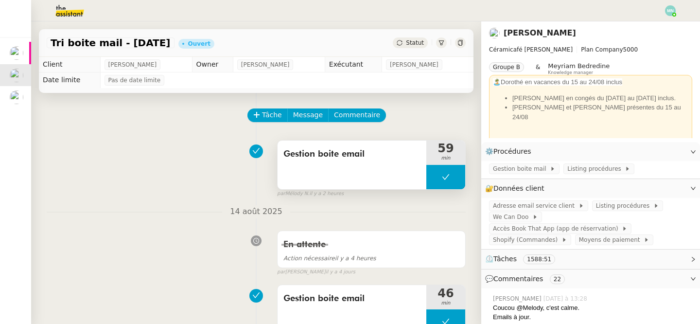
click at [433, 175] on button at bounding box center [445, 177] width 39 height 24
click at [436, 182] on div at bounding box center [435, 177] width 19 height 24
click at [442, 176] on icon at bounding box center [446, 177] width 8 height 8
click at [460, 179] on button at bounding box center [455, 177] width 19 height 24
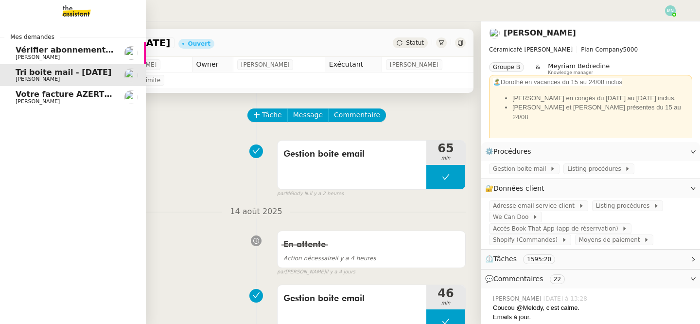
click at [39, 53] on span "Vérifier abonnements EDF et créer tableau consommation" at bounding box center [143, 49] width 255 height 9
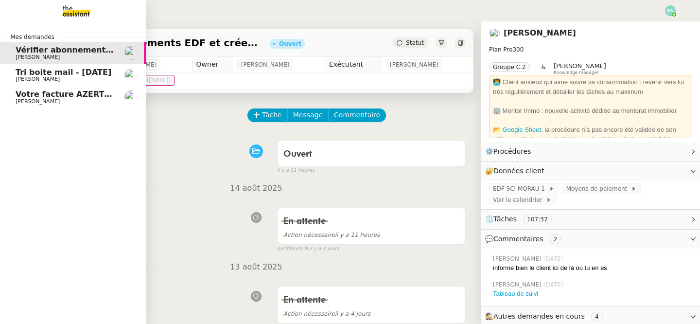
click at [62, 71] on span "Tri boite mail - [DATE]" at bounding box center [64, 72] width 96 height 9
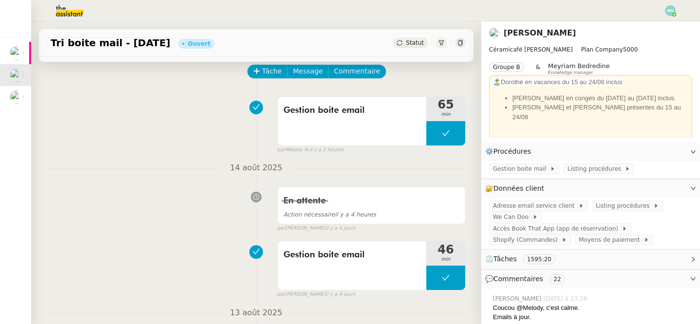
scroll to position [42, 0]
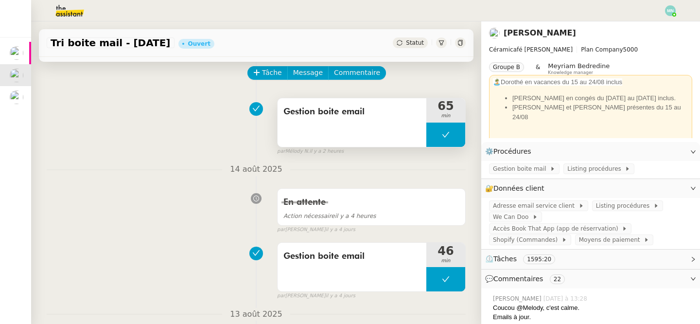
click at [435, 136] on button at bounding box center [445, 135] width 39 height 24
click at [435, 136] on icon at bounding box center [436, 134] width 3 height 5
click at [439, 135] on div at bounding box center [445, 135] width 39 height 24
click at [458, 136] on icon at bounding box center [456, 135] width 8 height 8
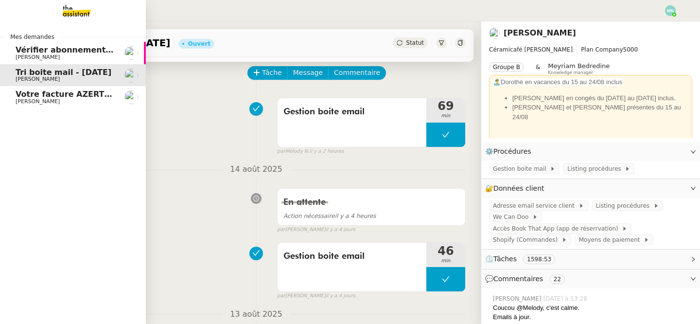
click at [16, 94] on span "Votre facture AZERTY EXPERTISE COMPTABLE est en retard de 14 jours" at bounding box center [172, 93] width 312 height 9
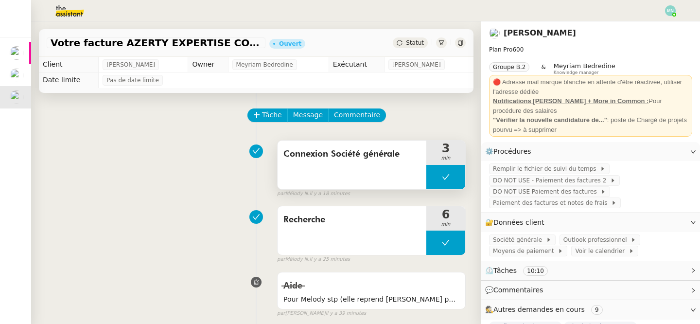
click at [436, 176] on button at bounding box center [445, 177] width 39 height 24
click at [436, 176] on icon at bounding box center [436, 176] width 3 height 5
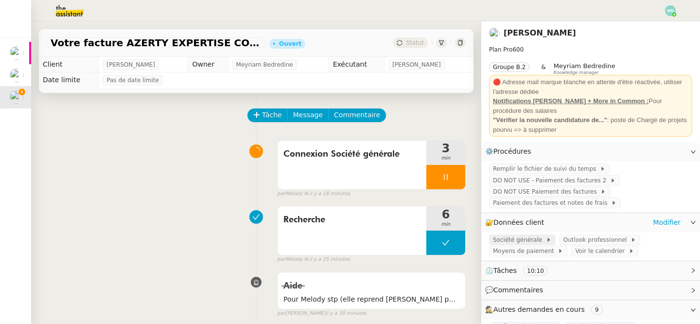
click at [528, 243] on span "Société générale" at bounding box center [519, 240] width 53 height 10
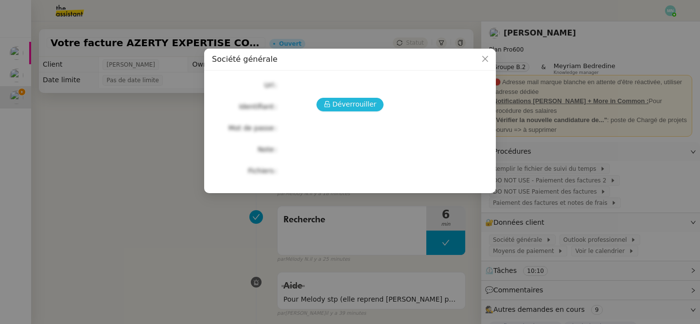
click at [355, 106] on span "Déverrouiller" at bounding box center [355, 104] width 44 height 11
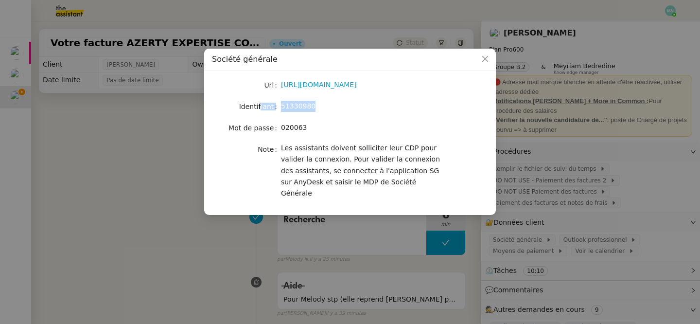
drag, startPoint x: 318, startPoint y: 105, endPoint x: 262, endPoint y: 105, distance: 56.9
click at [262, 105] on nz-form-item "Identifiant 51330980" at bounding box center [350, 107] width 276 height 14
click at [310, 113] on div "51330980" at bounding box center [361, 107] width 161 height 14
drag, startPoint x: 321, startPoint y: 107, endPoint x: 279, endPoint y: 107, distance: 41.8
click at [279, 107] on nz-form-item "Identifiant 51330980" at bounding box center [350, 107] width 276 height 14
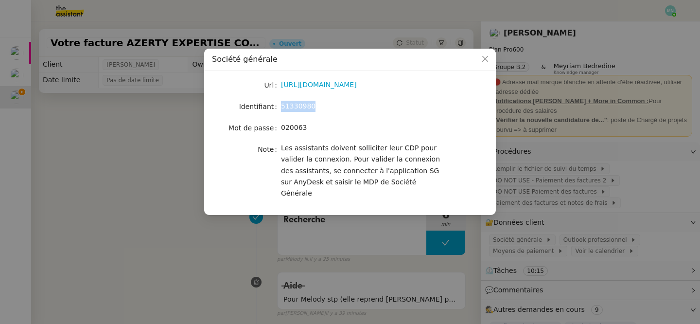
copy nz-form-item "51330980"
click at [125, 288] on nz-modal-container "Société générale Url [URL][DOMAIN_NAME] Identifiant 51330980 Mot de passe [SECU…" at bounding box center [350, 162] width 700 height 324
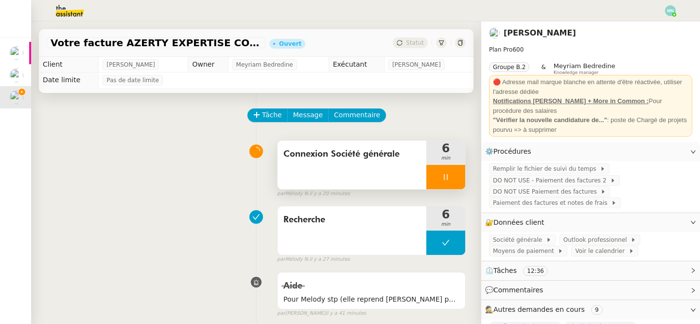
click at [429, 188] on div at bounding box center [445, 177] width 39 height 24
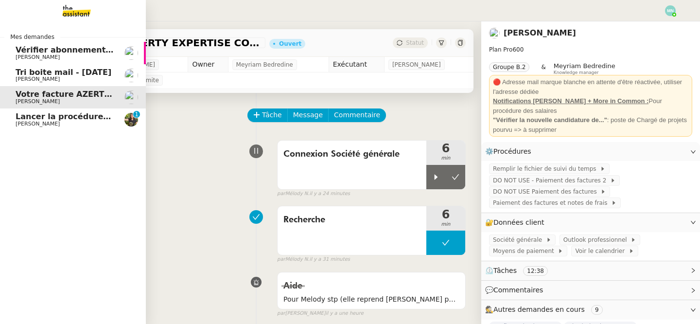
click at [24, 122] on span "[PERSON_NAME]" at bounding box center [38, 124] width 44 height 6
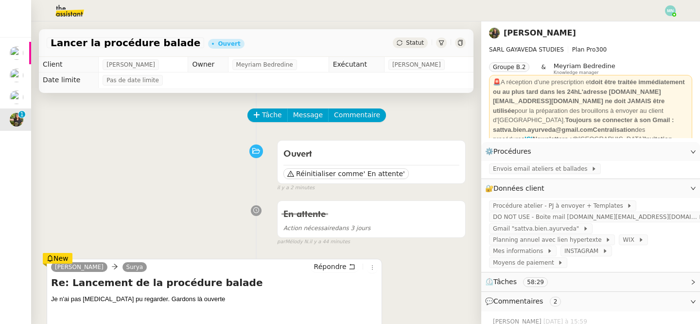
scroll to position [5, 0]
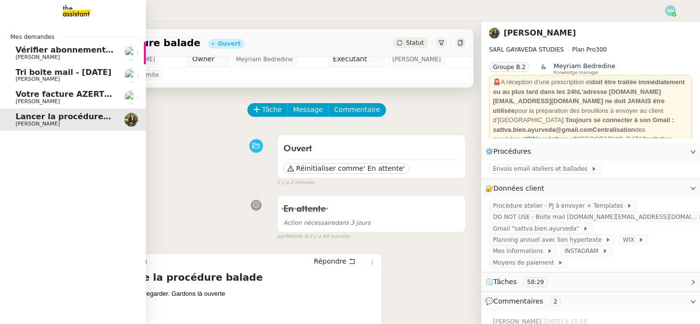
click at [24, 71] on span "Tri boite mail - [DATE]" at bounding box center [64, 72] width 96 height 9
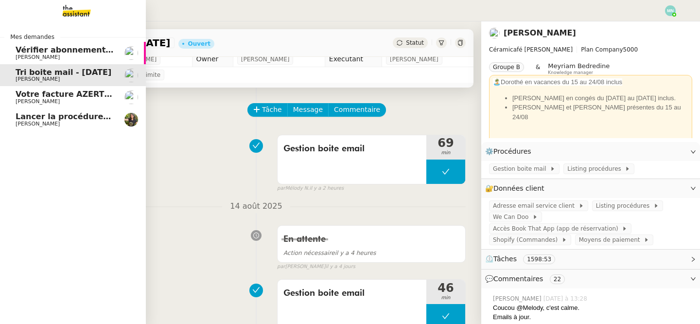
click at [39, 95] on span "Votre facture AZERTY EXPERTISE COMPTABLE est en retard de 14 jours" at bounding box center [172, 93] width 312 height 9
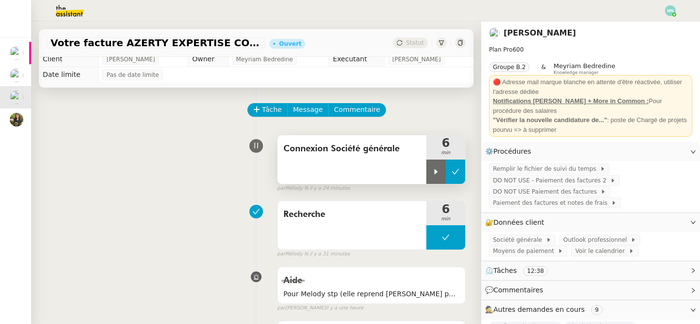
click at [452, 170] on icon at bounding box center [456, 172] width 8 height 8
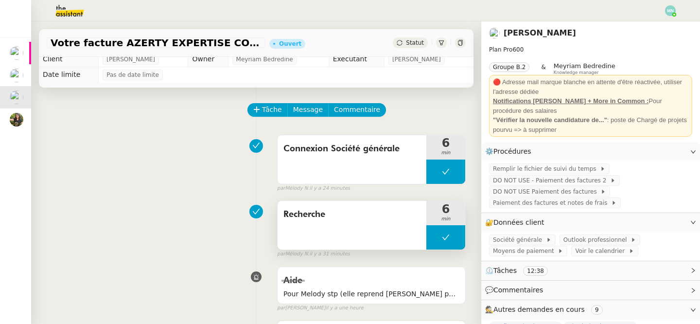
scroll to position [42, 0]
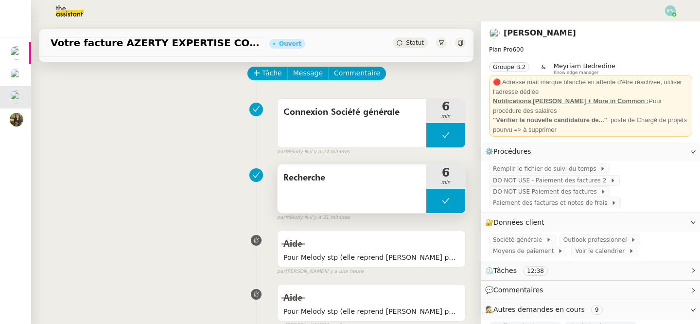
click at [431, 205] on button at bounding box center [445, 201] width 39 height 24
click at [431, 205] on div at bounding box center [435, 201] width 19 height 24
click at [439, 200] on div at bounding box center [445, 201] width 39 height 24
click at [452, 202] on icon at bounding box center [456, 201] width 8 height 8
click at [435, 199] on button at bounding box center [445, 201] width 39 height 24
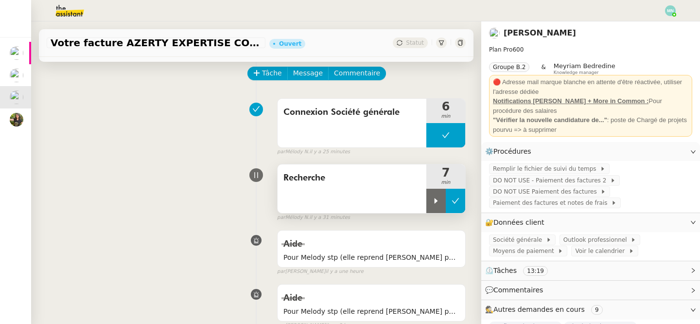
click at [435, 199] on icon at bounding box center [436, 200] width 3 height 5
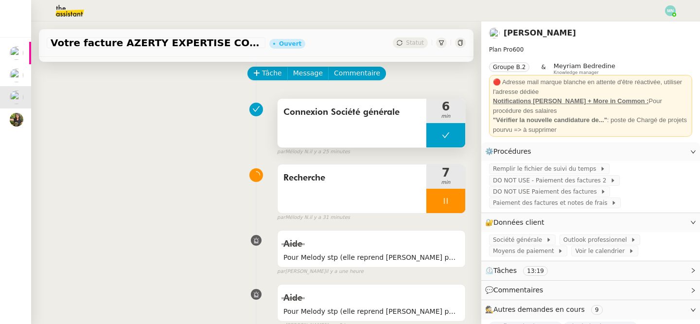
click at [435, 139] on button at bounding box center [445, 135] width 39 height 24
click at [435, 139] on div at bounding box center [435, 135] width 19 height 24
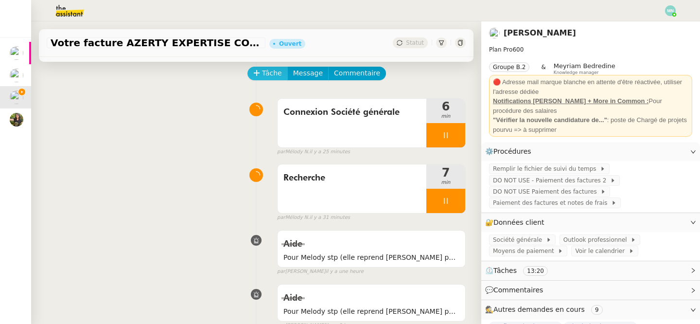
click at [265, 76] on span "Tâche" at bounding box center [272, 73] width 20 height 11
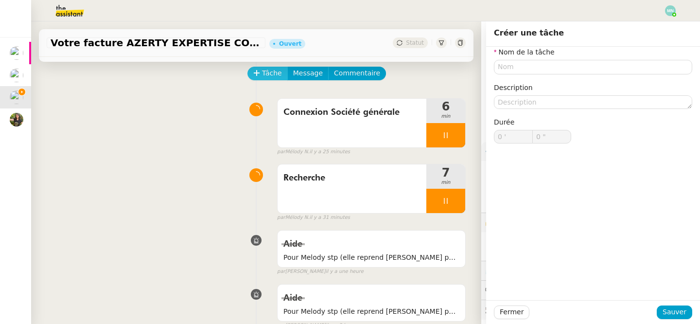
type input "0 '"
type input "0 ""
type input "0 '"
type input "0 ""
type input "0 '"
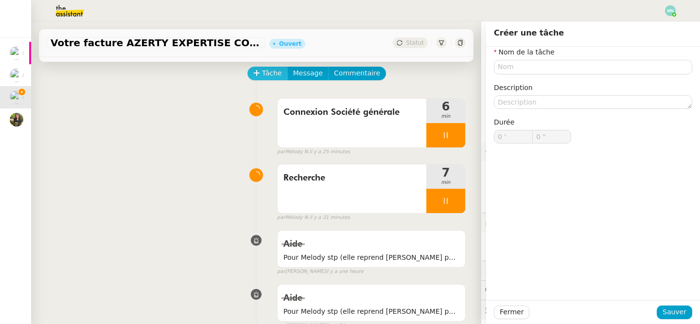
type input "0 ""
type input "0 '"
type input "0 ""
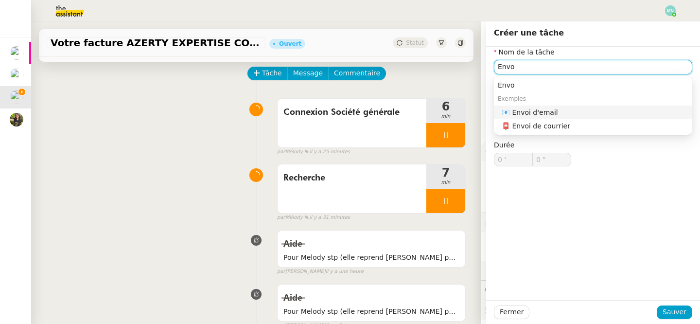
click at [545, 110] on div "📧 Envoi d'email" at bounding box center [595, 112] width 187 height 9
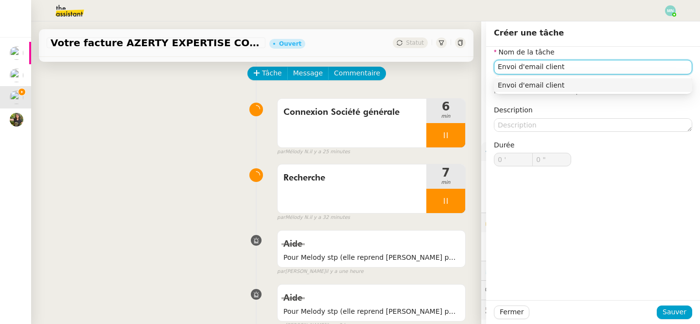
click at [578, 88] on div "Envoi d'email client" at bounding box center [593, 85] width 191 height 9
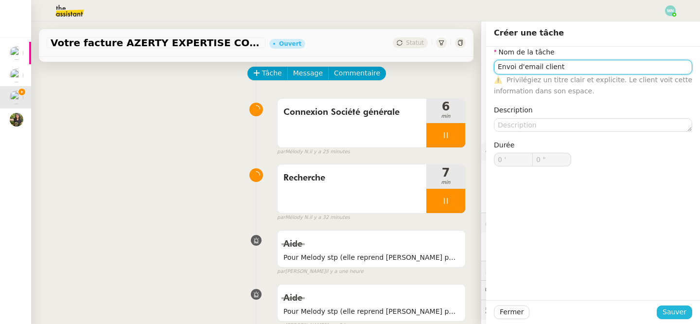
type input "Envoi d'email client"
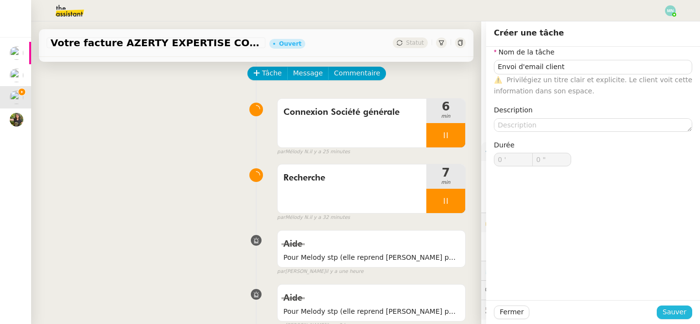
click at [676, 315] on span "Sauver" at bounding box center [675, 311] width 24 height 11
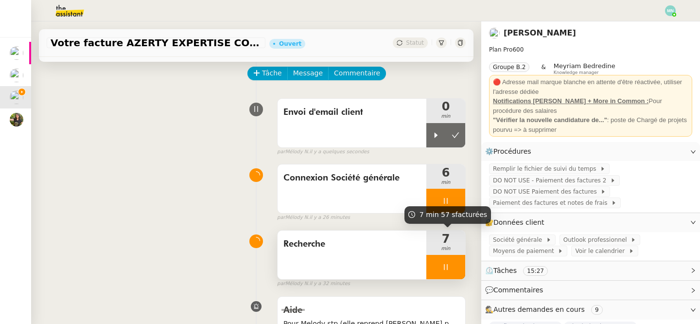
click at [439, 263] on div at bounding box center [445, 267] width 39 height 24
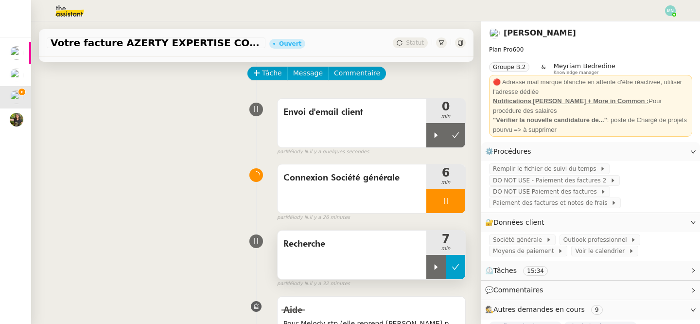
click at [452, 265] on icon at bounding box center [456, 267] width 8 height 8
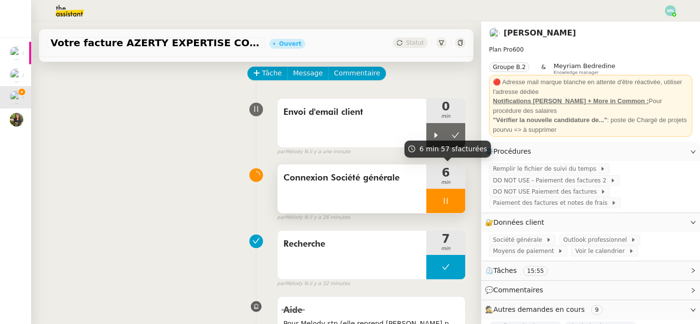
click at [438, 201] on div at bounding box center [445, 201] width 39 height 24
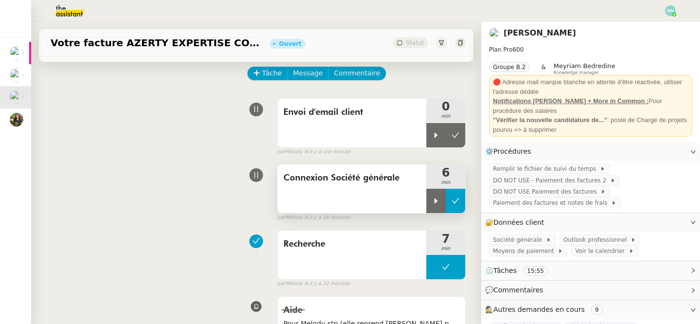
click at [447, 202] on button at bounding box center [455, 201] width 19 height 24
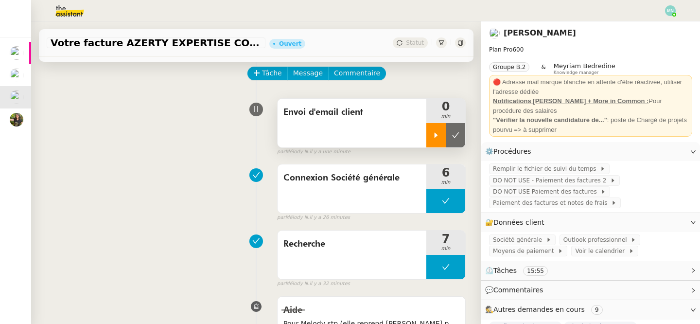
click at [438, 138] on icon at bounding box center [436, 135] width 8 height 8
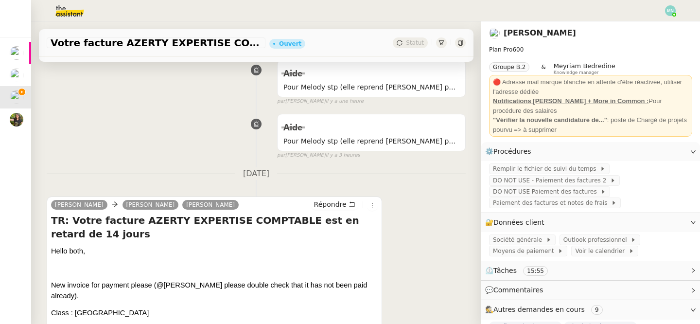
scroll to position [282, 0]
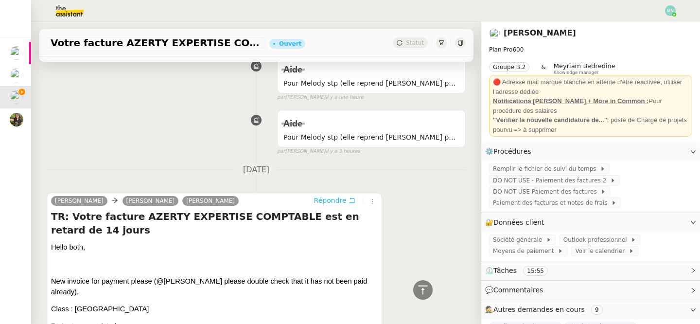
click at [342, 198] on span "Répondre" at bounding box center [330, 200] width 33 height 10
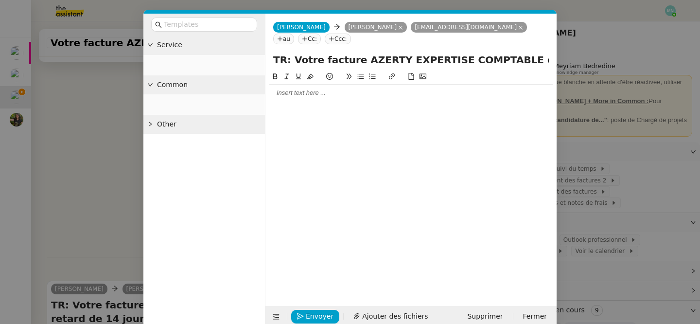
scroll to position [369, 0]
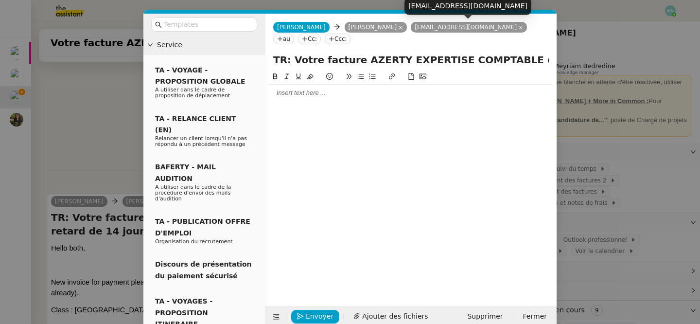
click at [518, 30] on icon at bounding box center [520, 27] width 5 height 5
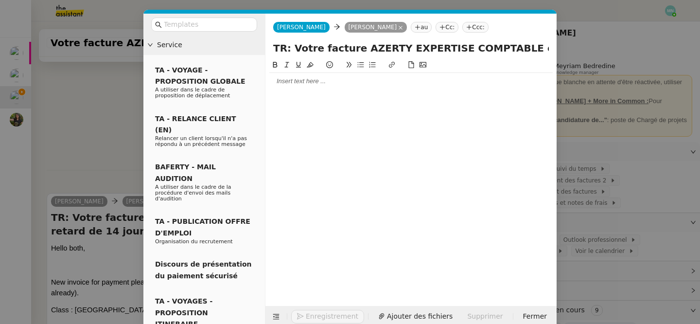
click at [314, 96] on div at bounding box center [410, 174] width 283 height 231
click at [294, 87] on div at bounding box center [410, 81] width 283 height 17
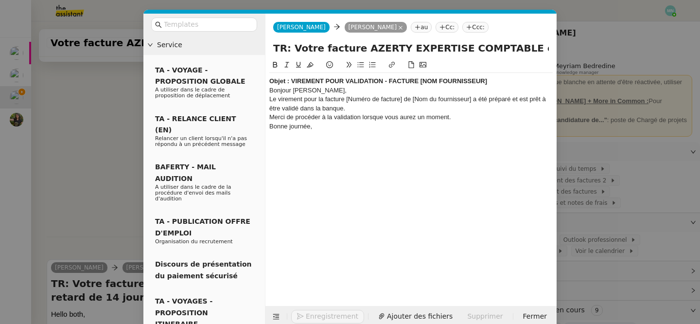
scroll to position [436, 0]
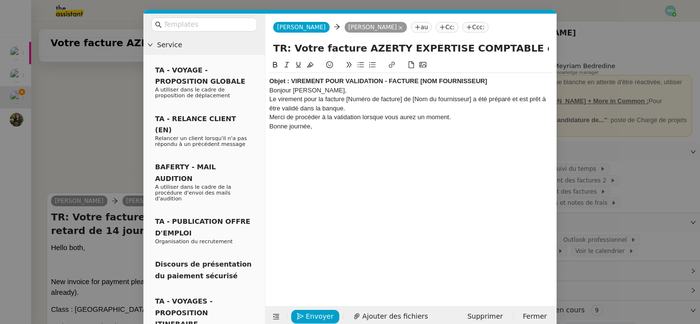
drag, startPoint x: 354, startPoint y: 46, endPoint x: 506, endPoint y: 53, distance: 152.3
click at [506, 53] on input "TR: Votre facture AZERTY EXPERTISE COMPTABLE est en retard de 14 jours" at bounding box center [411, 48] width 276 height 15
paste input "Objet : VIREMENT POUR VALIDATION - FACTURE [NOM FOURNISSEUR] Bonjour [PERSON_NA…"
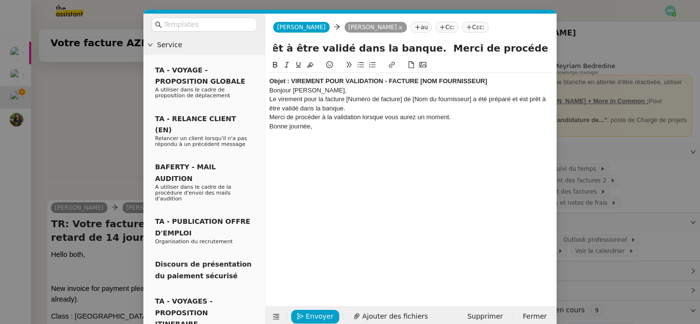
type input "TR: Votre facture AZERTY EXPERTISE COMPTABLE est en retard de 14 jours"
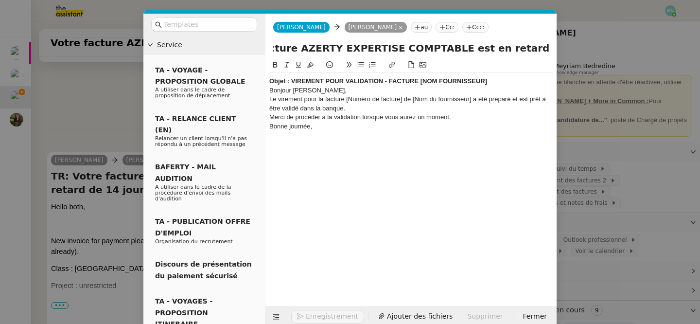
scroll to position [436, 0]
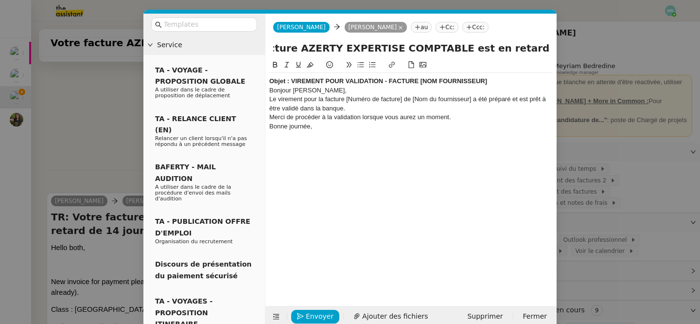
click at [461, 87] on div "Bonjour [PERSON_NAME]," at bounding box center [410, 90] width 283 height 9
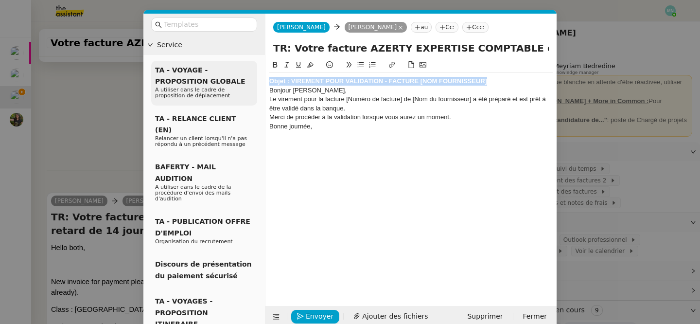
drag, startPoint x: 498, startPoint y: 82, endPoint x: 254, endPoint y: 79, distance: 244.5
click at [254, 79] on nz-layout "Service TA - VOYAGE - PROPOSITION GLOBALE A utiliser dans le cadre de propositi…" at bounding box center [349, 171] width 413 height 314
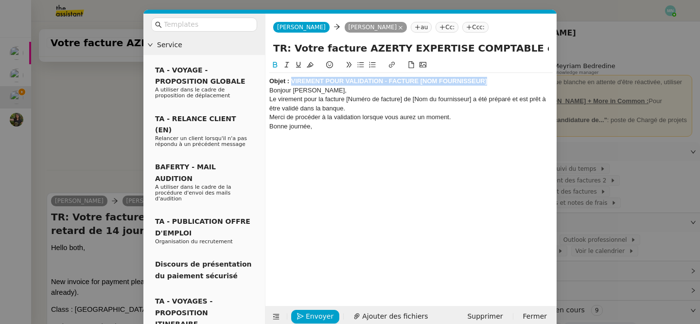
drag, startPoint x: 488, startPoint y: 81, endPoint x: 292, endPoint y: 78, distance: 195.9
click at [292, 78] on div "Objet : VIREMENT POUR VALIDATION - FACTURE [NOM FOURNISSEUR]" at bounding box center [410, 81] width 283 height 9
click at [323, 83] on strong "Objet : VIREMENT POUR VALIDATION - FACTURE [NOM FOURNISSEUR]" at bounding box center [378, 80] width 218 height 7
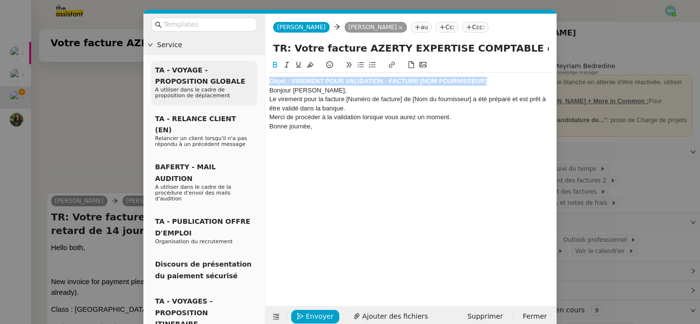
drag, startPoint x: 487, startPoint y: 85, endPoint x: 200, endPoint y: 70, distance: 287.7
click at [200, 70] on nz-layout "Service TA - VOYAGE - PROPOSITION GLOBALE A utiliser dans le cadre de propositi…" at bounding box center [349, 171] width 413 height 314
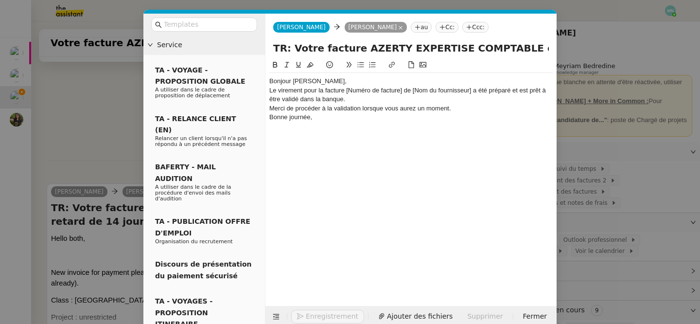
scroll to position [426, 0]
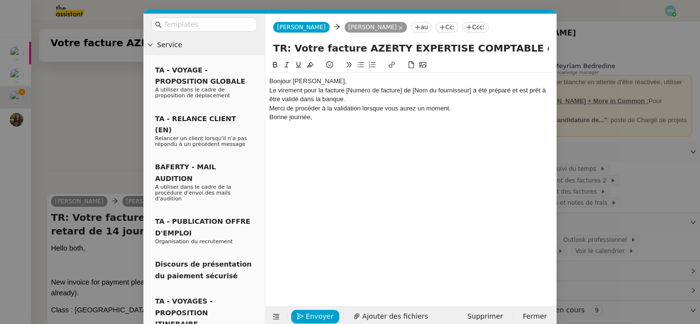
click at [339, 81] on div "Bonjour [PERSON_NAME]," at bounding box center [410, 81] width 283 height 9
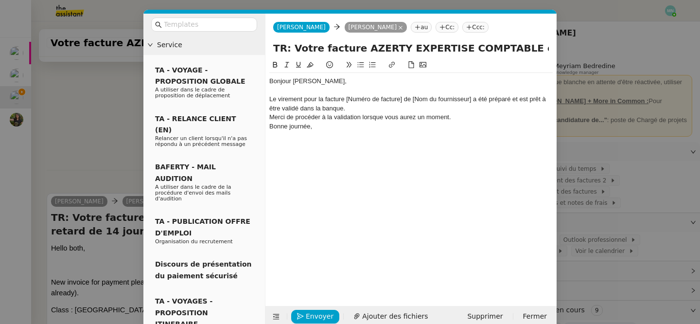
scroll to position [436, 0]
drag, startPoint x: 472, startPoint y: 98, endPoint x: 413, endPoint y: 100, distance: 58.9
click at [413, 100] on div "Le virement pour la facture [Numéro de facture] de [Nom du fournisseur] a été p…" at bounding box center [410, 104] width 283 height 18
click at [414, 107] on div "Le virement pour la facture [Numéro de facture] de AZERTY EXPERTISE COMPTABLE a…" at bounding box center [410, 104] width 283 height 18
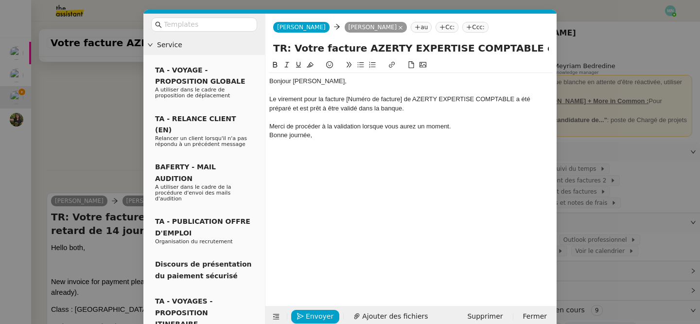
scroll to position [445, 0]
click at [460, 129] on div "Merci de procéder à la validation lorsque vous aurez un moment." at bounding box center [410, 126] width 283 height 9
click at [461, 126] on div "Merci de procéder à la validation lorsque vous aurez un moment." at bounding box center [410, 126] width 283 height 9
click at [367, 162] on div "Bonjour [PERSON_NAME], Le virement pour la facture [Numéro de facture] de AZERT…" at bounding box center [410, 174] width 283 height 231
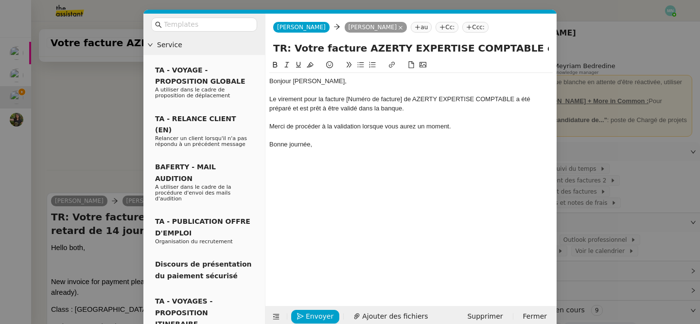
click at [339, 92] on div at bounding box center [410, 90] width 283 height 9
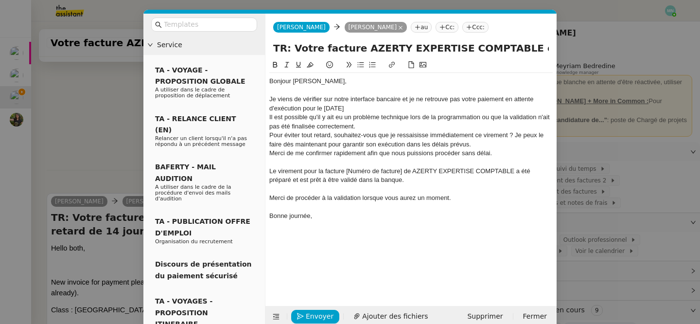
scroll to position [483, 0]
drag, startPoint x: 305, startPoint y: 170, endPoint x: 514, endPoint y: 174, distance: 209.1
click at [514, 174] on div "Le virement pour la facture [Numéro de facture] de AZERTY EXPERTISE COMPTABLE a…" at bounding box center [410, 176] width 283 height 18
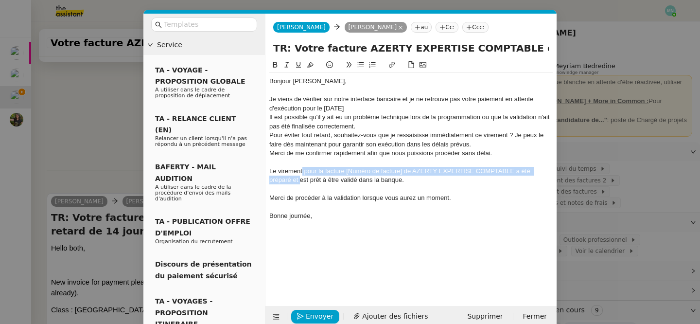
drag, startPoint x: 303, startPoint y: 171, endPoint x: 299, endPoint y: 175, distance: 5.9
click at [300, 175] on div "Le virement pour la facture [Numéro de facture] de AZERTY EXPERTISE COMPTABLE a…" at bounding box center [410, 176] width 283 height 18
drag, startPoint x: 304, startPoint y: 170, endPoint x: 294, endPoint y: 178, distance: 12.8
click at [294, 178] on div "Le virement pour la facture [Numéro de facture] de AZERTY EXPERTISE COMPTABLE a…" at bounding box center [410, 176] width 283 height 18
copy div "pour la facture [Numéro de facture] de AZERTY EXPERTISE COMPTABLE a été préparé"
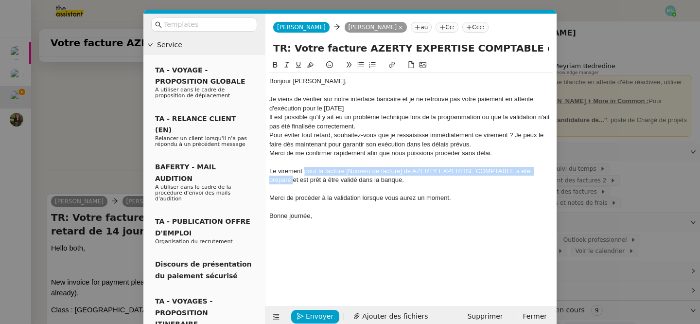
drag, startPoint x: 357, startPoint y: 107, endPoint x: 316, endPoint y: 109, distance: 40.4
click at [316, 109] on div "Je viens de vérifier sur notre interface bancaire et je ne retrouve pas votre p…" at bounding box center [410, 104] width 283 height 18
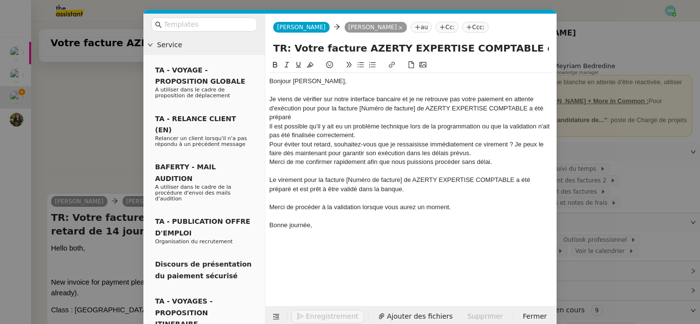
scroll to position [0, 0]
drag, startPoint x: 317, startPoint y: 109, endPoint x: 303, endPoint y: 109, distance: 14.6
click at [303, 109] on div "Je viens de vérifier sur notre interface bancaire et je ne retrouve pas votre p…" at bounding box center [410, 108] width 283 height 27
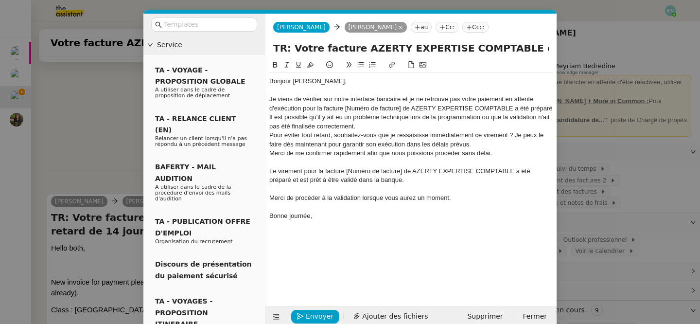
click at [515, 109] on div "Je viens de vérifier sur notre interface bancaire et je ne retrouve pas votre p…" at bounding box center [410, 104] width 283 height 18
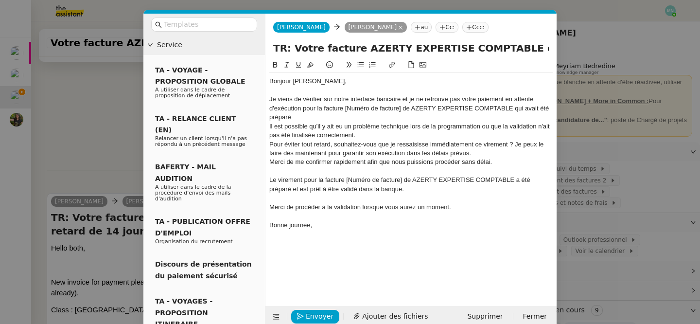
click at [284, 117] on div "Je viens de vérifier sur notre interface bancaire et je ne retrouve pas votre p…" at bounding box center [410, 108] width 283 height 27
click at [0, 0] on lt-span "préparé ." at bounding box center [0, 0] width 0 height 0
click at [301, 119] on div "Je viens de vérifier sur notre interface bancaire et je ne retrouve pas votre p…" at bounding box center [410, 108] width 283 height 27
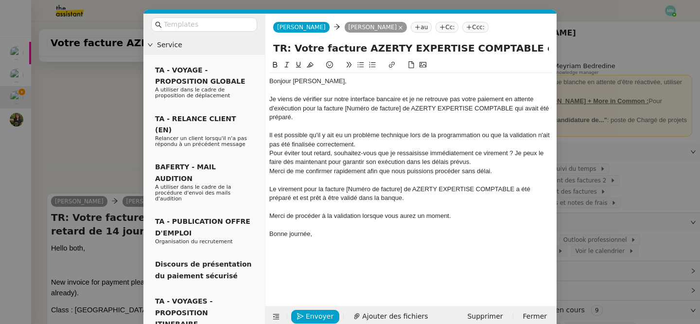
click at [362, 142] on div "Il est possible qu'il y ait eu un problème technique lors de la programmation o…" at bounding box center [410, 140] width 283 height 18
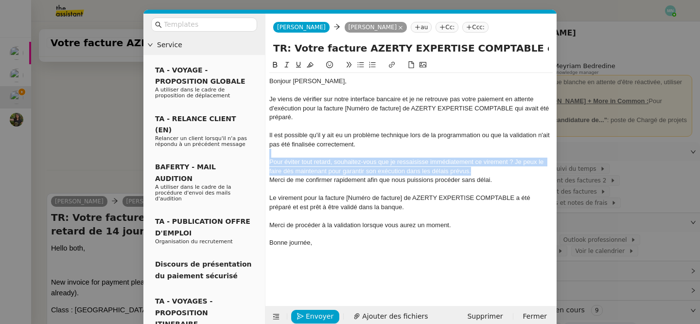
drag, startPoint x: 481, startPoint y: 170, endPoint x: 265, endPoint y: 155, distance: 216.4
click at [265, 155] on nz-spin "Bonjour [PERSON_NAME], Je viens de vérifier sur notre interface bancaire et je …" at bounding box center [410, 176] width 291 height 235
click at [357, 64] on icon at bounding box center [360, 64] width 7 height 7
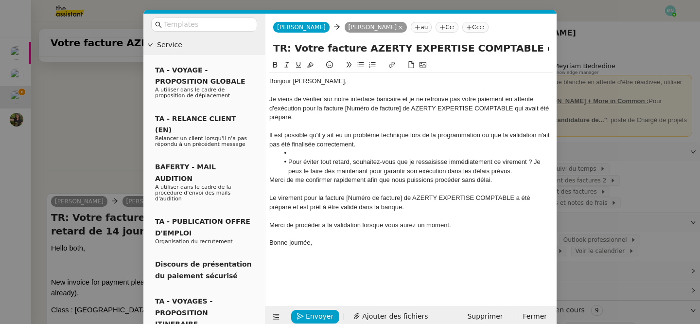
click at [300, 151] on li at bounding box center [416, 153] width 274 height 9
click at [526, 171] on li "Pour éviter tout retard, souhaitez-vous que je ressaisisse immédiatement ce vir…" at bounding box center [416, 167] width 274 height 18
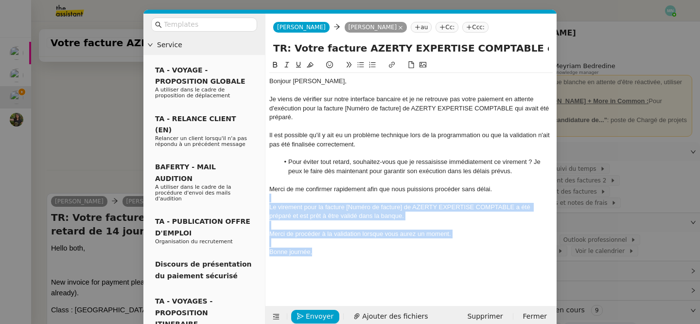
drag, startPoint x: 371, startPoint y: 251, endPoint x: 263, endPoint y: 198, distance: 120.4
click at [263, 198] on nz-layout "Service TA - VOYAGE - PROPOSITION GLOBALE A utiliser dans le cadre de propositi…" at bounding box center [349, 171] width 413 height 314
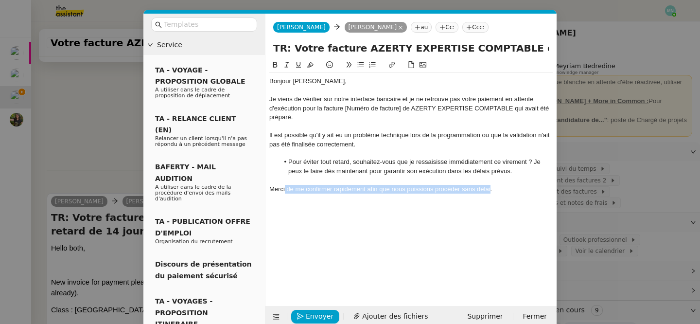
drag, startPoint x: 491, startPoint y: 191, endPoint x: 285, endPoint y: 189, distance: 205.2
click at [285, 189] on div "Merci de me confirmer rapidement afin que nous puissions procéder sans délai." at bounding box center [410, 189] width 283 height 9
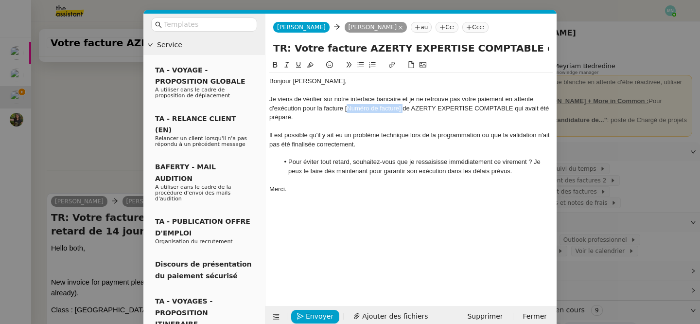
drag, startPoint x: 403, startPoint y: 108, endPoint x: 346, endPoint y: 107, distance: 56.9
click at [346, 107] on div "Je viens de vérifier sur notre interface bancaire et je ne retrouve pas votre p…" at bounding box center [410, 108] width 283 height 27
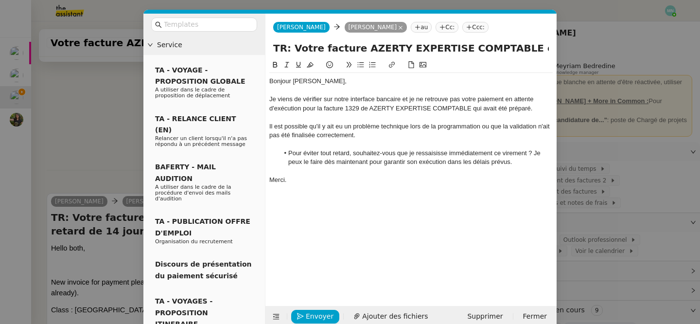
click at [380, 109] on div "Je viens de vérifier sur notre interface bancaire et je ne retrouve pas votre p…" at bounding box center [410, 104] width 283 height 18
click at [0, 0] on lt-em "d'AZERTY" at bounding box center [0, 0] width 0 height 0
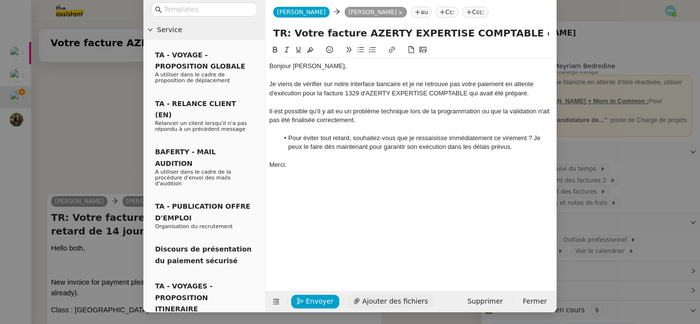
click at [378, 299] on span "Ajouter des fichiers" at bounding box center [395, 301] width 66 height 11
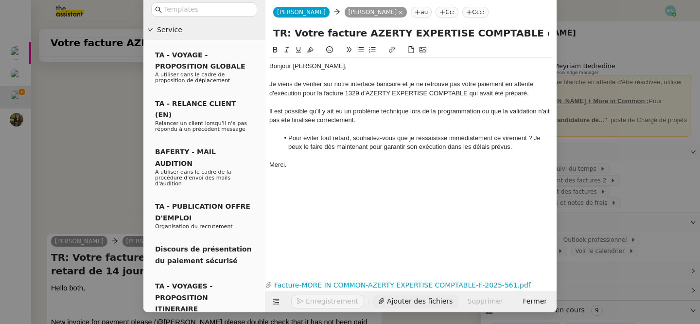
scroll to position [523, 0]
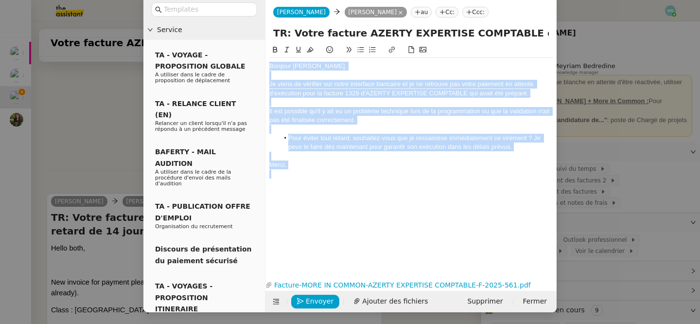
drag, startPoint x: 312, startPoint y: 171, endPoint x: 252, endPoint y: 29, distance: 154.7
click at [252, 29] on nz-layout "Service TA - VOYAGE - PROPOSITION GLOBALE A utiliser dans le cadre de propositi…" at bounding box center [349, 156] width 413 height 314
copy div "Bonjour [PERSON_NAME], Je viens de vérifier sur notre interface bancaire et je …"
click at [364, 155] on div at bounding box center [410, 156] width 283 height 9
drag, startPoint x: 514, startPoint y: 154, endPoint x: 270, endPoint y: 81, distance: 254.7
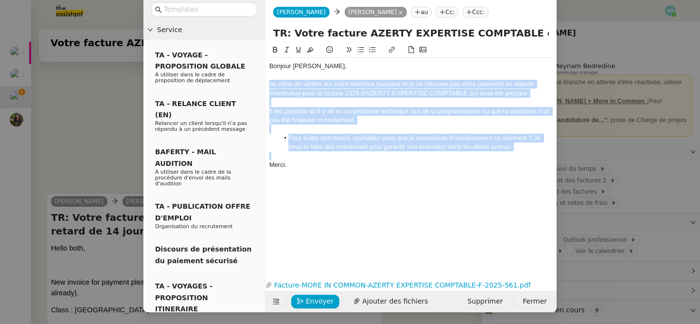
click at [270, 81] on div "Bonjour [PERSON_NAME], Je viens de vérifier sur notre interface bancaire et je …" at bounding box center [410, 124] width 283 height 133
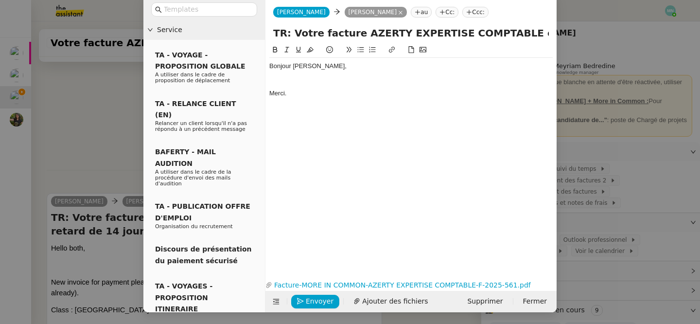
scroll to position [0, 0]
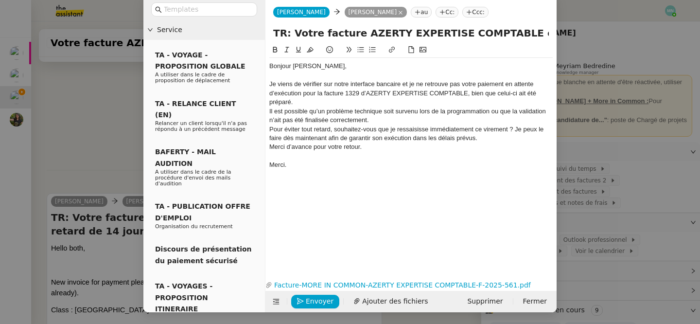
click at [309, 102] on div "Je viens de vérifier sur notre interface bancaire et je ne retrouve pas votre p…" at bounding box center [410, 93] width 283 height 27
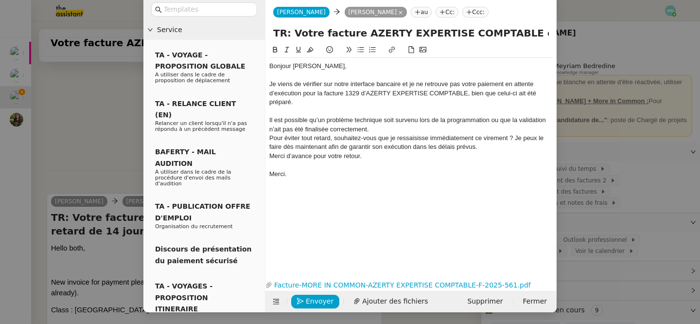
click at [387, 125] on div "Il est possible qu’un problème technique soit survenu lors de la programmation …" at bounding box center [410, 125] width 283 height 18
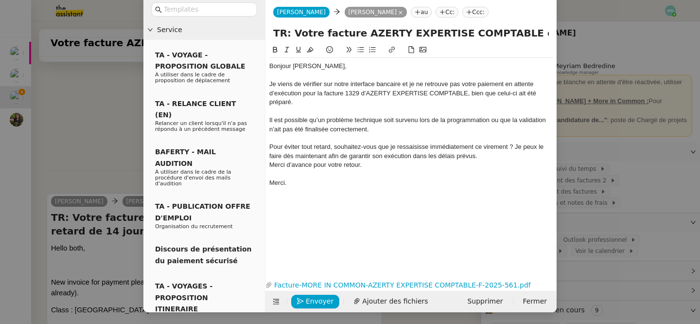
click at [498, 158] on div "Pour éviter tout retard, souhaitez-vous que je ressaisisse immédiatement ce vir…" at bounding box center [410, 151] width 283 height 18
click at [320, 192] on div "Merci." at bounding box center [410, 192] width 283 height 9
drag, startPoint x: 320, startPoint y: 192, endPoint x: 267, endPoint y: 191, distance: 53.5
click at [267, 191] on nz-spin "Bonjour [PERSON_NAME], Je viens de vérifier sur notre interface bancaire et je …" at bounding box center [410, 155] width 291 height 222
click at [363, 188] on div "Merci." at bounding box center [410, 192] width 283 height 9
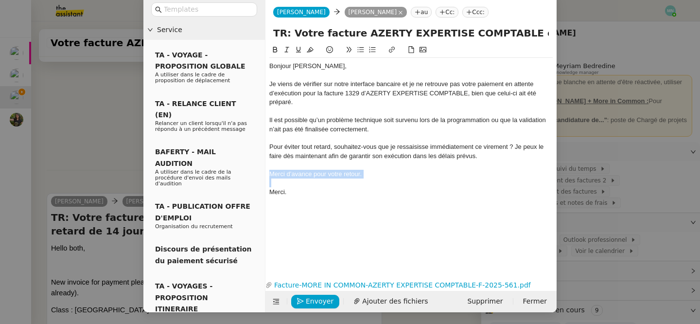
drag, startPoint x: 372, startPoint y: 181, endPoint x: 262, endPoint y: 170, distance: 111.4
click at [262, 170] on nz-layout "Service TA - VOYAGE - PROPOSITION GLOBALE A utiliser dans le cadre de propositi…" at bounding box center [349, 156] width 413 height 314
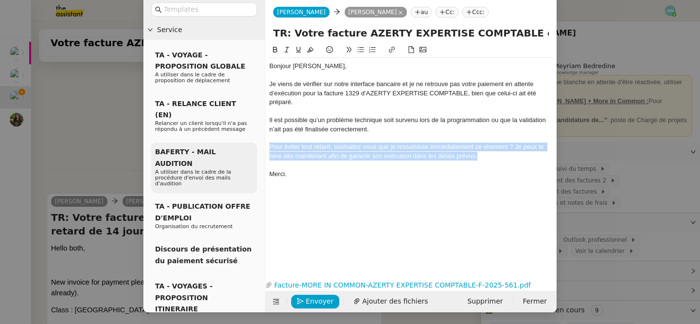
drag, startPoint x: 490, startPoint y: 158, endPoint x: 249, endPoint y: 146, distance: 240.9
click at [249, 146] on nz-layout "Service TA - VOYAGE - PROPOSITION GLOBALE A utiliser dans le cadre de propositi…" at bounding box center [349, 156] width 413 height 314
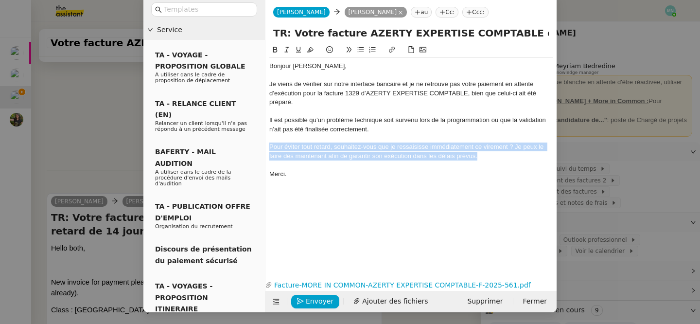
click at [359, 48] on icon at bounding box center [360, 49] width 7 height 7
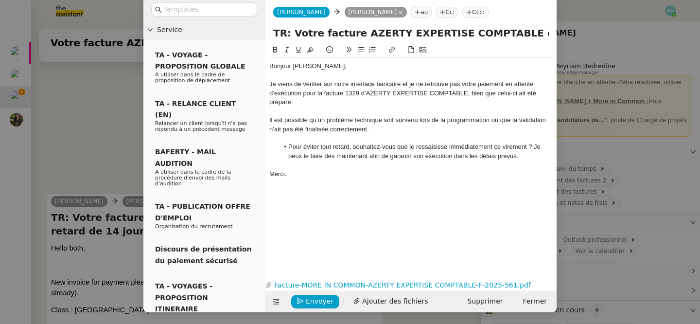
click at [377, 229] on div "Bonjour [PERSON_NAME], Je viens de vérifier sur notre interface bancaire et je …" at bounding box center [410, 153] width 283 height 218
click at [313, 300] on span "Envoyer" at bounding box center [320, 301] width 28 height 11
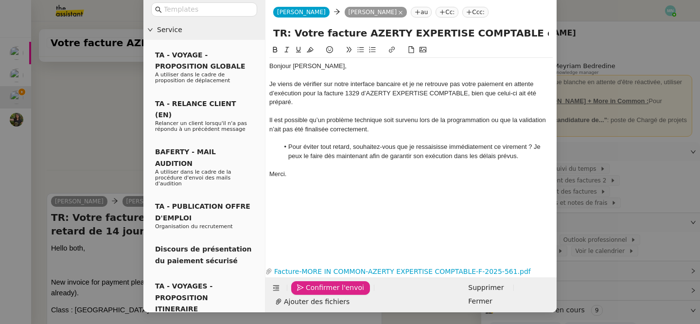
click at [315, 293] on span "Confirmer l'envoi" at bounding box center [335, 287] width 58 height 11
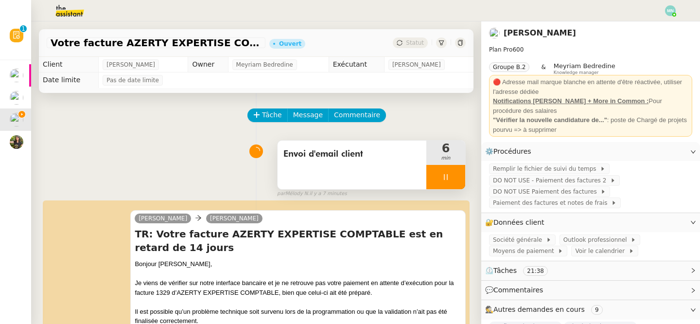
click at [440, 180] on div at bounding box center [445, 177] width 39 height 24
click at [452, 180] on icon at bounding box center [456, 177] width 8 height 8
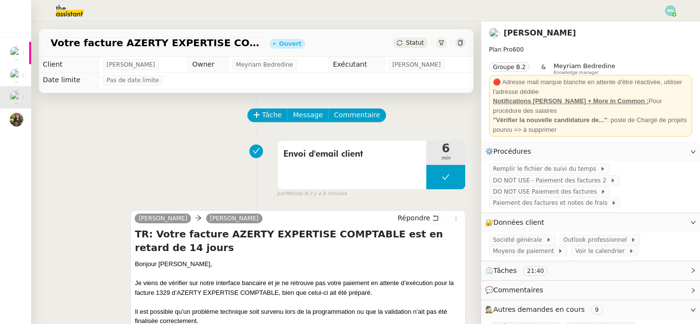
click at [415, 40] on span "Statut" at bounding box center [415, 42] width 18 height 7
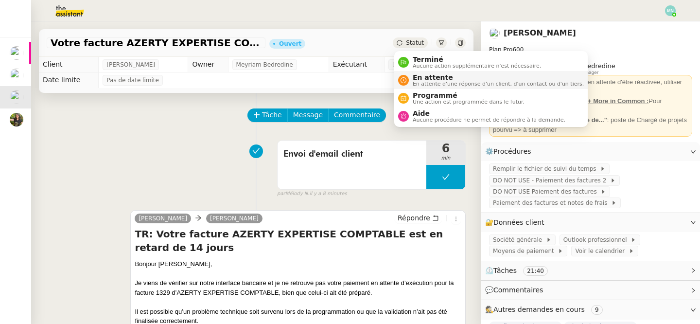
click at [430, 74] on span "En attente" at bounding box center [498, 77] width 171 height 8
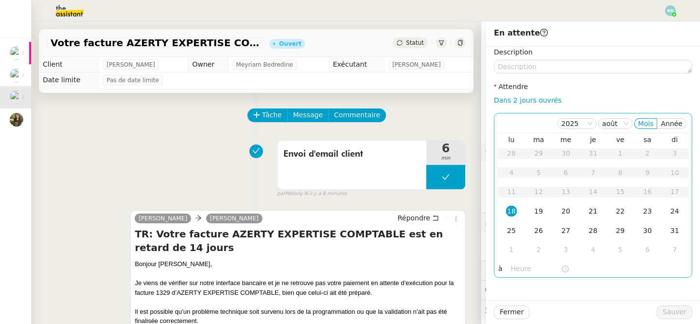
click at [588, 211] on div "21" at bounding box center [593, 211] width 11 height 11
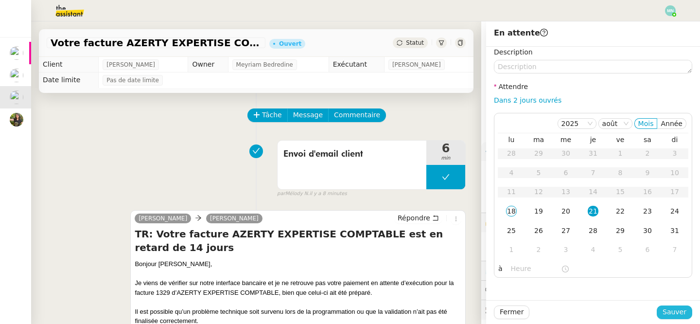
click at [673, 311] on span "Sauver" at bounding box center [675, 311] width 24 height 11
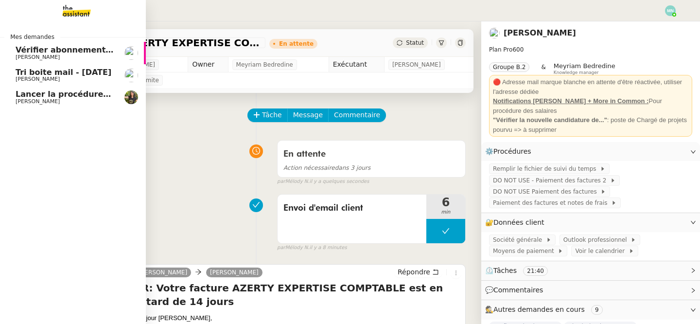
click at [60, 101] on span "[PERSON_NAME]" at bounding box center [65, 102] width 98 height 6
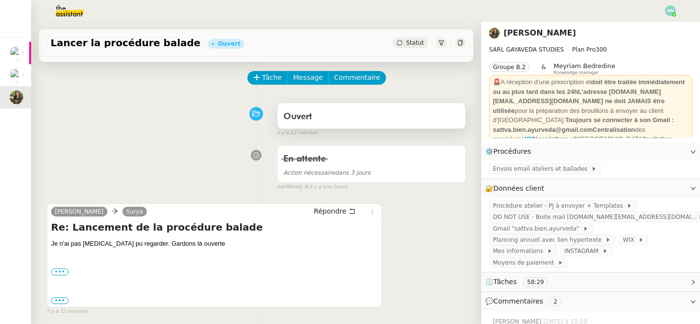
scroll to position [40, 0]
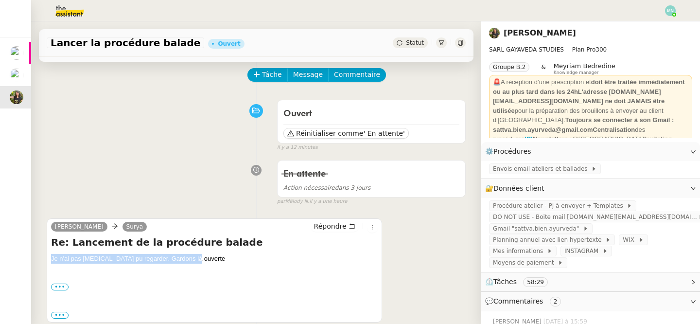
drag, startPoint x: 198, startPoint y: 259, endPoint x: 47, endPoint y: 256, distance: 151.2
click at [47, 256] on div "[PERSON_NAME] Répondre Re: Lancement de la procédure balade Je n'ai pas [MEDICA…" at bounding box center [214, 270] width 335 height 104
copy div "Je n'ai pas [MEDICAL_DATA] pu regarder. Gardons là ouverte"
click at [270, 75] on span "Tâche" at bounding box center [272, 74] width 20 height 11
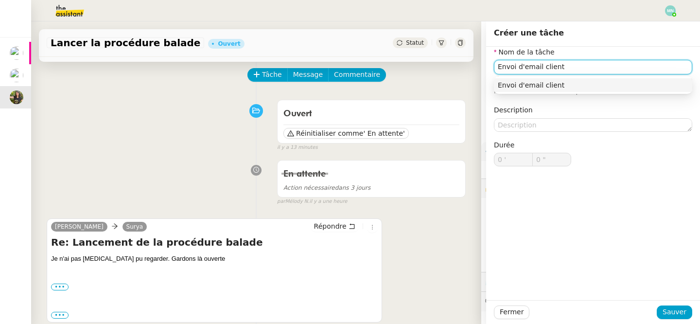
click at [541, 82] on div "Envoi d'email client" at bounding box center [593, 85] width 191 height 9
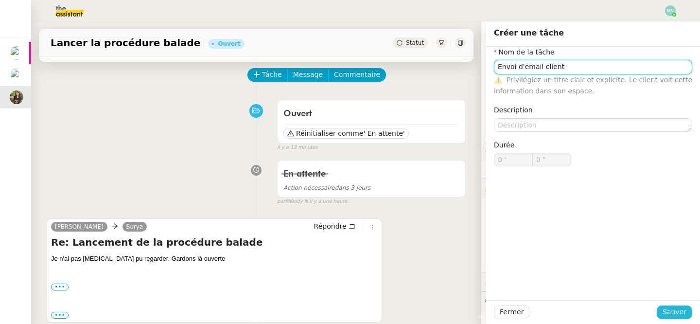
type input "Envoi d'email client"
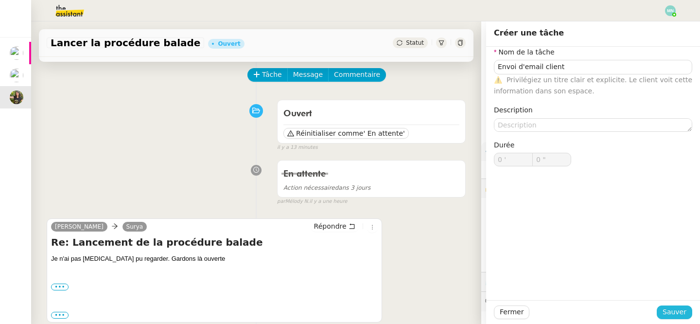
click at [679, 314] on span "Sauver" at bounding box center [675, 311] width 24 height 11
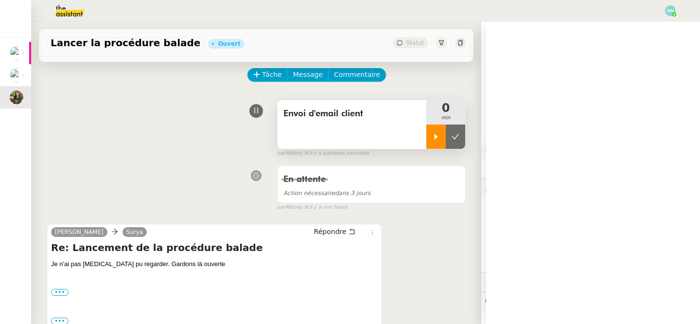
click at [432, 133] on icon at bounding box center [436, 137] width 8 height 8
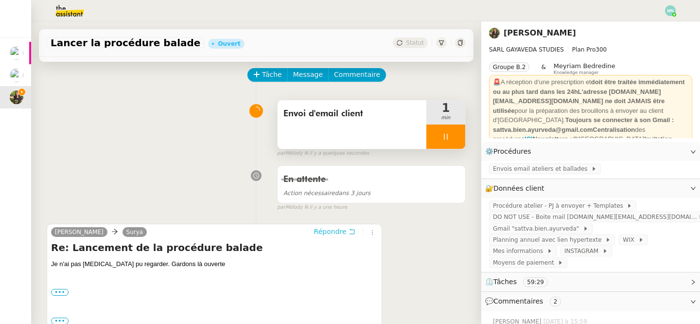
click at [327, 229] on span "Répondre" at bounding box center [330, 232] width 33 height 10
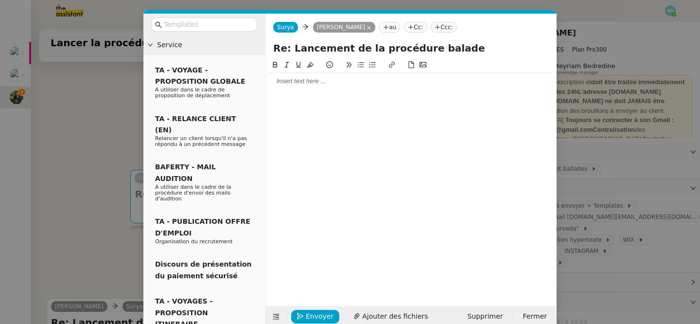
click at [322, 90] on div at bounding box center [410, 174] width 283 height 231
click at [305, 82] on div at bounding box center [410, 81] width 283 height 9
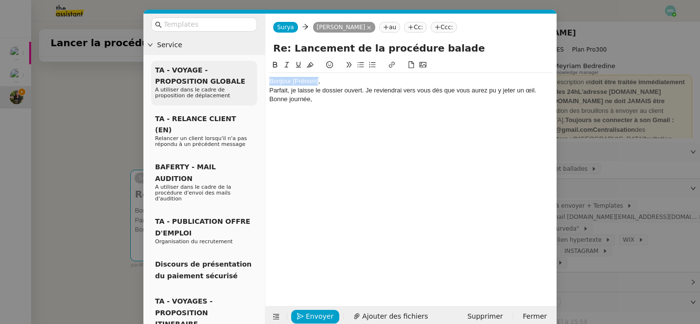
drag, startPoint x: 318, startPoint y: 81, endPoint x: 255, endPoint y: 80, distance: 62.7
click at [255, 80] on nz-layout "Service TA - VOYAGE - PROPOSITION GLOBALE A utiliser dans le cadre de propositi…" at bounding box center [349, 171] width 413 height 314
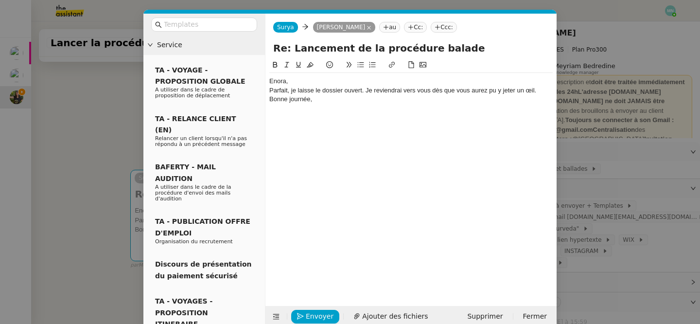
click at [367, 91] on div "Parfait, je laisse le dossier ouvert. Je reviendrai vers vous dès que vous aure…" at bounding box center [410, 90] width 283 height 9
drag, startPoint x: 432, startPoint y: 91, endPoint x: 374, endPoint y: 91, distance: 58.3
click at [373, 91] on div "Parfait, je laisse le dossier ouvert. Je reviendrai vers vous dès que vous aure…" at bounding box center [410, 90] width 283 height 9
drag, startPoint x: 366, startPoint y: 90, endPoint x: 536, endPoint y: 89, distance: 170.2
click at [536, 90] on div "Parfait, je laisse le dossier ouvert. Je reviendrai vers vous dès que vous aure…" at bounding box center [410, 90] width 283 height 9
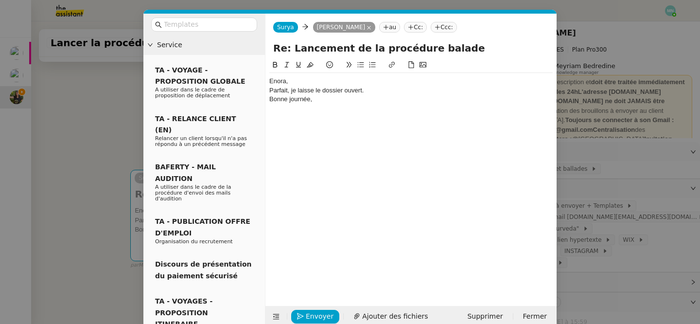
click at [311, 79] on div "Enora," at bounding box center [410, 81] width 283 height 9
click at [367, 97] on div "Parfait, je laisse le dossier ouvert." at bounding box center [410, 99] width 283 height 9
click at [310, 118] on div "Bonne journée," at bounding box center [410, 117] width 283 height 9
click at [319, 314] on span "Envoyer" at bounding box center [320, 316] width 28 height 11
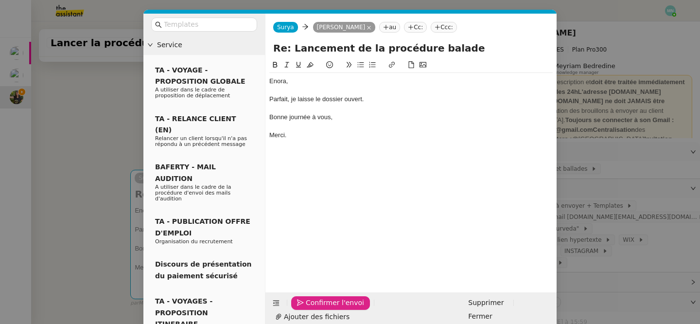
click at [319, 308] on span "Confirmer l'envoi" at bounding box center [335, 302] width 58 height 11
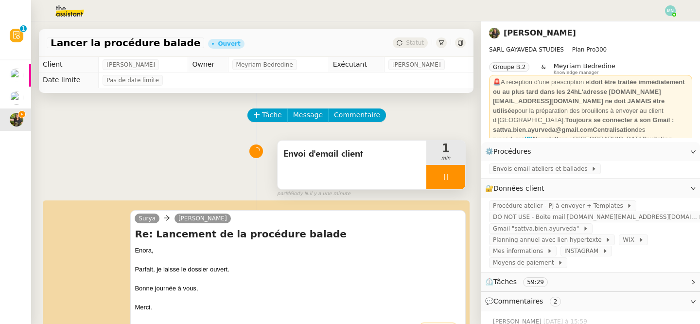
click at [439, 175] on div at bounding box center [445, 177] width 39 height 24
click at [461, 176] on button at bounding box center [455, 177] width 19 height 24
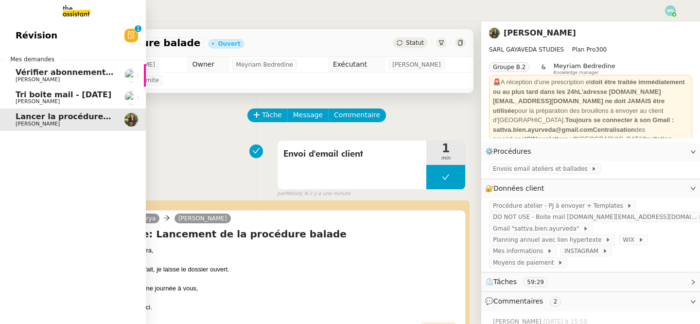
click at [26, 96] on span "Tri boite mail - [DATE]" at bounding box center [64, 94] width 96 height 9
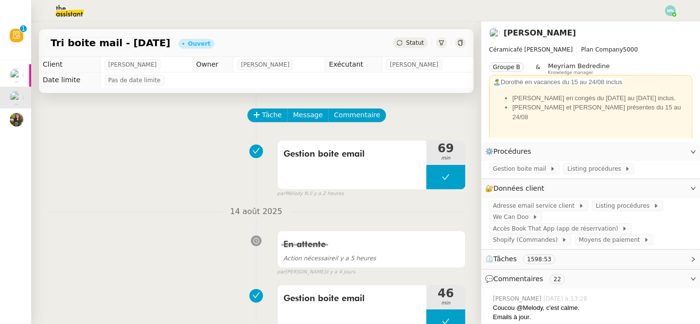
click at [673, 12] on img at bounding box center [670, 10] width 11 height 11
click at [637, 24] on span "Suivi" at bounding box center [636, 28] width 17 height 8
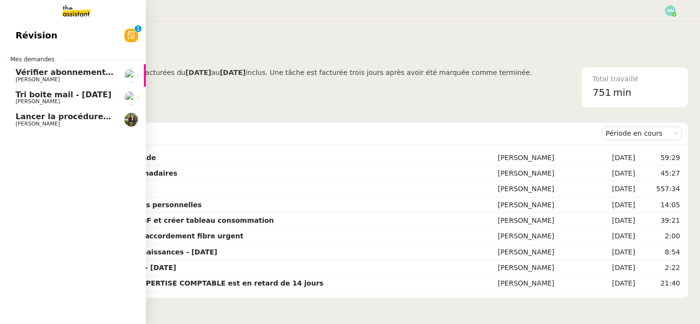
click at [51, 93] on span "Tri boite mail - [DATE]" at bounding box center [64, 94] width 96 height 9
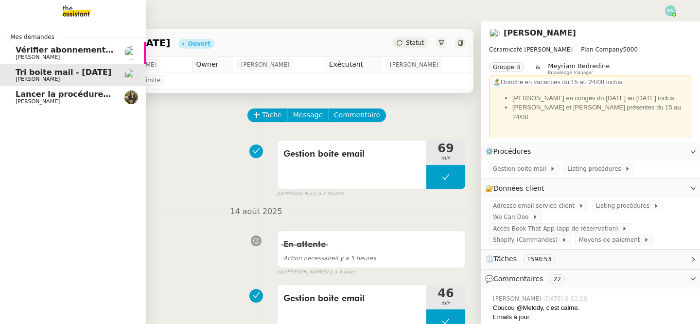
click at [29, 97] on span "Lancer la procédure balade" at bounding box center [76, 93] width 120 height 9
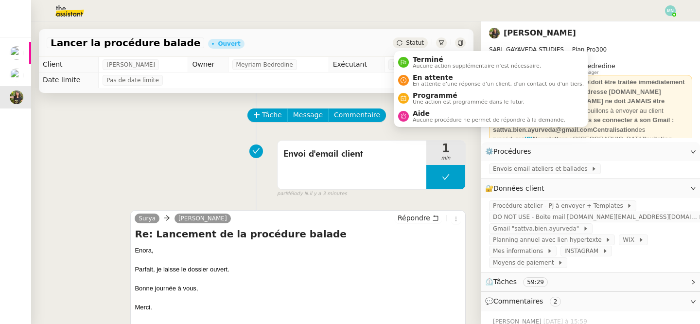
click at [416, 47] on div "Statut" at bounding box center [410, 42] width 35 height 11
click at [440, 82] on span "En attente d'une réponse d'un client, d'un contact ou d'un tiers." at bounding box center [498, 83] width 171 height 5
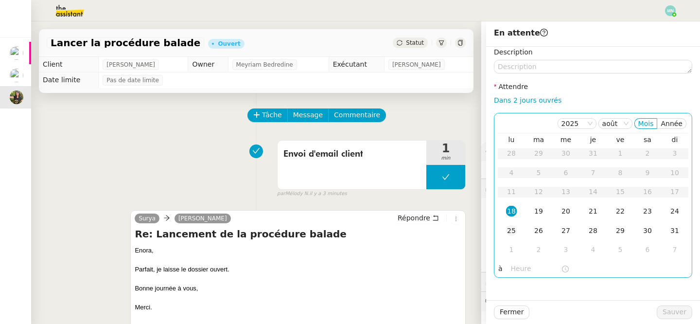
click at [517, 226] on td "25" at bounding box center [511, 230] width 27 height 19
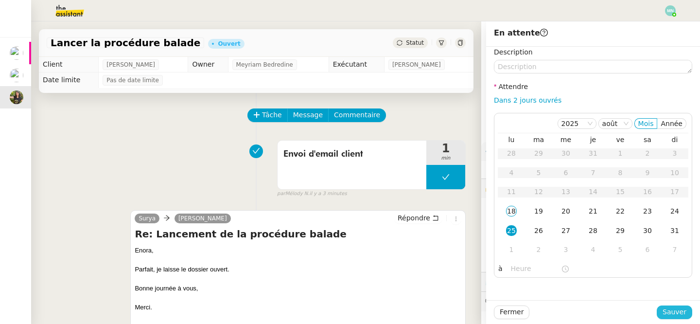
click at [680, 314] on span "Sauver" at bounding box center [675, 311] width 24 height 11
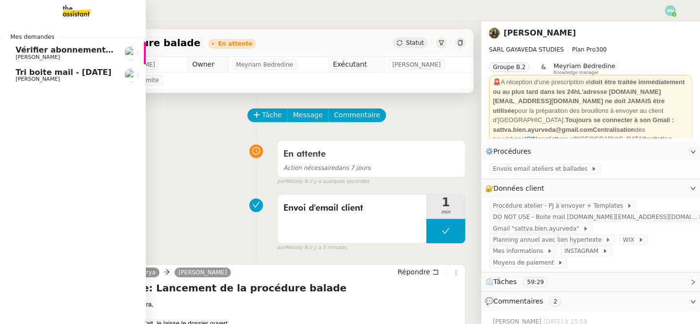
click at [35, 75] on span "Tri boite mail - [DATE]" at bounding box center [64, 72] width 96 height 9
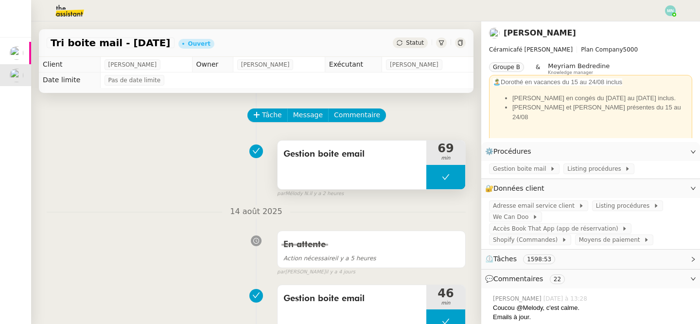
click at [423, 159] on div "Gestion boite email" at bounding box center [352, 164] width 149 height 49
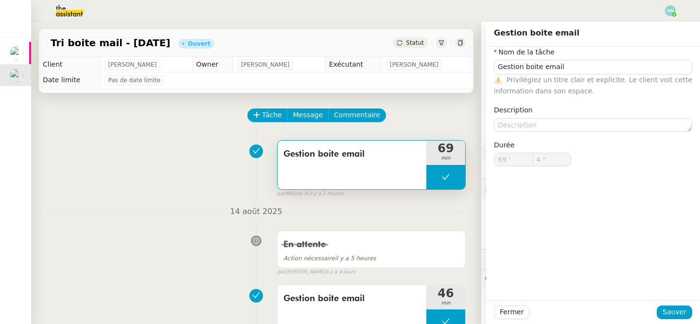
click at [438, 176] on button at bounding box center [445, 177] width 39 height 24
type input "Gestion boite email"
type input "69 '"
type input "4 ""
click at [438, 176] on icon at bounding box center [436, 177] width 8 height 8
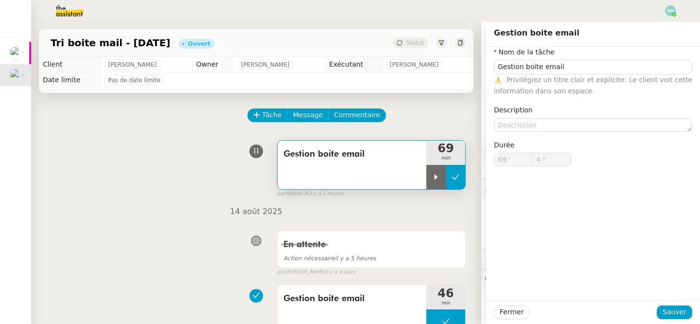
type input "Gestion boite email"
type input "69 '"
type input "4 ""
type input "Gestion boite email"
type input "69 '"
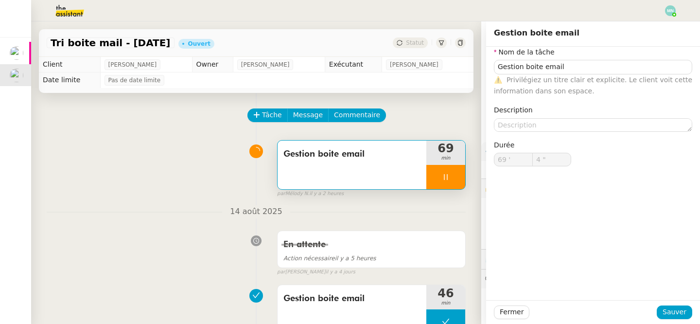
type input "4 ""
type input "Gestion boite email"
type input "69 '"
type input "5 ""
type input "Gestion boite email"
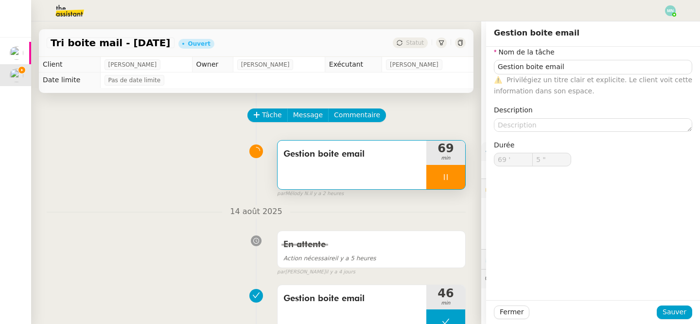
type input "69 '"
type input "14 ""
click at [514, 309] on span "Fermer" at bounding box center [512, 311] width 24 height 11
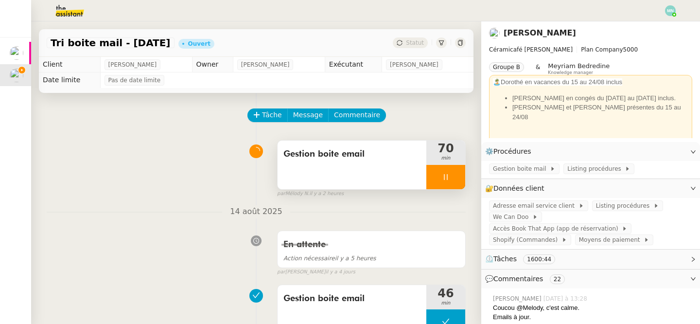
click at [440, 174] on div at bounding box center [445, 177] width 39 height 24
click at [452, 176] on icon at bounding box center [456, 177] width 8 height 8
click at [444, 183] on button at bounding box center [445, 177] width 39 height 24
click at [442, 182] on div at bounding box center [435, 177] width 19 height 24
click at [437, 173] on div at bounding box center [445, 177] width 39 height 24
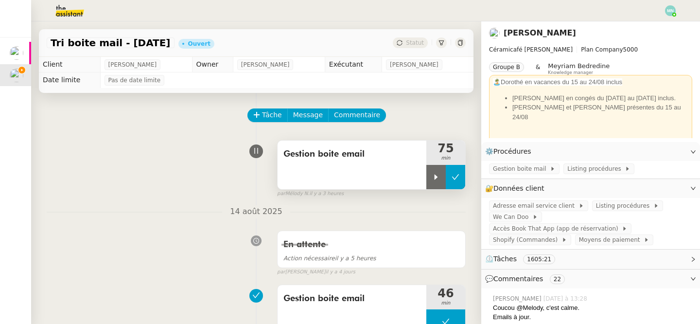
click at [461, 174] on button at bounding box center [455, 177] width 19 height 24
click at [668, 12] on img at bounding box center [670, 10] width 11 height 11
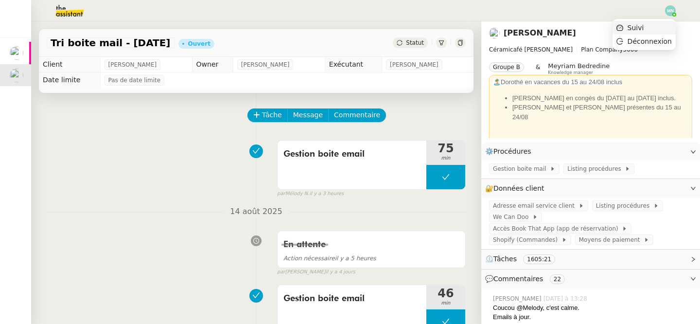
click at [650, 26] on li "Suivi" at bounding box center [644, 28] width 63 height 14
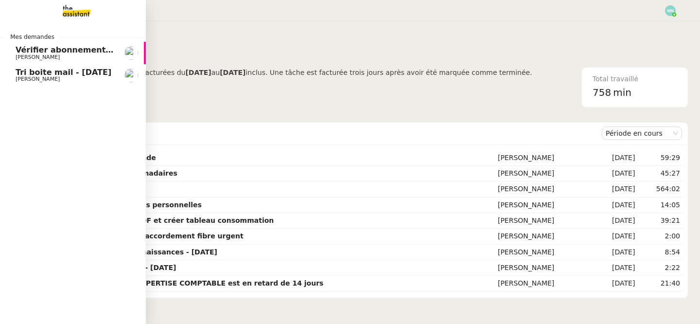
click at [43, 74] on span "Tri boite mail - [DATE]" at bounding box center [64, 72] width 96 height 9
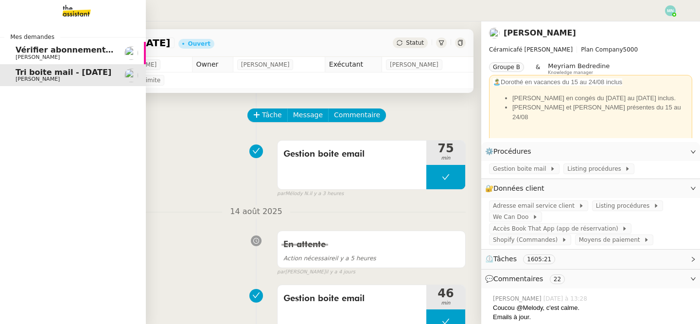
click at [19, 46] on span "Vérifier abonnements EDF et créer tableau consommation" at bounding box center [143, 49] width 255 height 9
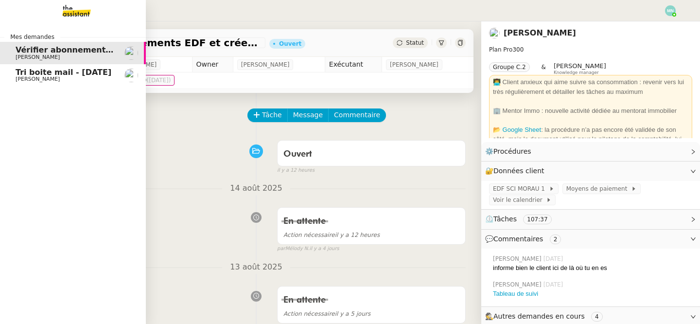
click at [24, 77] on span "[PERSON_NAME]" at bounding box center [38, 79] width 44 height 6
